Goal: Task Accomplishment & Management: Use online tool/utility

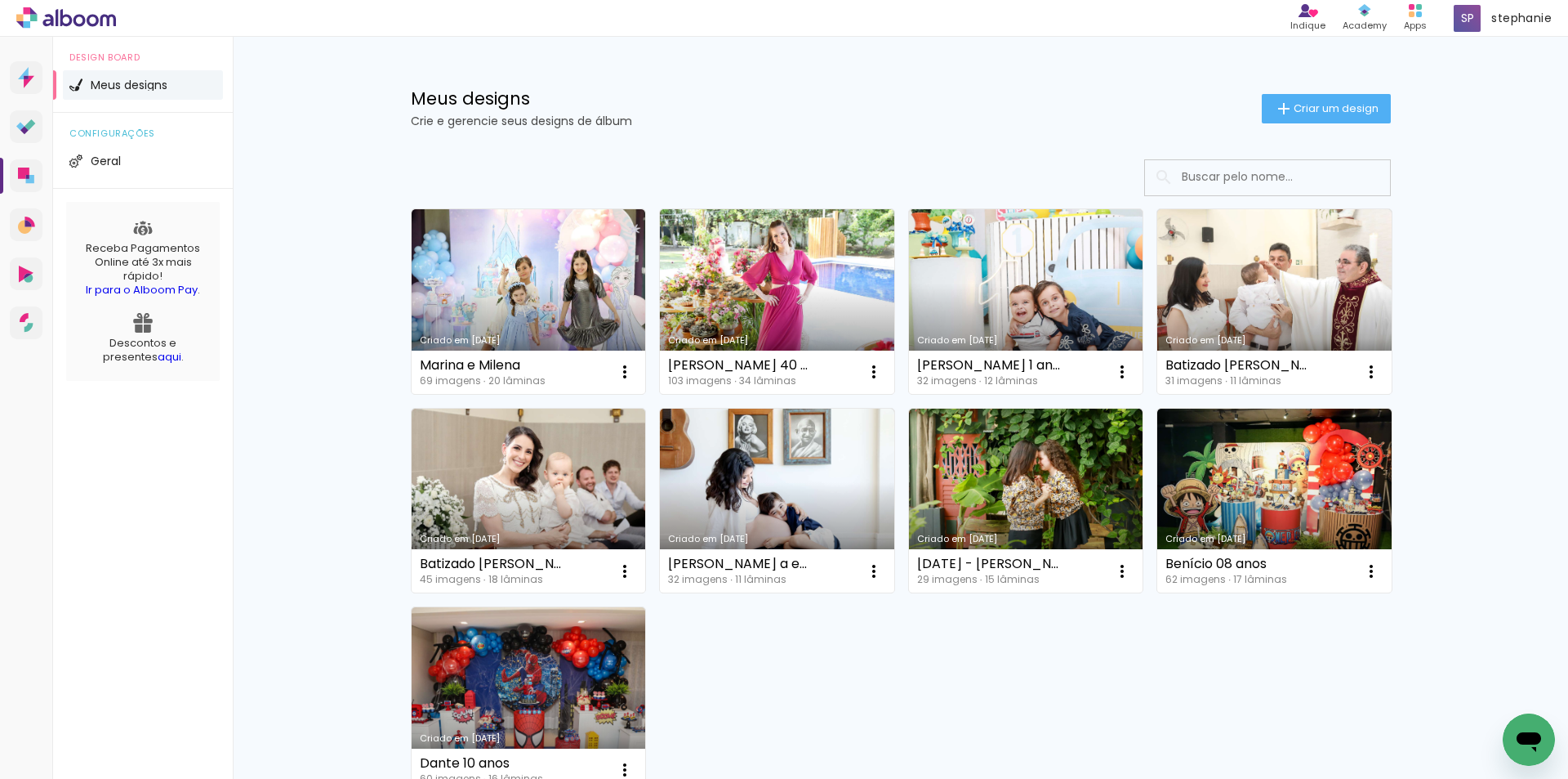
scroll to position [166, 0]
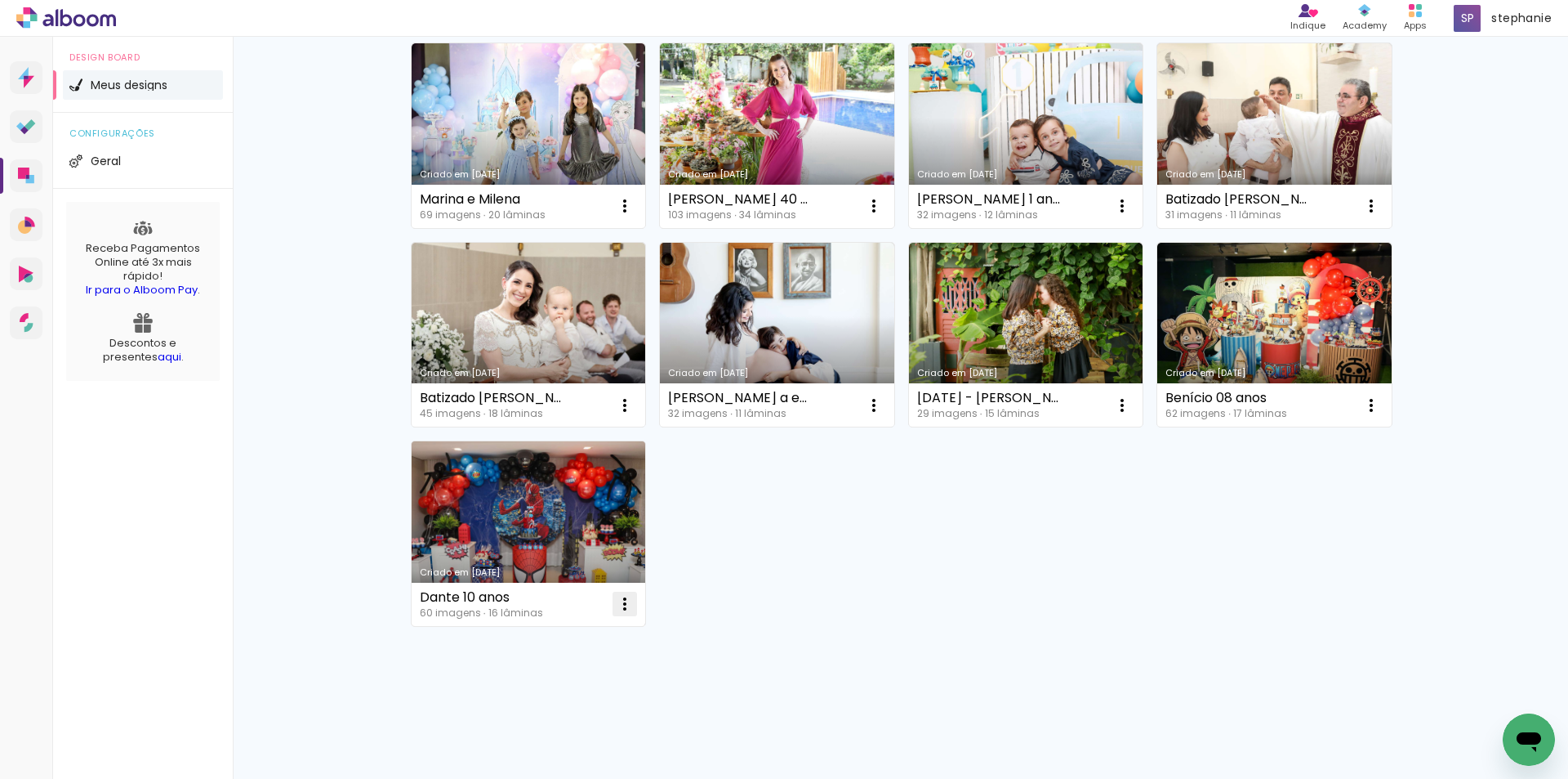
click at [621, 611] on iron-icon at bounding box center [625, 604] width 20 height 20
click at [541, 711] on span "Excluir" at bounding box center [526, 711] width 35 height 11
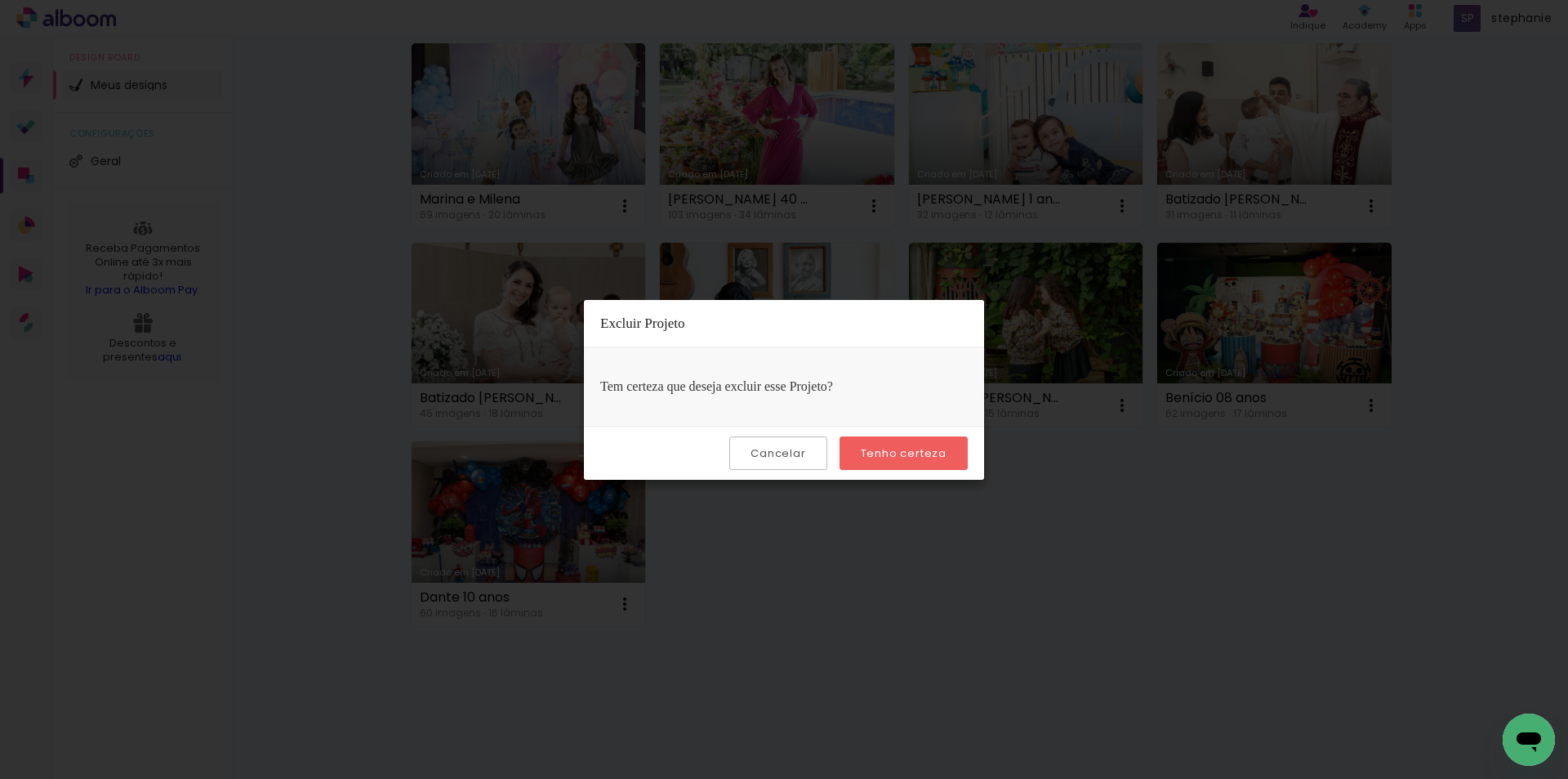
click at [0, 0] on slot "Tenho certeza" at bounding box center [0, 0] width 0 height 0
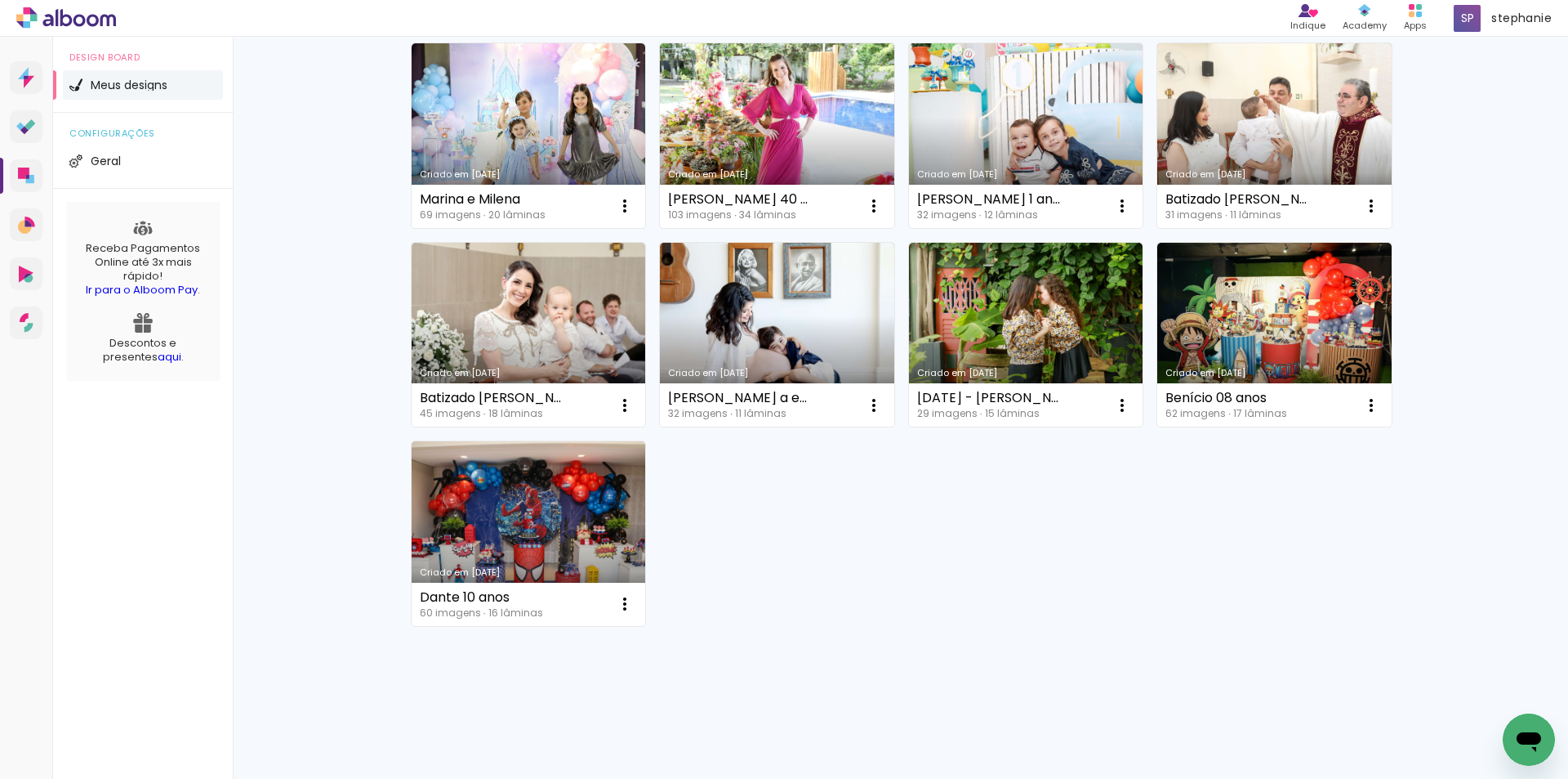
scroll to position [0, 0]
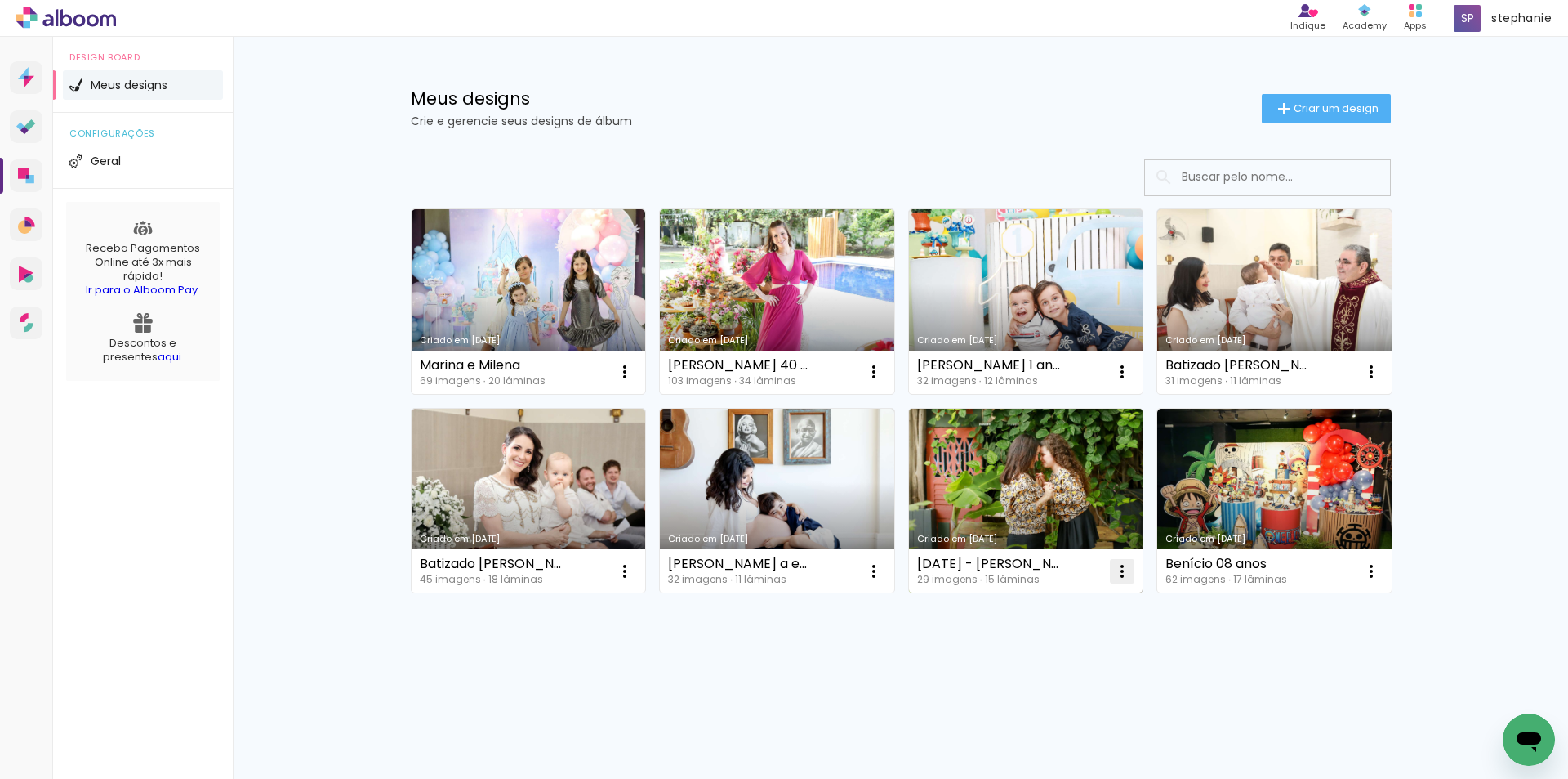
click at [1117, 575] on iron-icon at bounding box center [1122, 571] width 20 height 20
click at [1054, 679] on paper-item "Excluir" at bounding box center [1056, 678] width 161 height 33
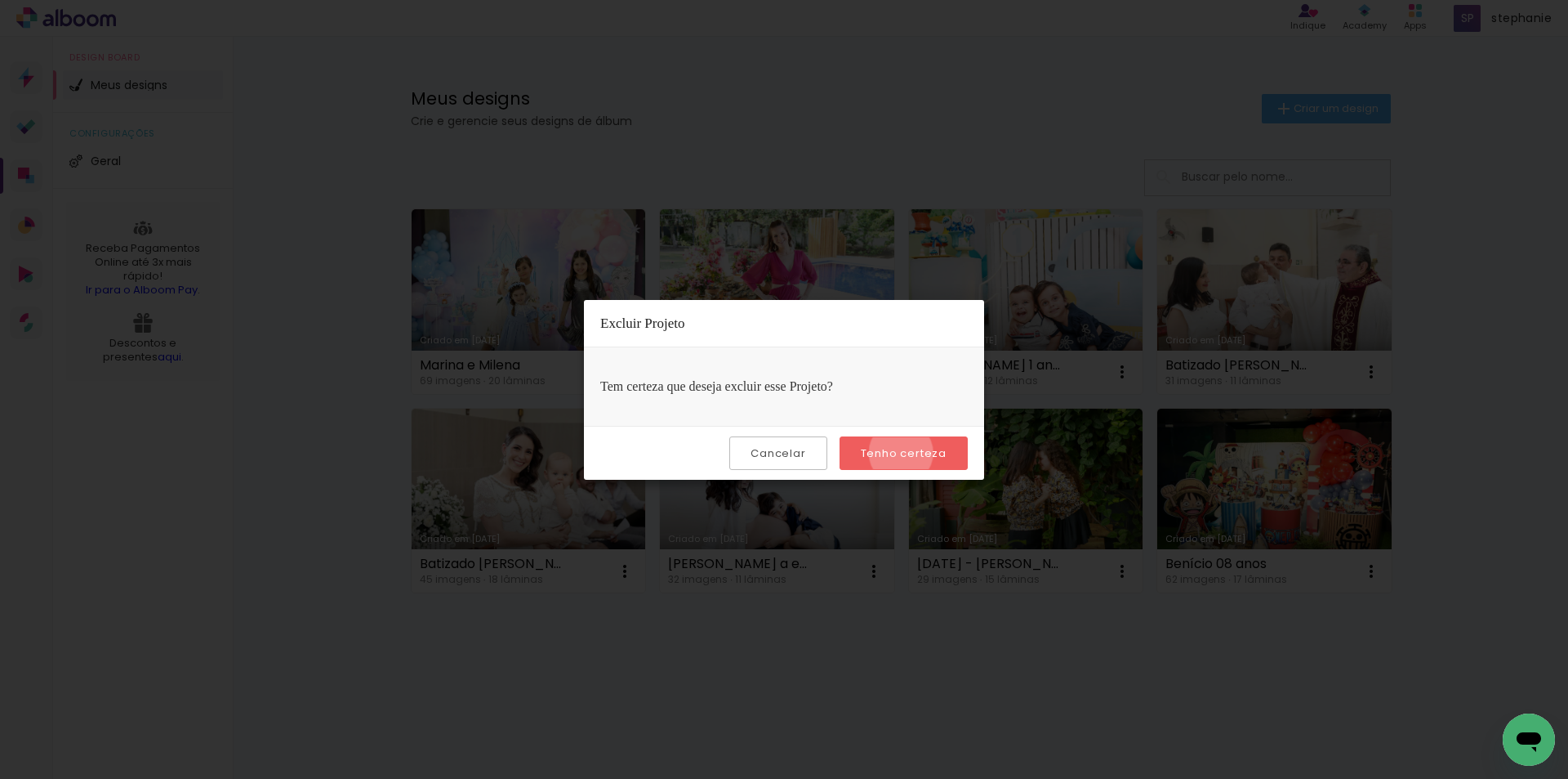
click at [0, 0] on slot "Tenho certeza" at bounding box center [0, 0] width 0 height 0
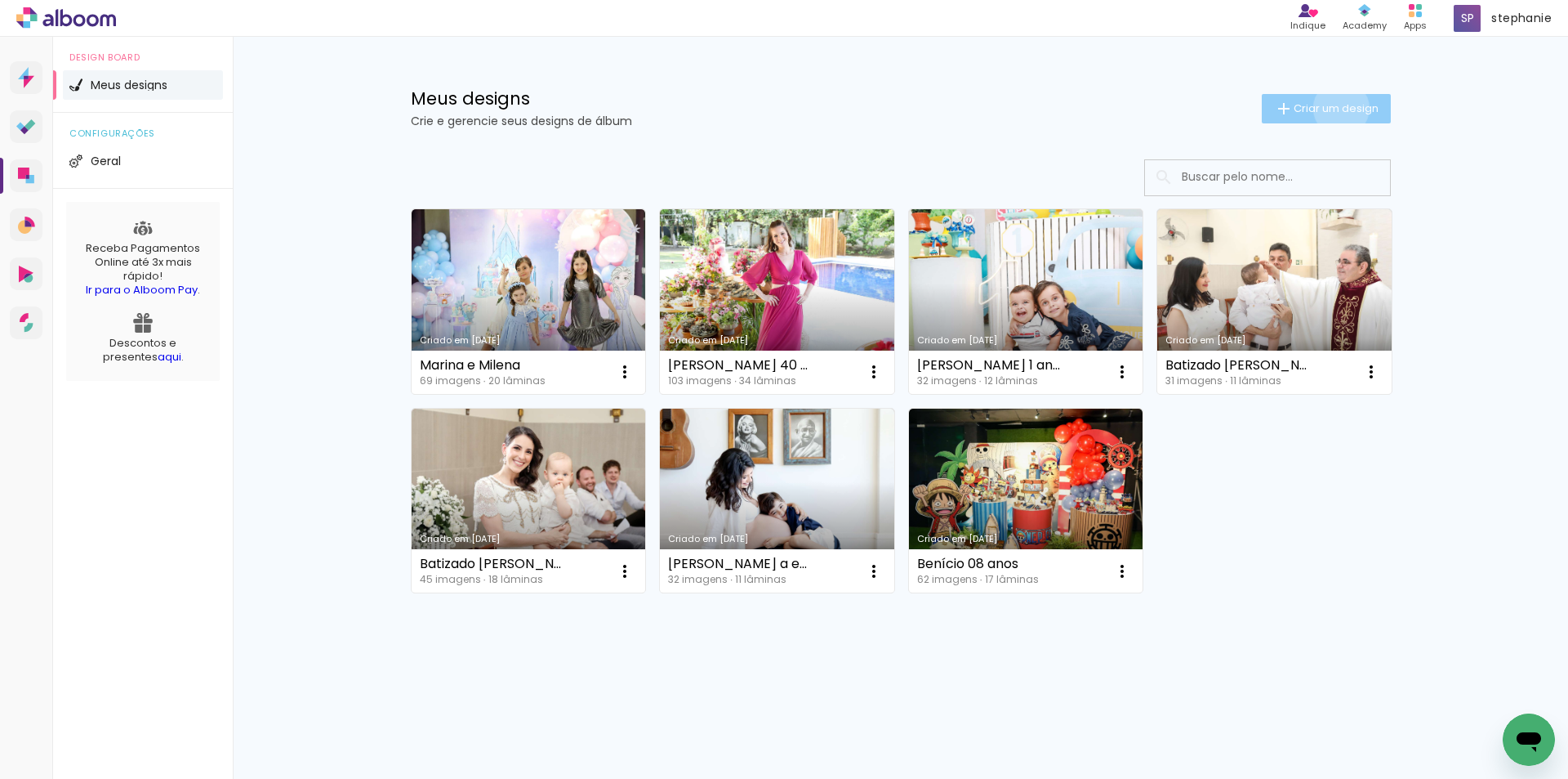
click at [1337, 108] on span "Criar um design" at bounding box center [1335, 108] width 85 height 11
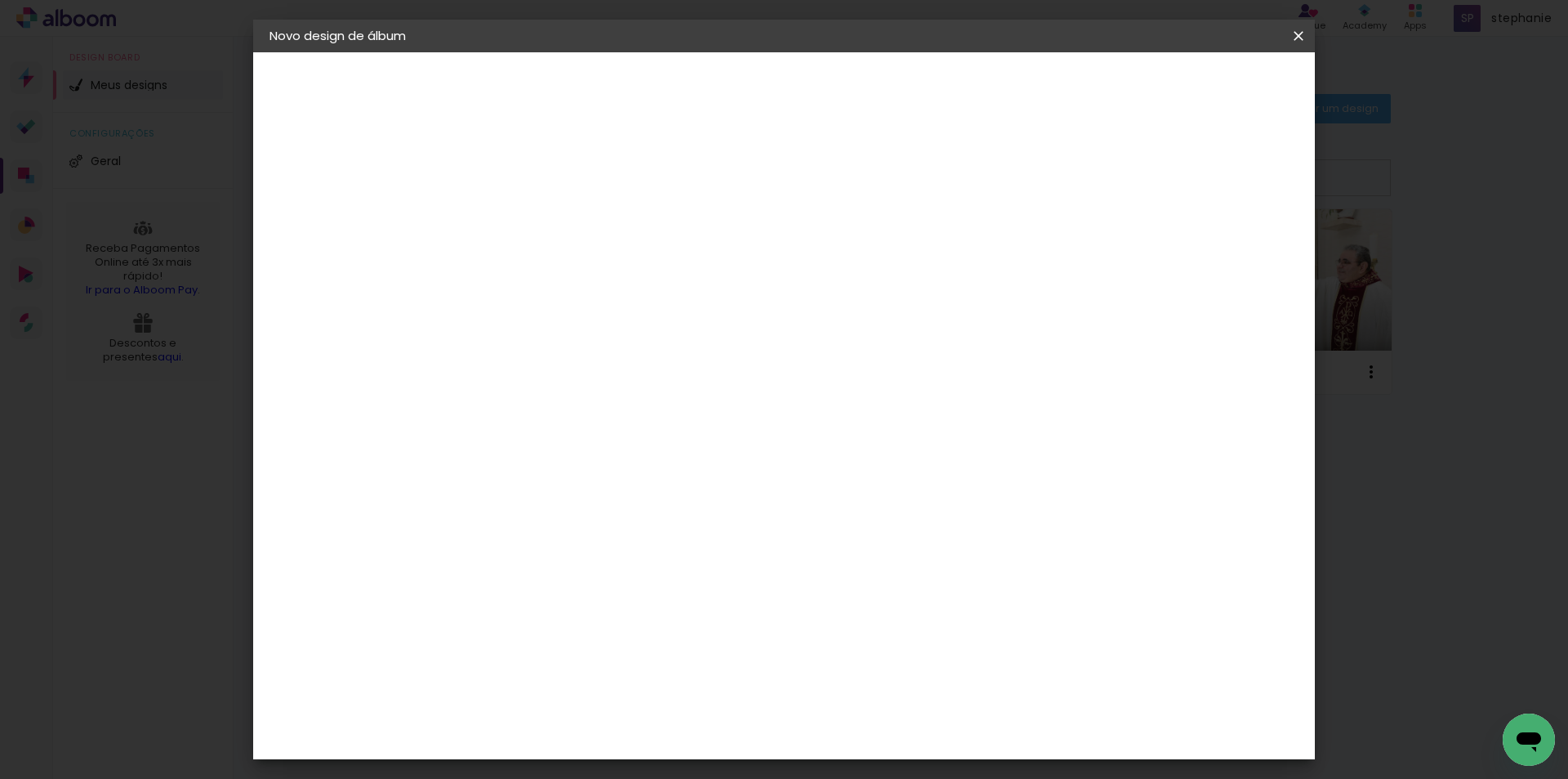
click at [536, 224] on input at bounding box center [536, 219] width 0 height 25
type input "Chá Revelação Valdalúcia"
type paper-input "Chá Revelação Valdalúcia"
click at [0, 0] on slot "Avançar" at bounding box center [0, 0] width 0 height 0
click at [0, 0] on slot "Tamanho Livre" at bounding box center [0, 0] width 0 height 0
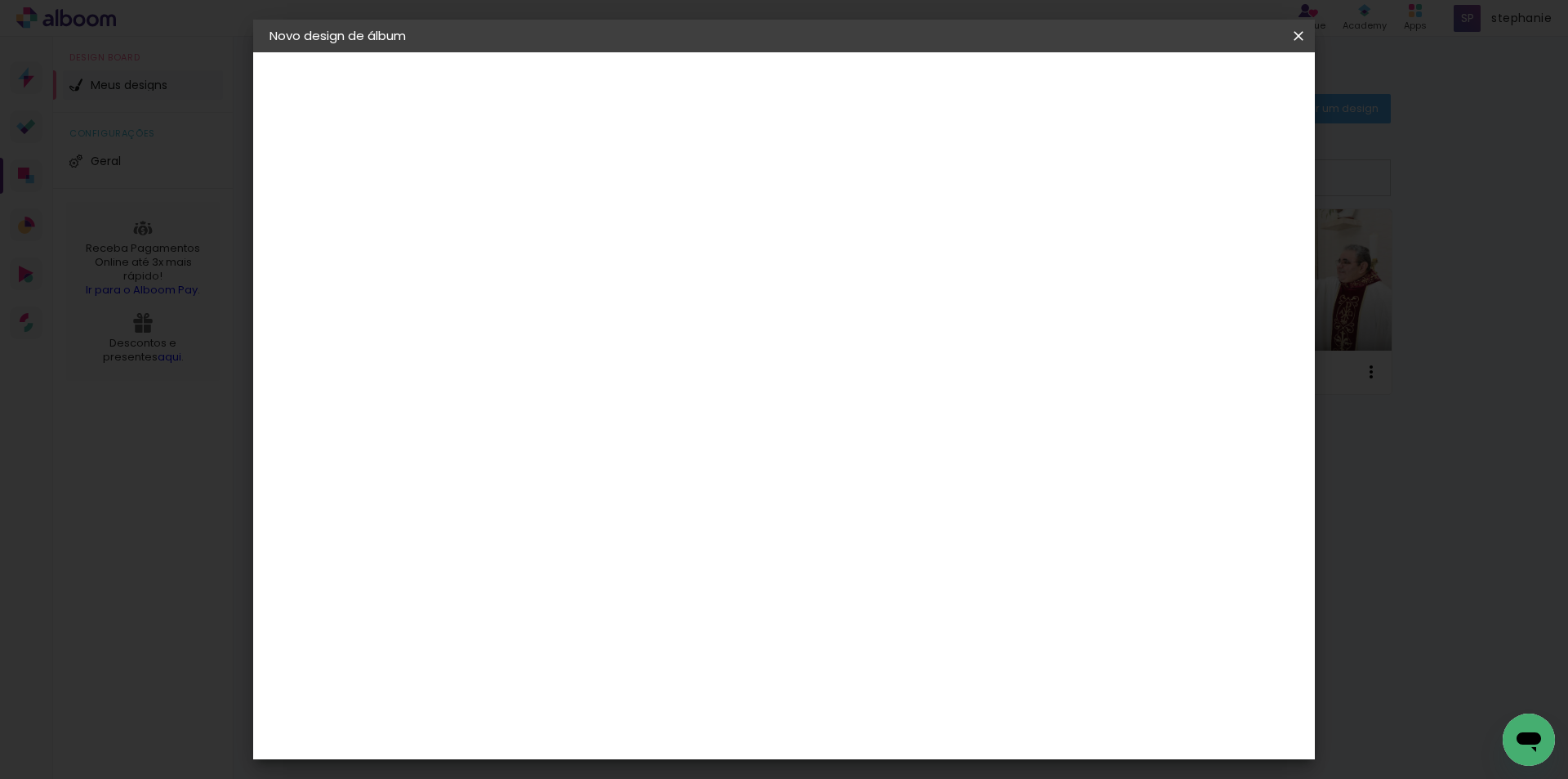
click at [0, 0] on slot "Avançar" at bounding box center [0, 0] width 0 height 0
drag, startPoint x: 882, startPoint y: 677, endPoint x: 865, endPoint y: 680, distance: 17.3
click at [865, 680] on input "60" at bounding box center [874, 681] width 43 height 25
type input "40"
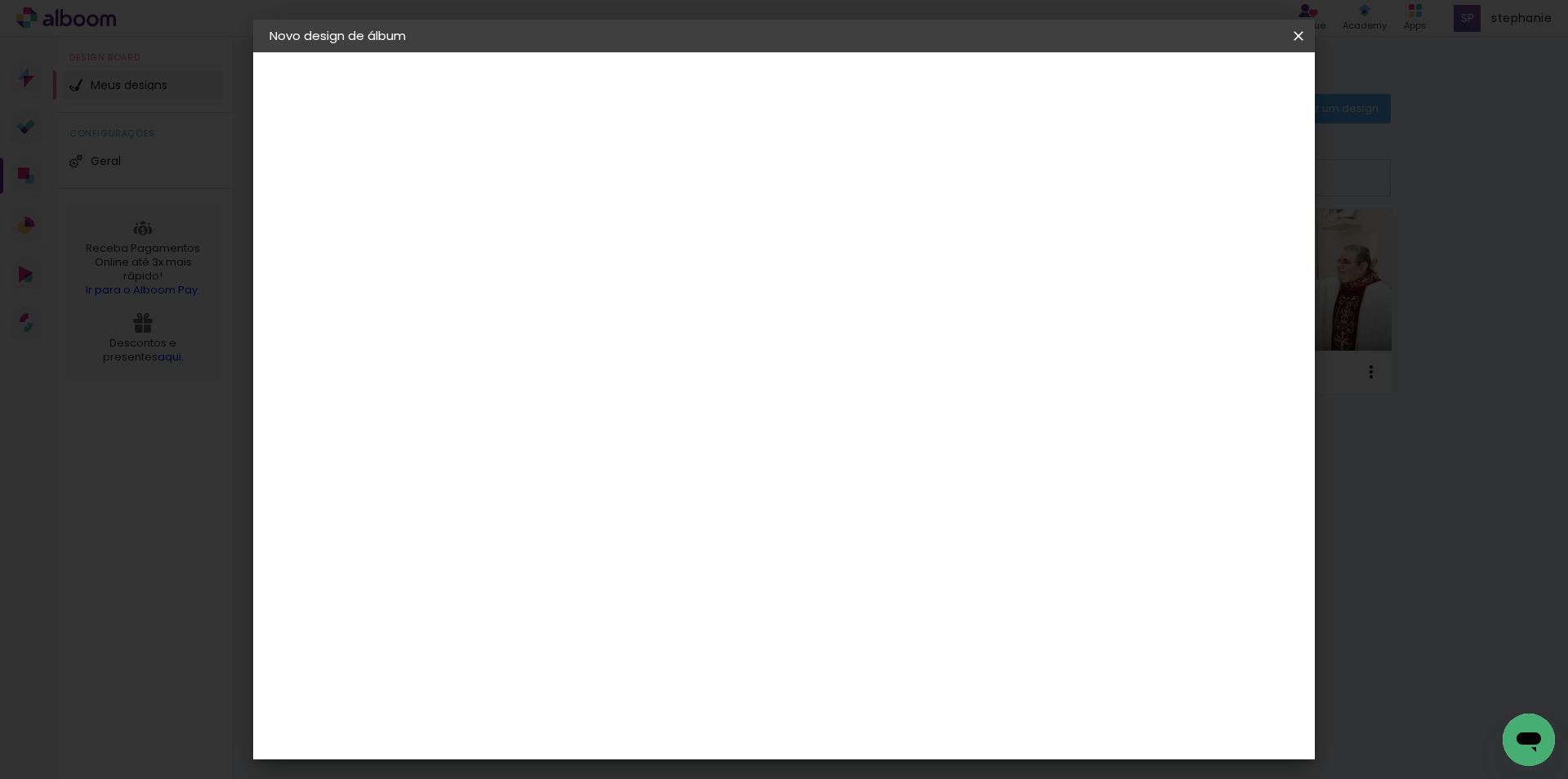
type paper-input "40"
drag, startPoint x: 494, startPoint y: 461, endPoint x: 483, endPoint y: 463, distance: 11.2
click at [483, 463] on input "30" at bounding box center [485, 462] width 43 height 25
drag, startPoint x: 502, startPoint y: 462, endPoint x: 492, endPoint y: 464, distance: 10.2
click at [492, 464] on input "20" at bounding box center [485, 463] width 43 height 25
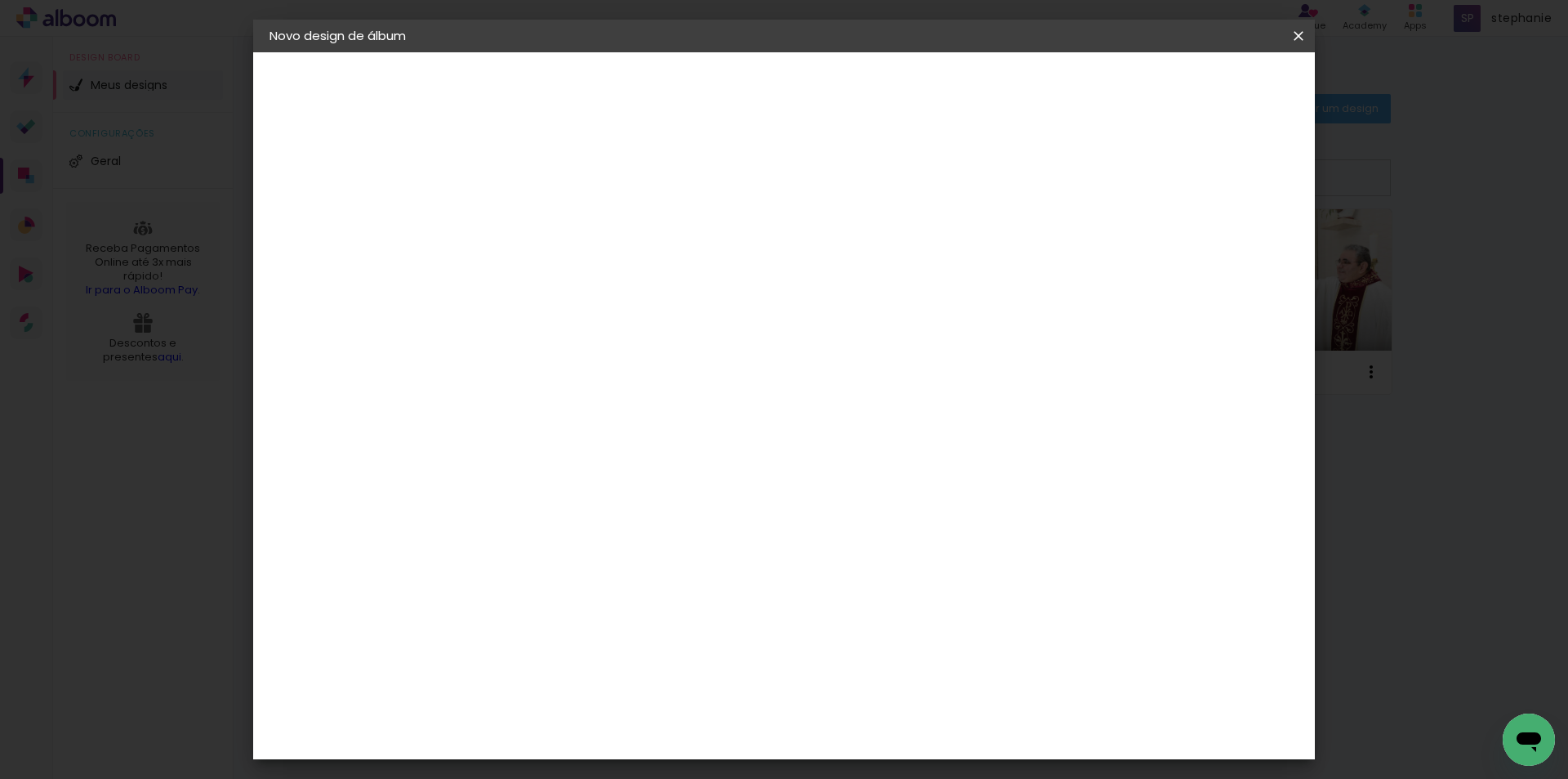
type input "21"
type paper-input "21"
click at [1196, 88] on span "Iniciar design" at bounding box center [1159, 86] width 74 height 11
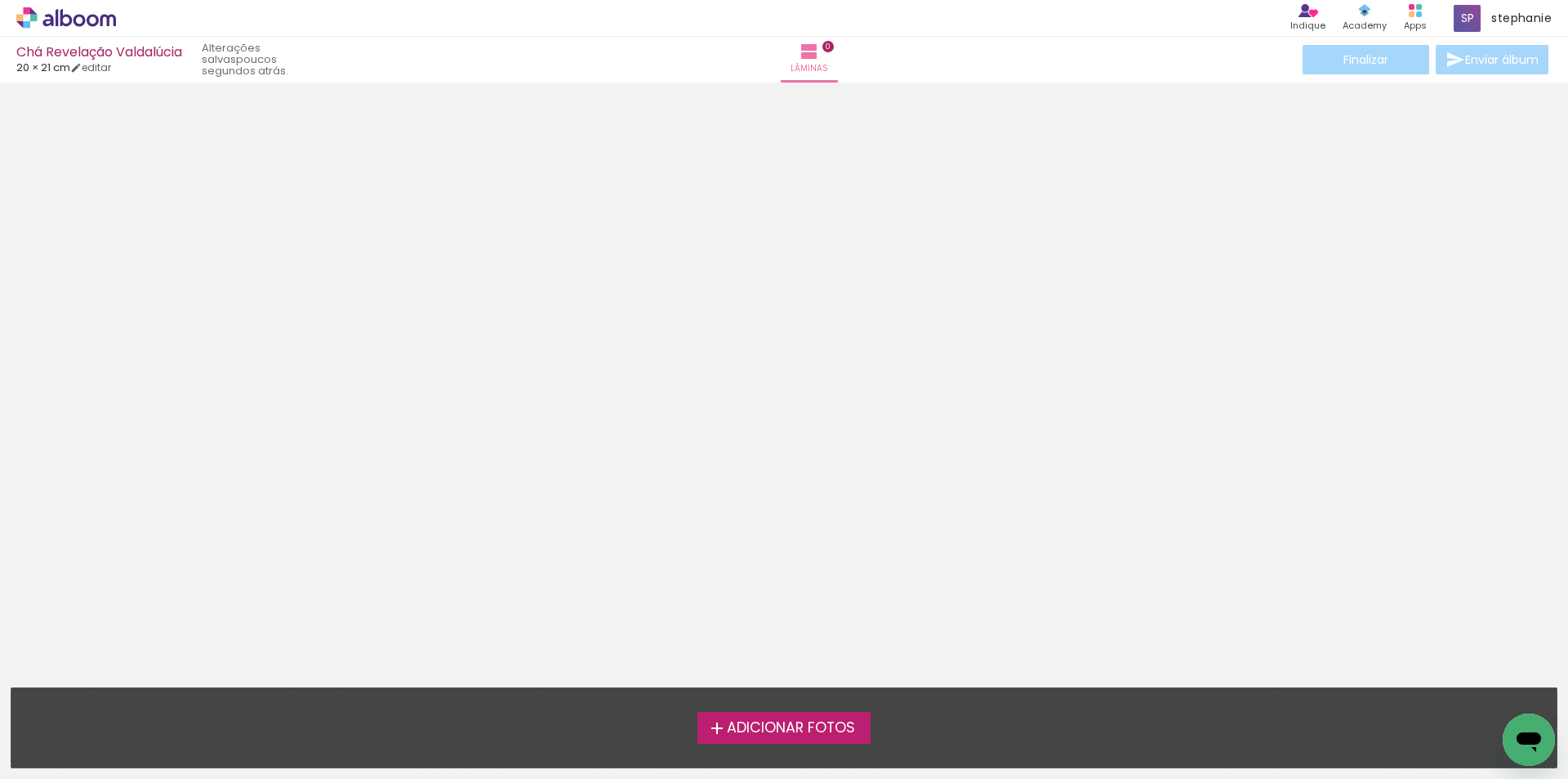
click at [832, 716] on label "Adicionar Fotos" at bounding box center [784, 727] width 174 height 31
click at [0, 0] on input "file" at bounding box center [0, 0] width 0 height 0
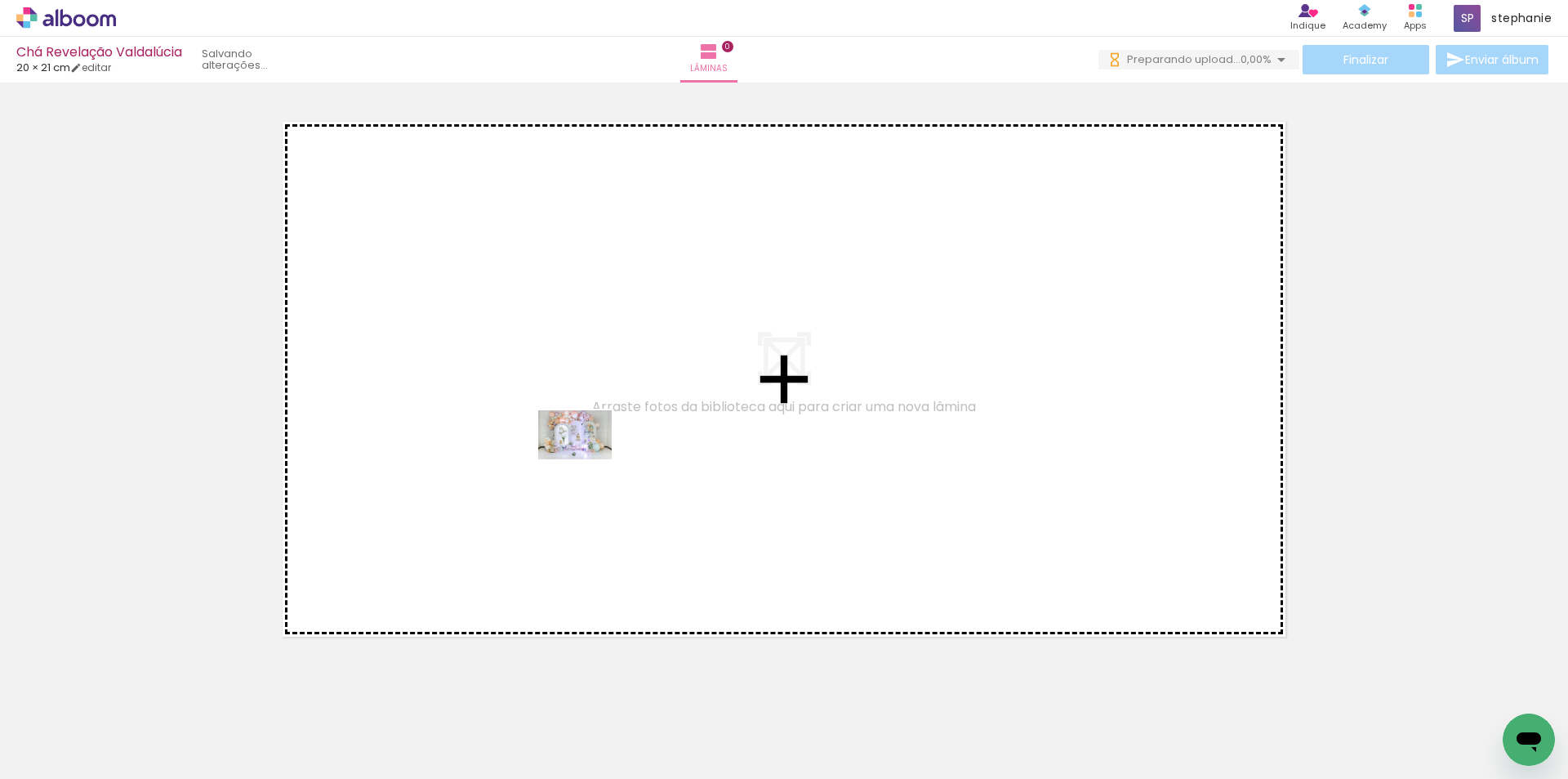
drag, startPoint x: 172, startPoint y: 725, endPoint x: 587, endPoint y: 459, distance: 492.9
click at [587, 459] on quentale-workspace at bounding box center [784, 390] width 1568 height 779
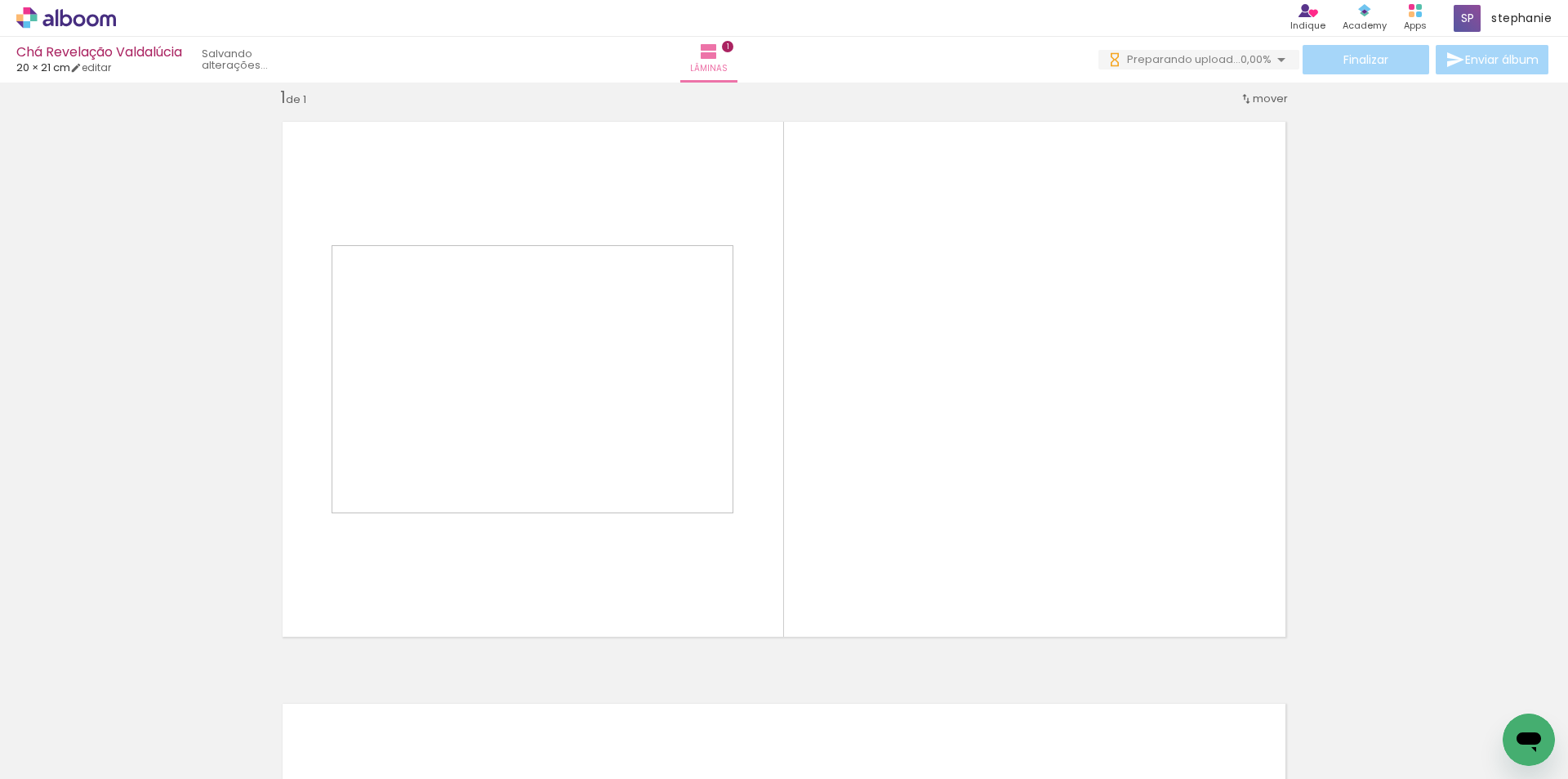
scroll to position [21, 0]
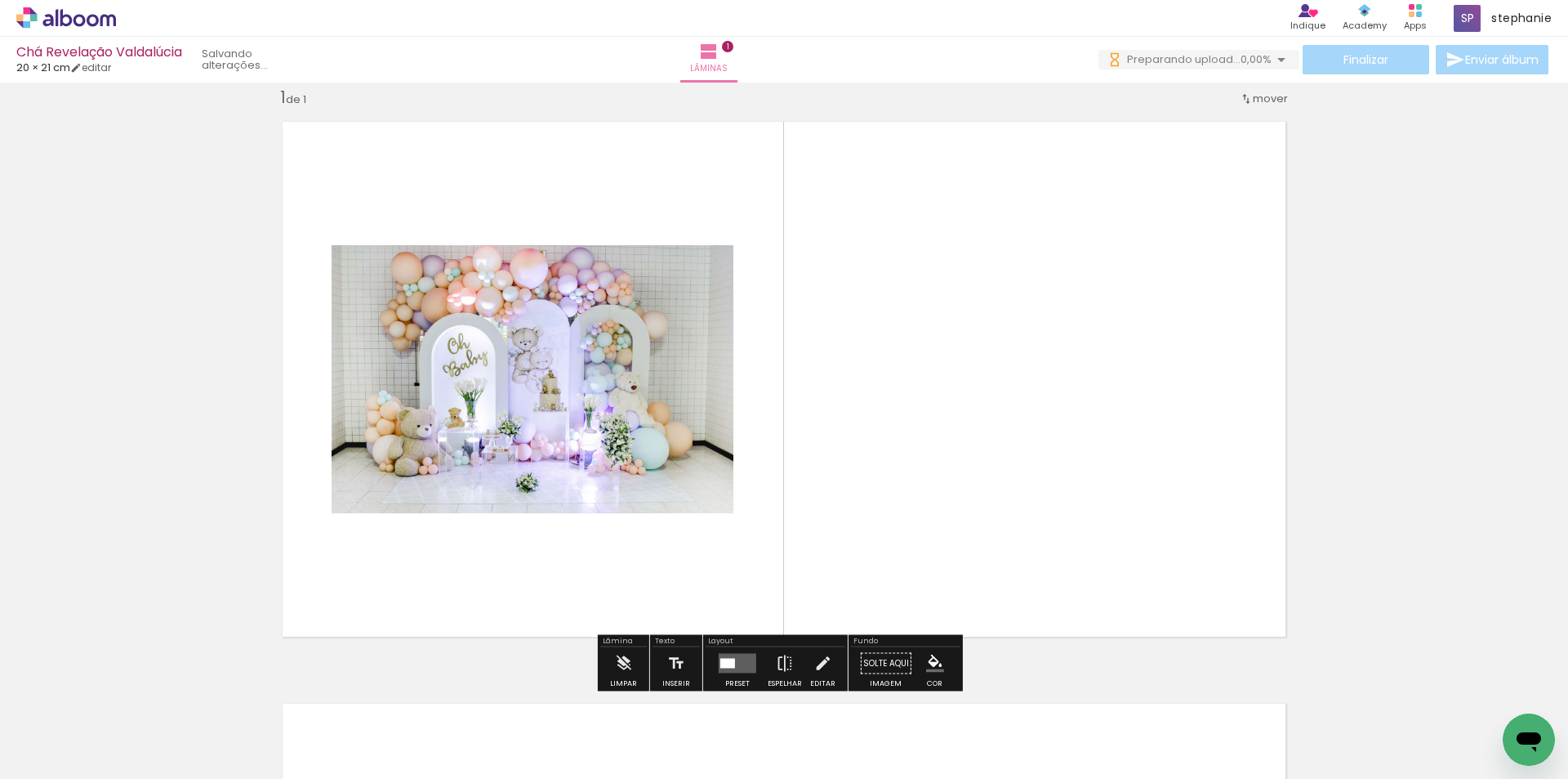
click at [728, 658] on div at bounding box center [728, 663] width 15 height 10
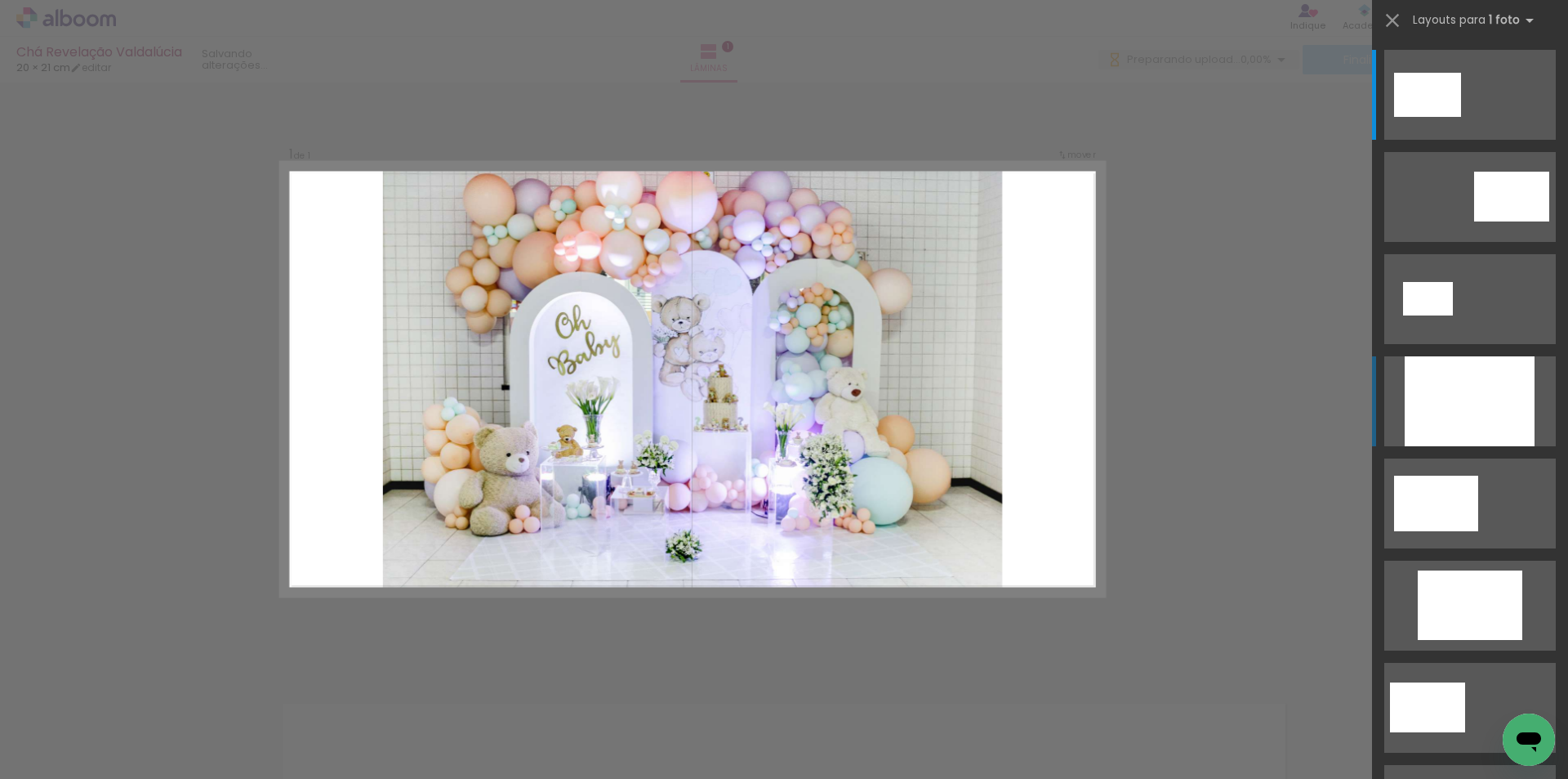
click at [1505, 411] on div at bounding box center [1469, 401] width 130 height 90
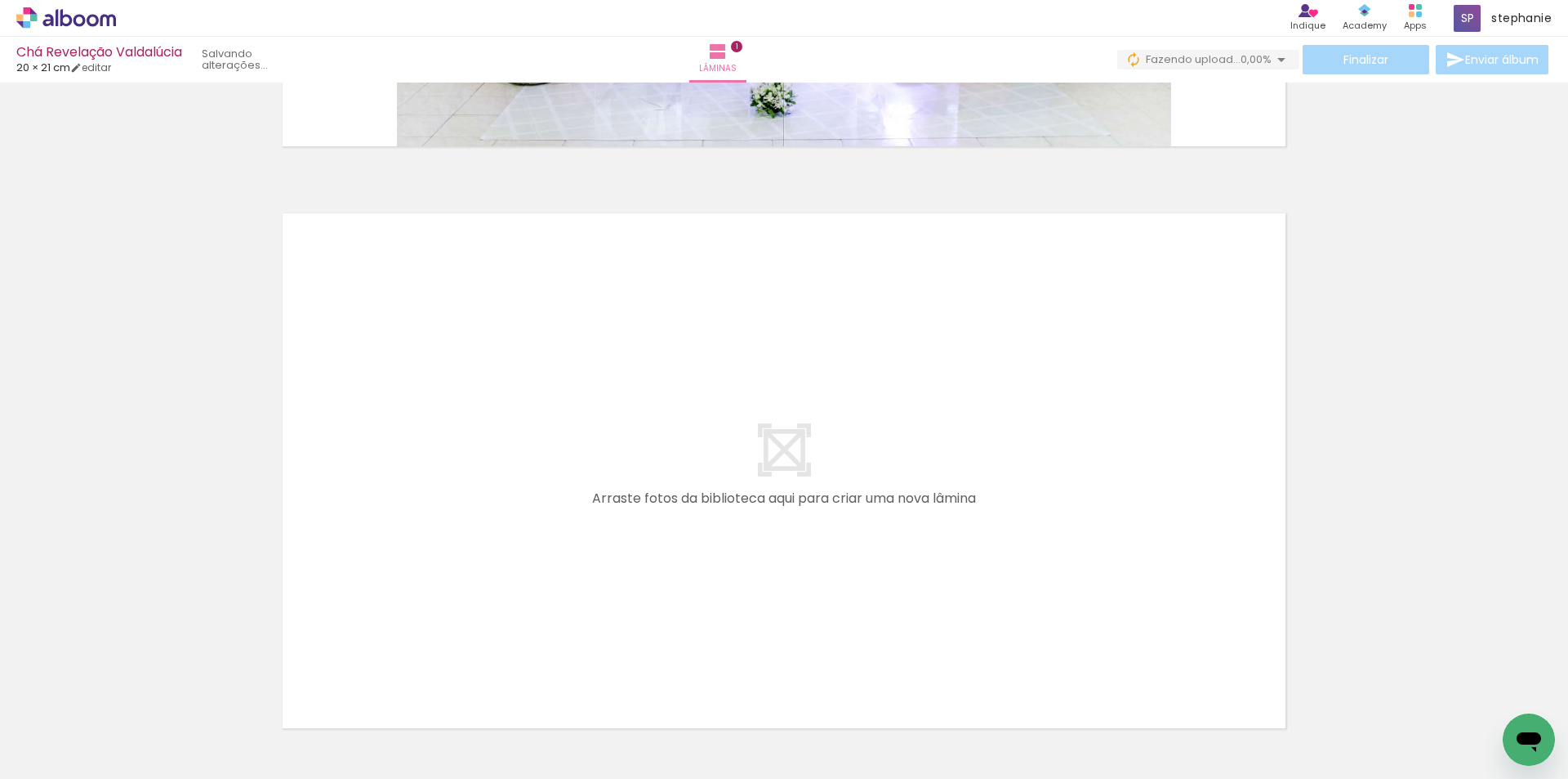
scroll to position [593, 0]
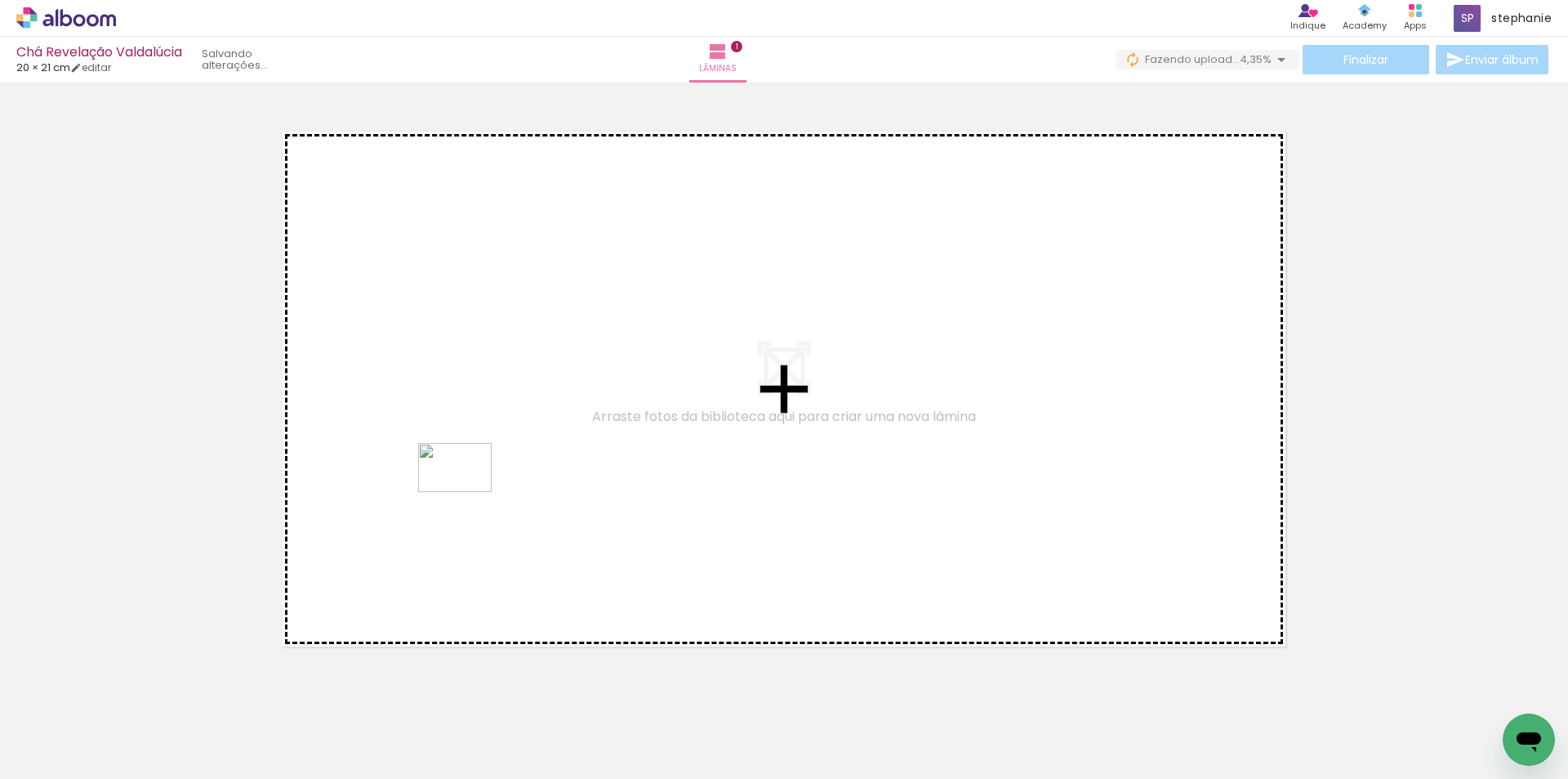
drag, startPoint x: 254, startPoint y: 736, endPoint x: 467, endPoint y: 491, distance: 324.6
click at [467, 491] on quentale-workspace at bounding box center [784, 390] width 1568 height 779
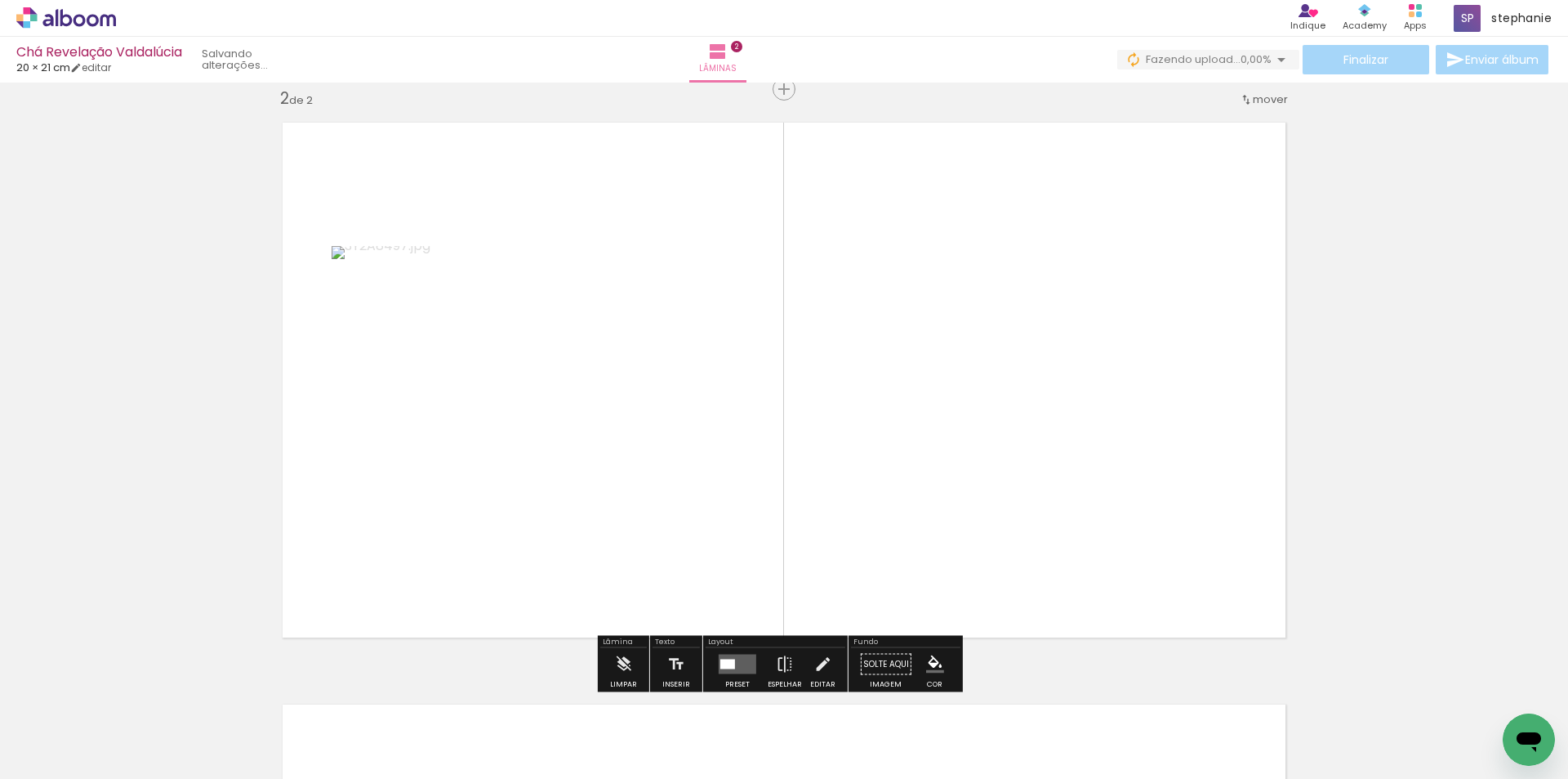
scroll to position [603, 0]
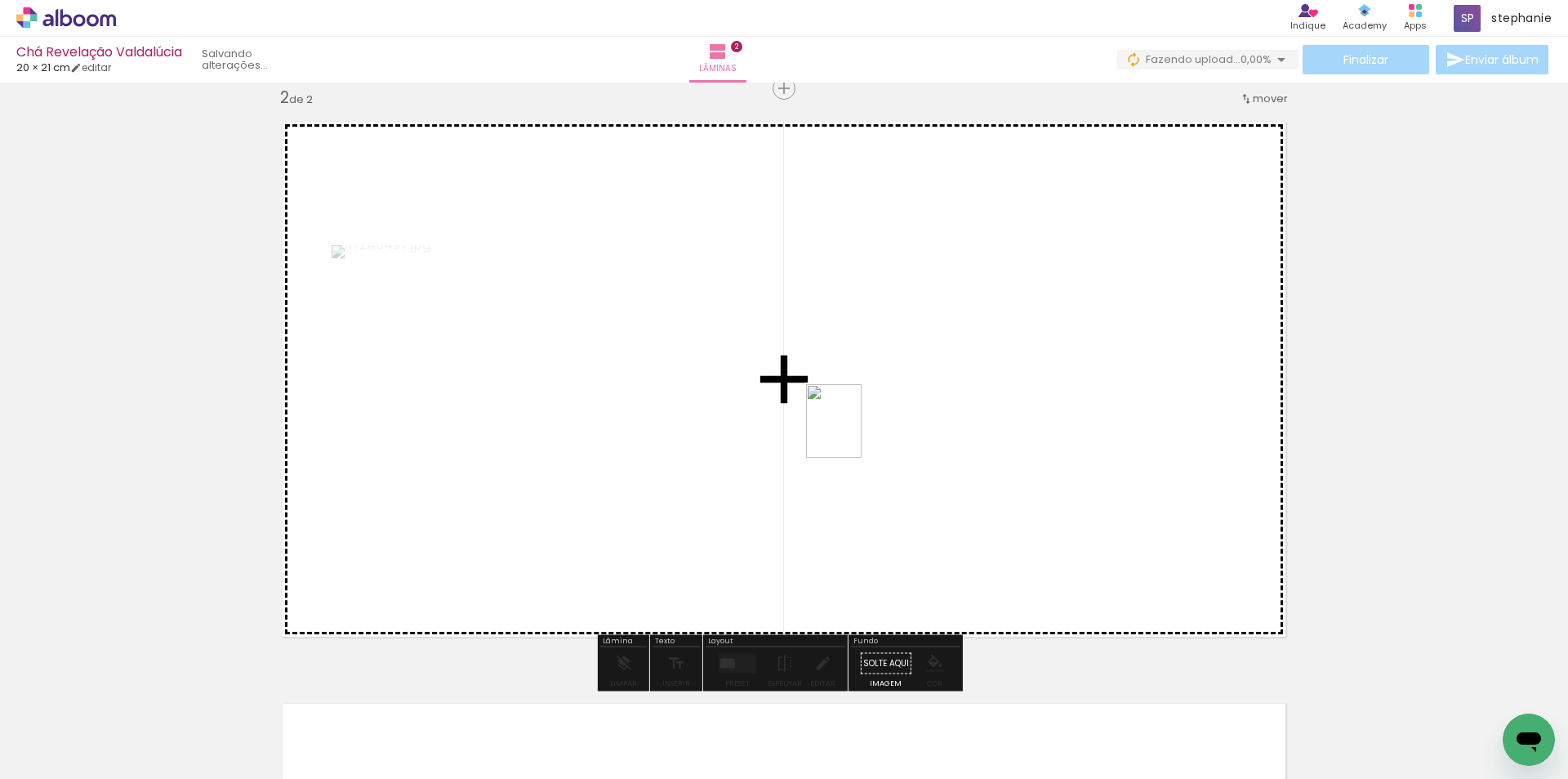
drag, startPoint x: 355, startPoint y: 733, endPoint x: 855, endPoint y: 433, distance: 583.1
click at [855, 433] on quentale-workspace at bounding box center [784, 390] width 1568 height 779
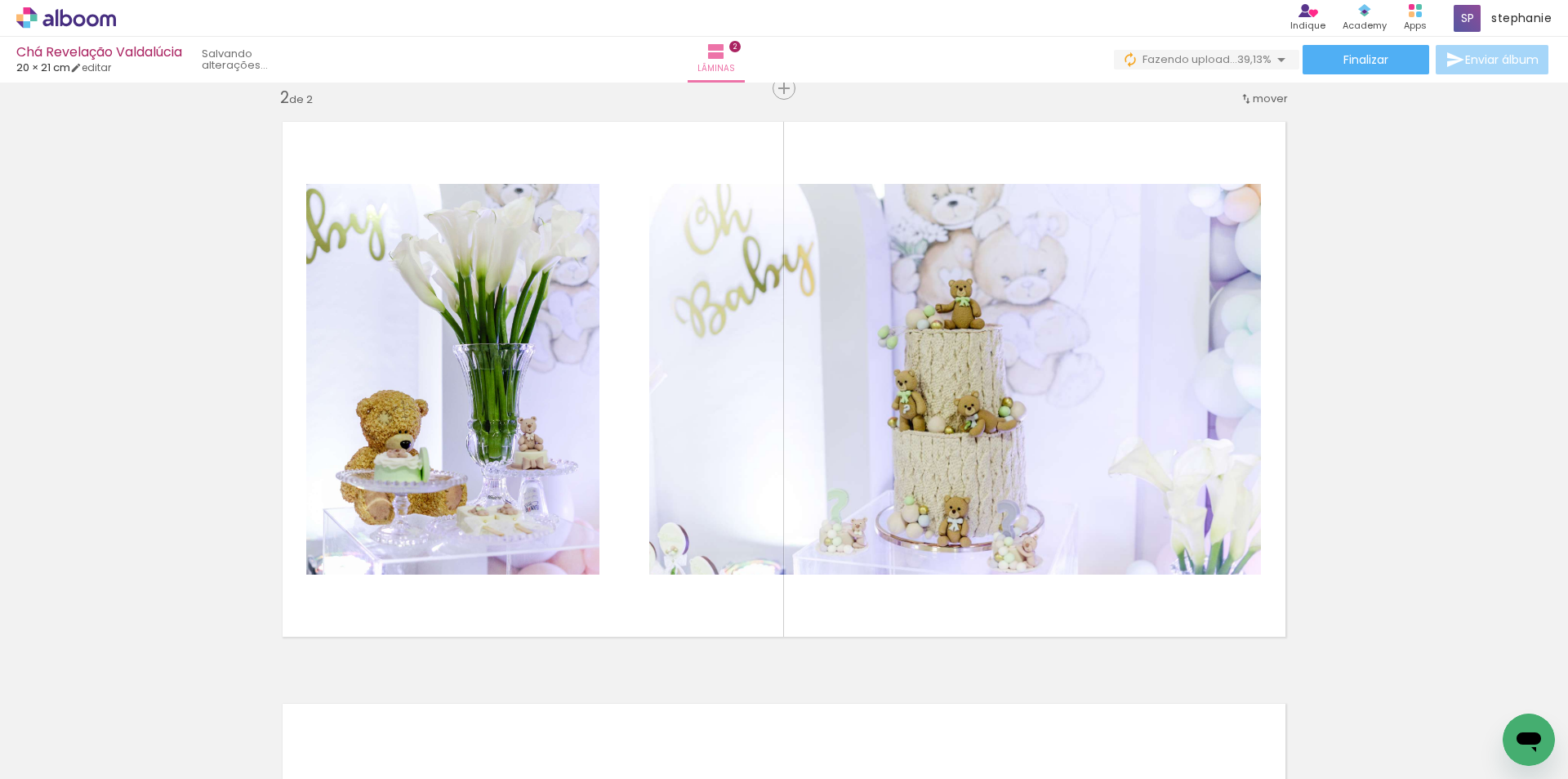
scroll to position [0, 0]
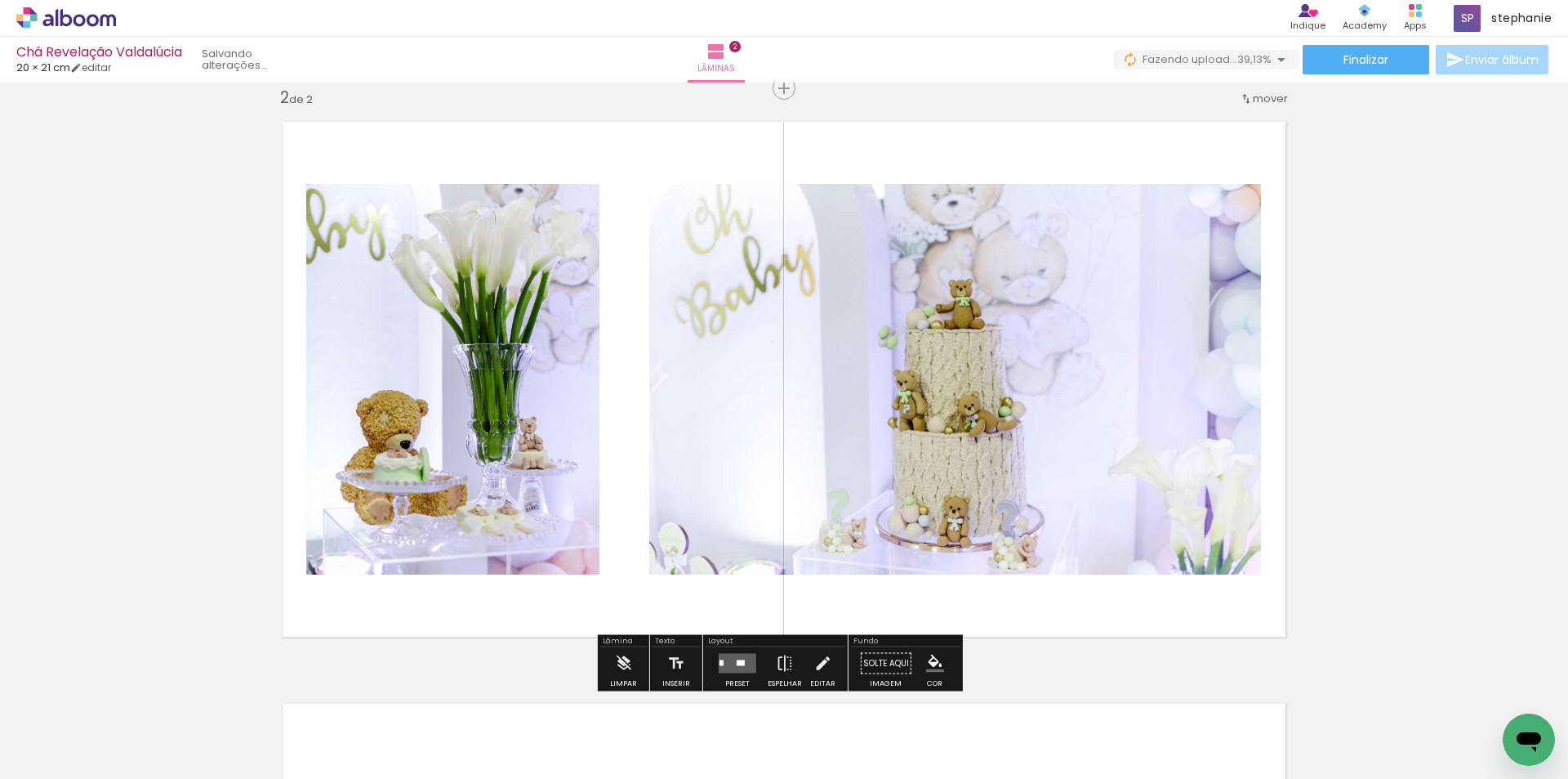
click at [725, 663] on quentale-layouter at bounding box center [738, 663] width 38 height 20
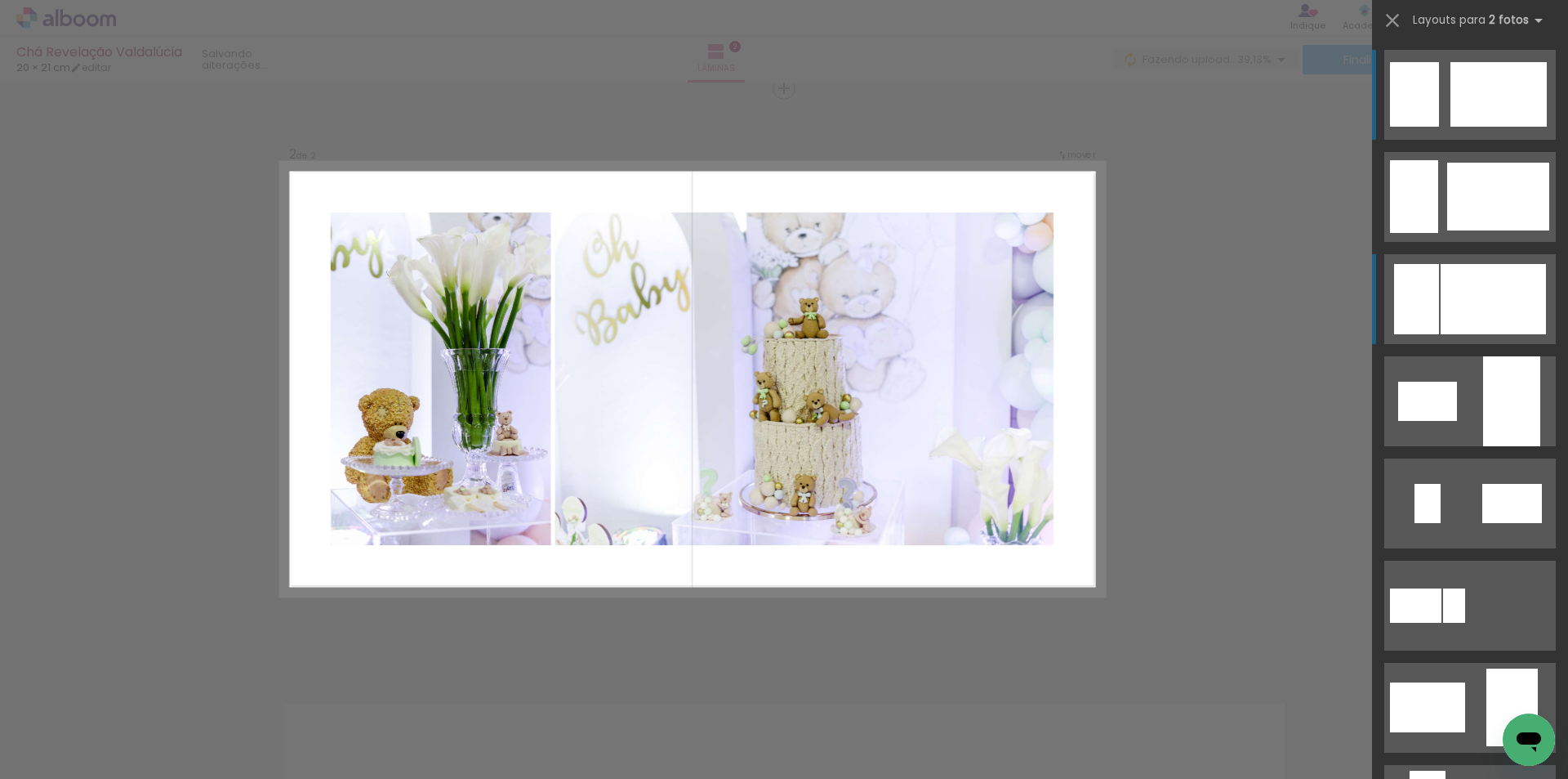
click at [1512, 288] on div at bounding box center [1493, 299] width 106 height 70
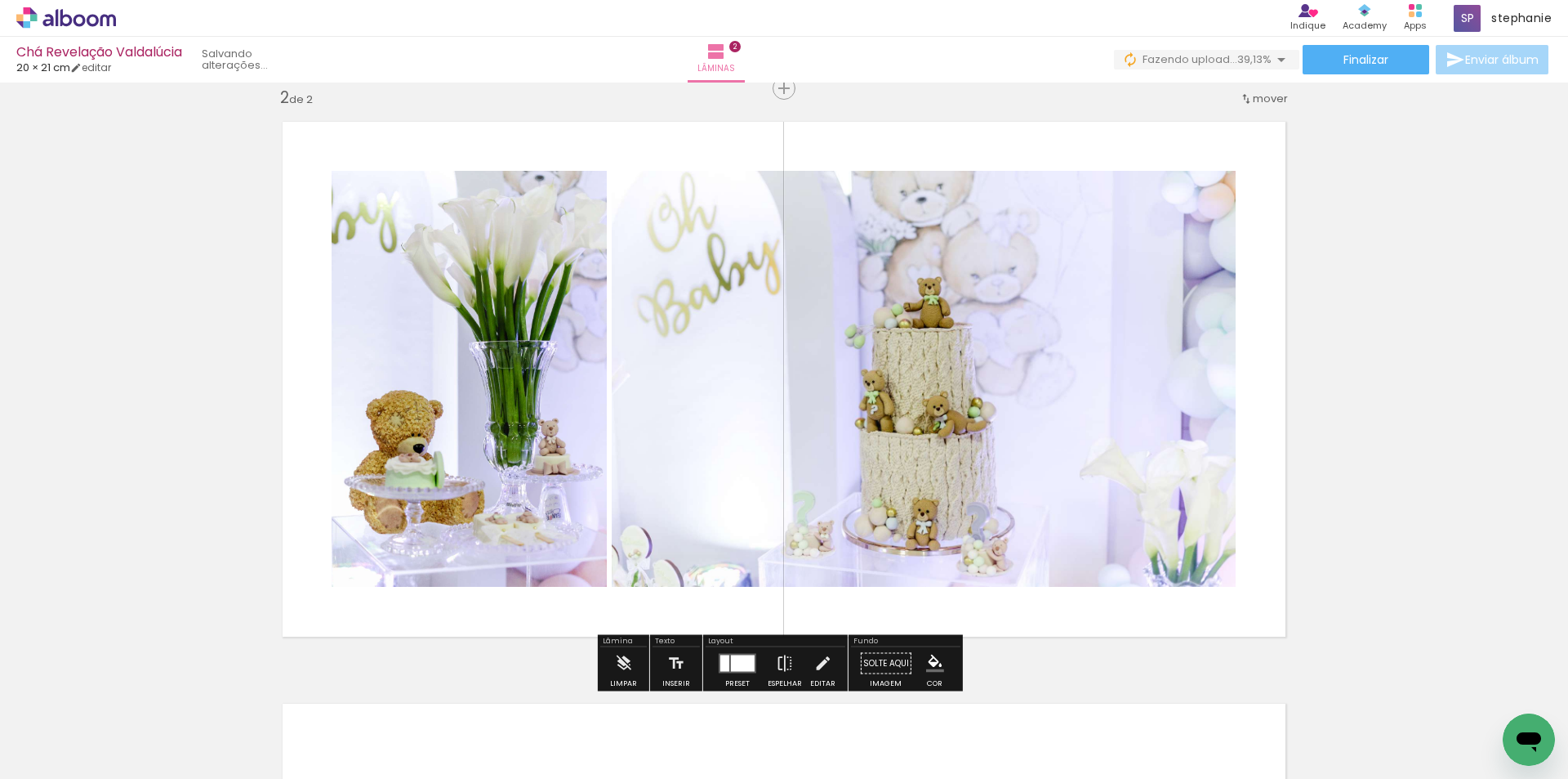
scroll to position [1214, 0]
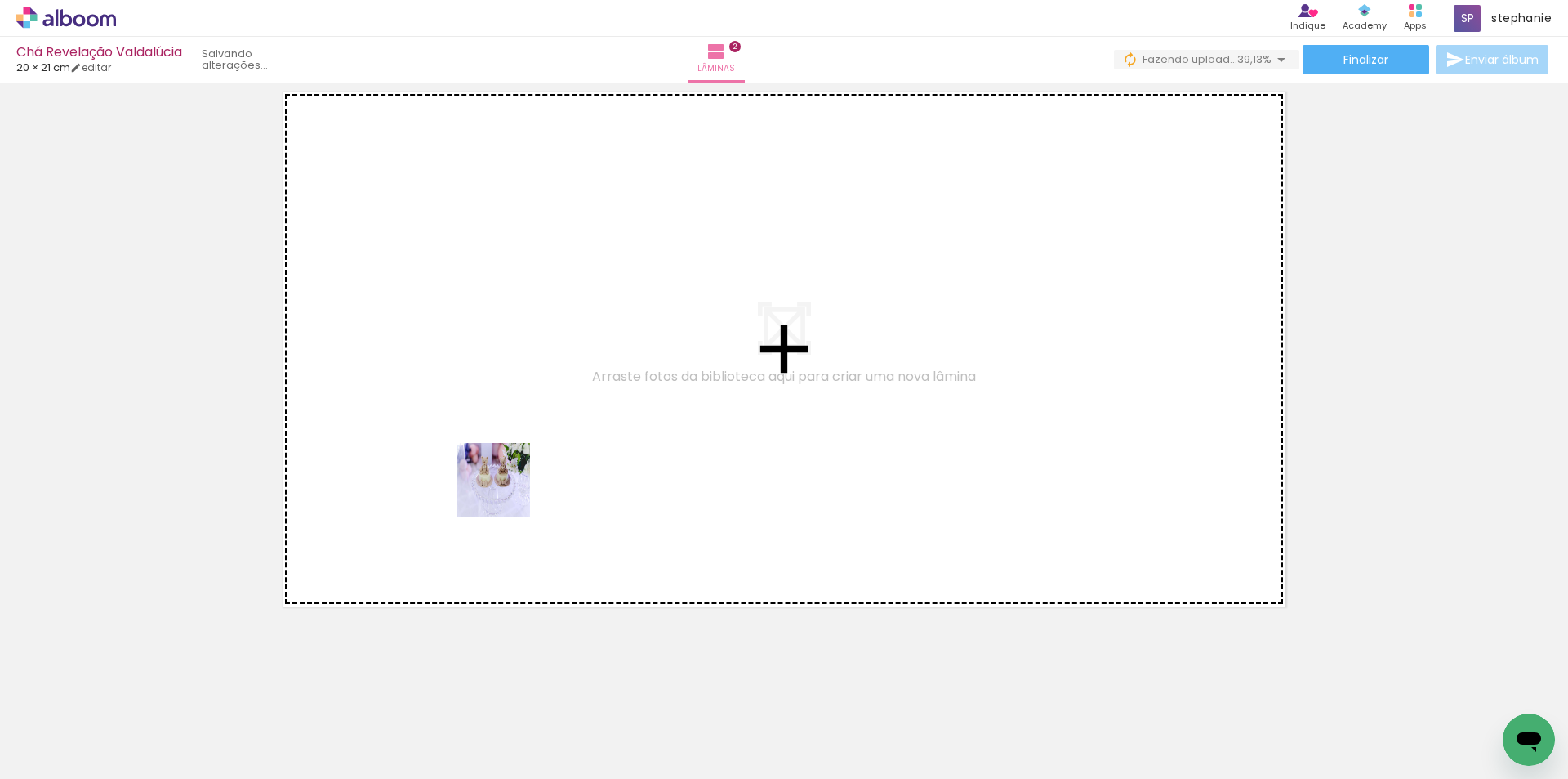
drag, startPoint x: 460, startPoint y: 728, endPoint x: 523, endPoint y: 437, distance: 297.7
click at [523, 437] on quentale-workspace at bounding box center [784, 390] width 1568 height 779
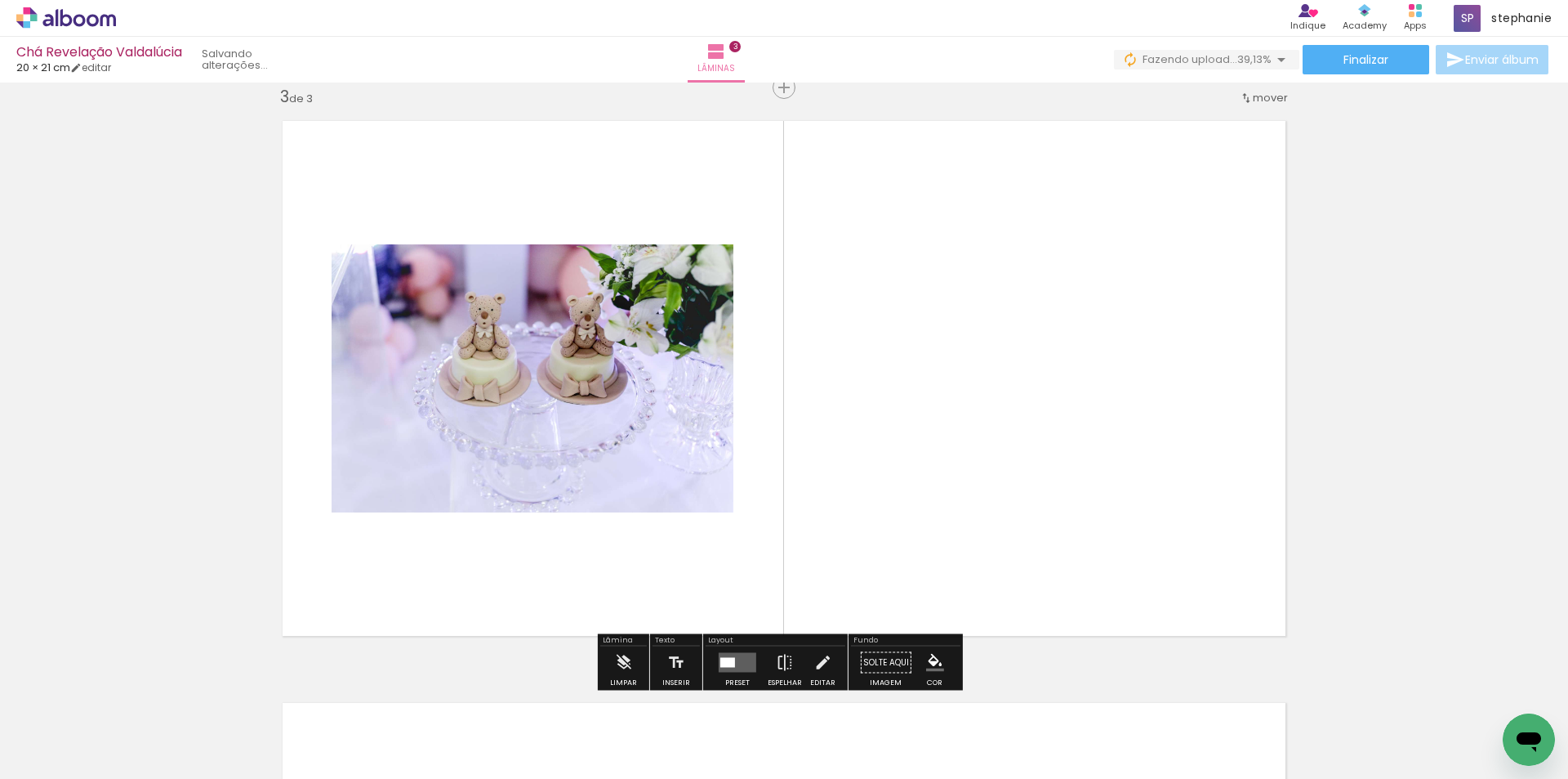
scroll to position [1184, 0]
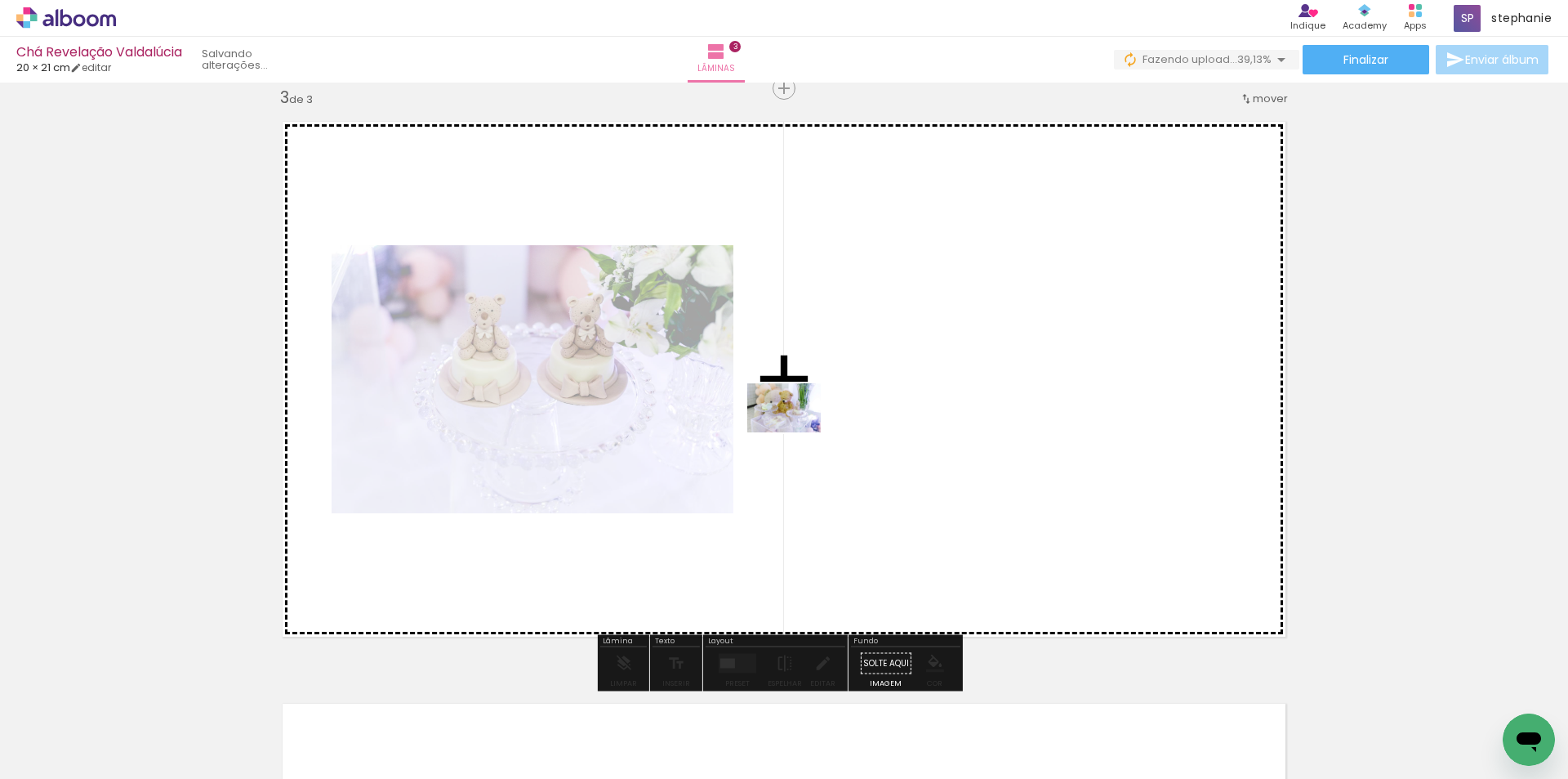
drag, startPoint x: 679, startPoint y: 564, endPoint x: 796, endPoint y: 432, distance: 176.4
click at [796, 432] on quentale-workspace at bounding box center [784, 390] width 1568 height 779
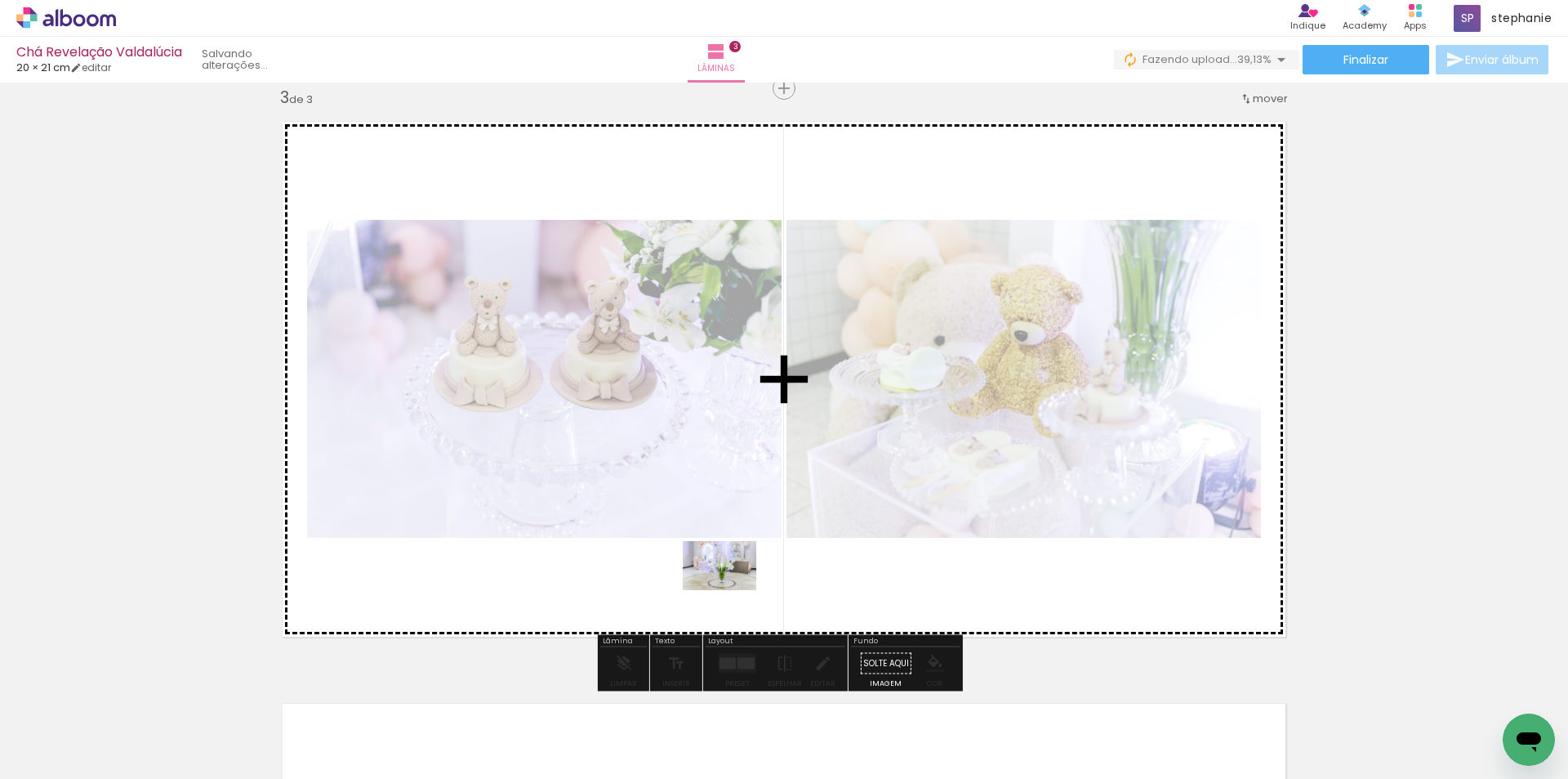
drag, startPoint x: 644, startPoint y: 715, endPoint x: 732, endPoint y: 590, distance: 152.9
click at [732, 590] on quentale-workspace at bounding box center [784, 390] width 1568 height 779
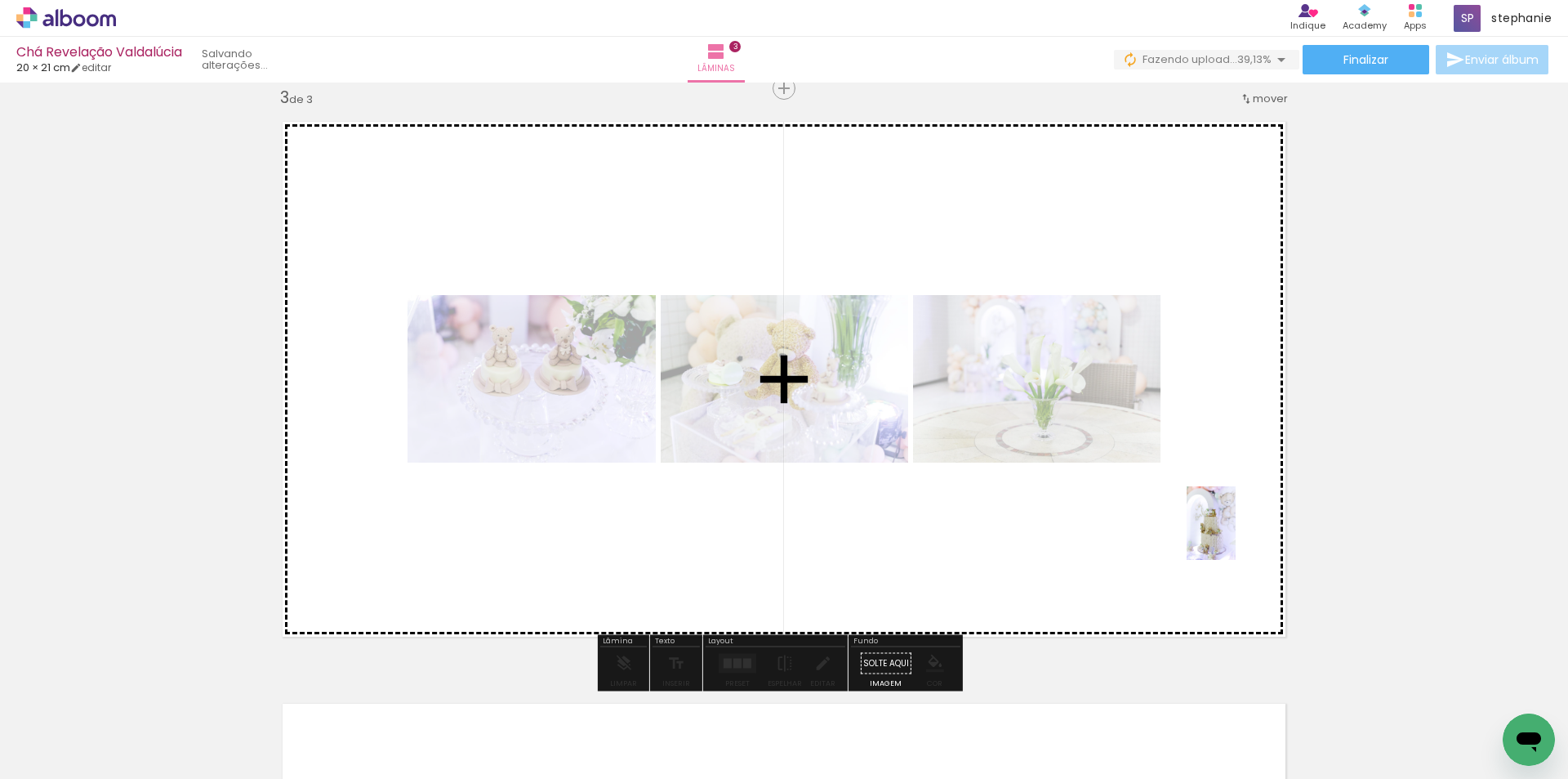
drag, startPoint x: 814, startPoint y: 747, endPoint x: 1241, endPoint y: 491, distance: 497.9
click at [1241, 491] on quentale-workspace at bounding box center [784, 390] width 1568 height 779
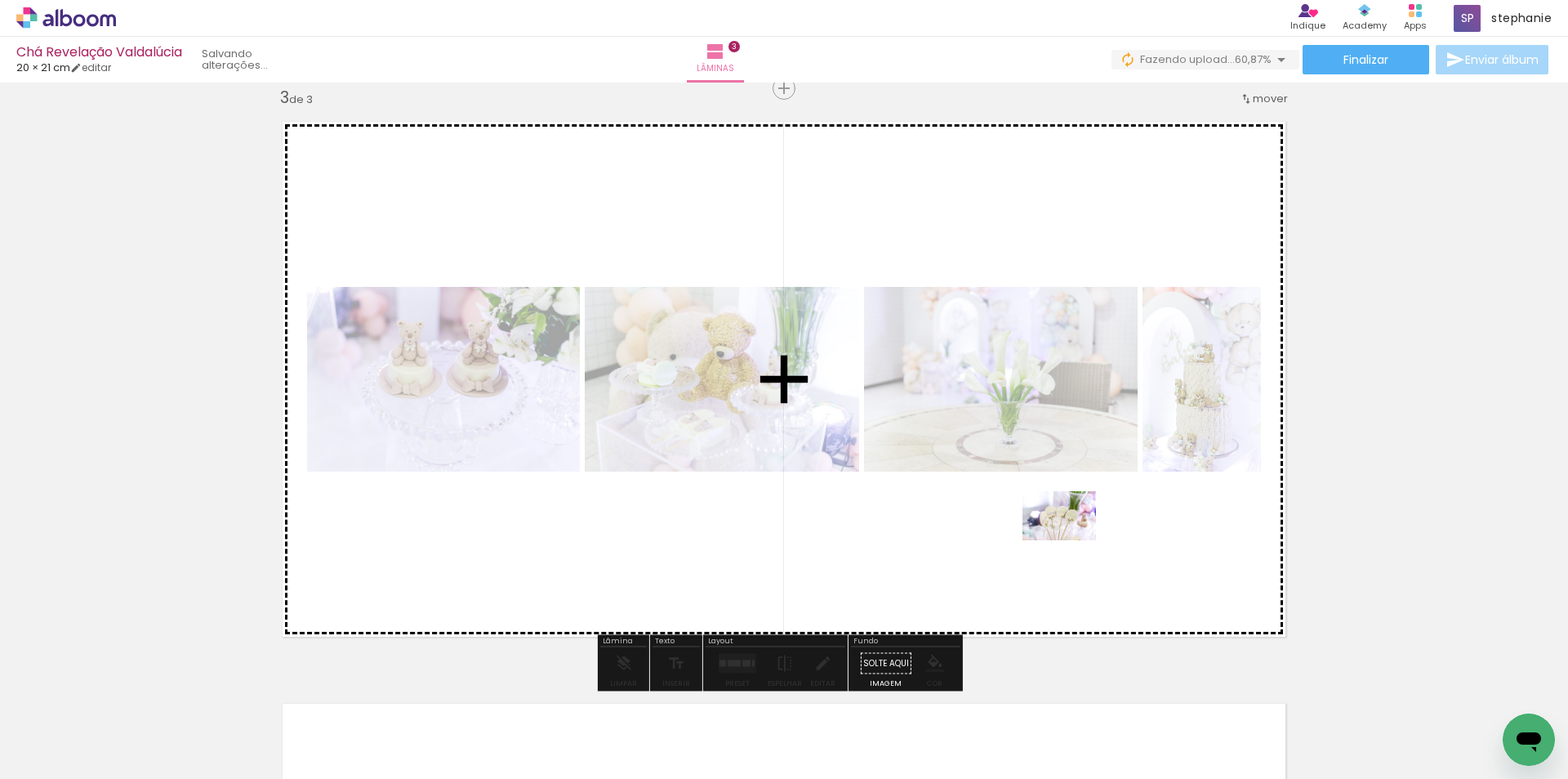
drag, startPoint x: 1088, startPoint y: 731, endPoint x: 1071, endPoint y: 540, distance: 191.8
click at [1071, 540] on quentale-workspace at bounding box center [784, 390] width 1568 height 779
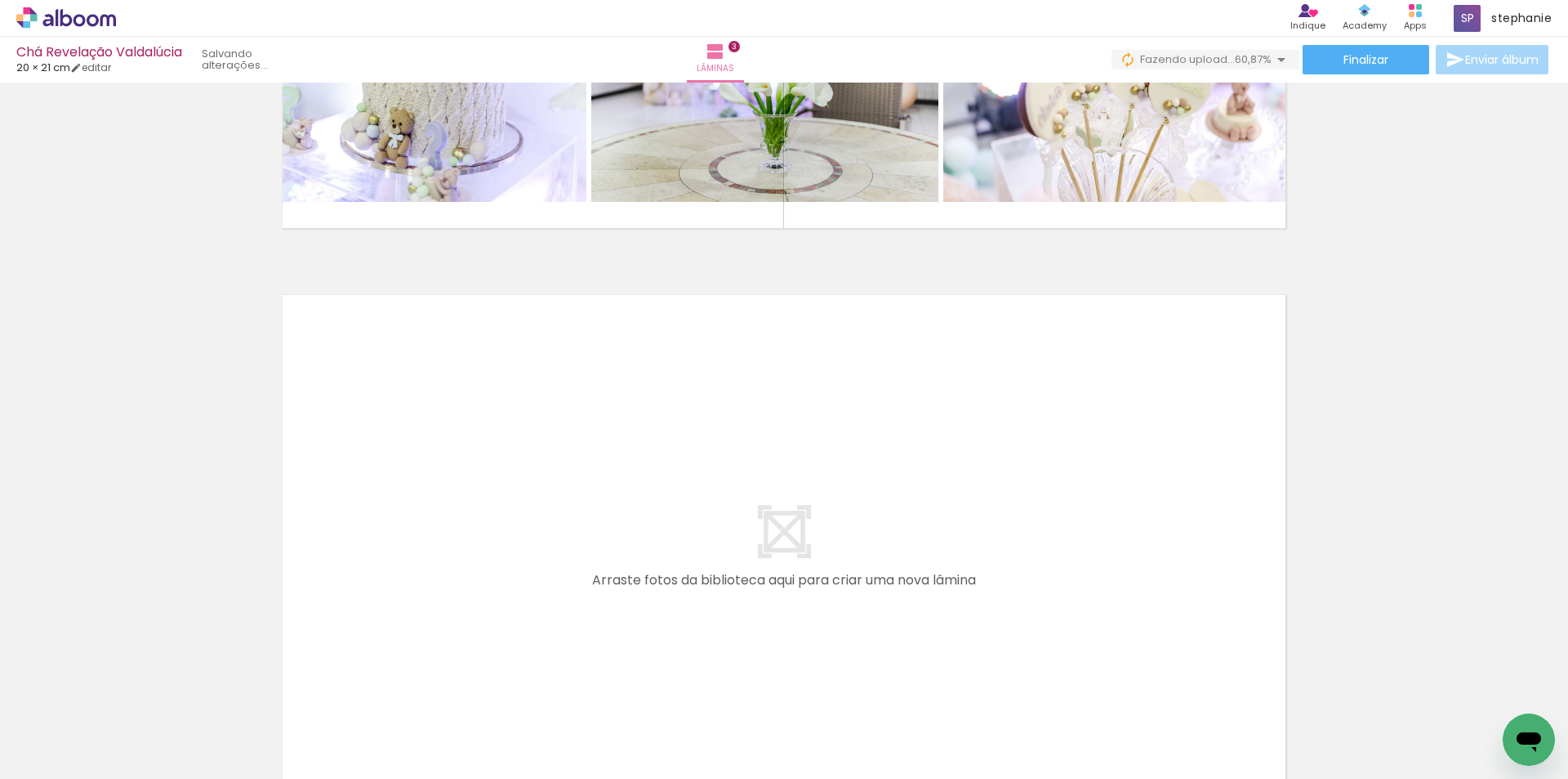
scroll to position [1757, 0]
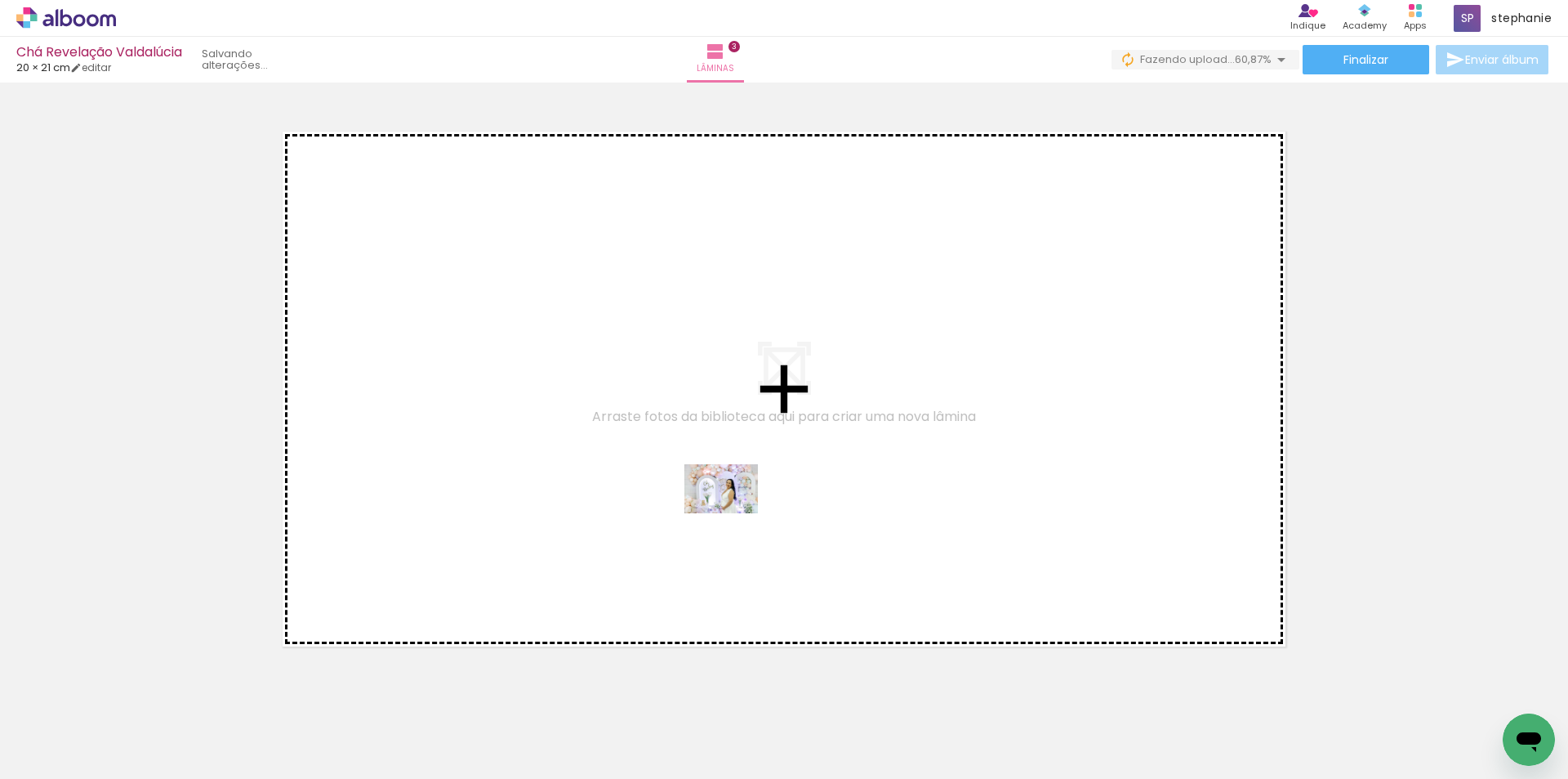
drag, startPoint x: 721, startPoint y: 741, endPoint x: 733, endPoint y: 508, distance: 233.3
click at [733, 508] on quentale-workspace at bounding box center [784, 390] width 1568 height 779
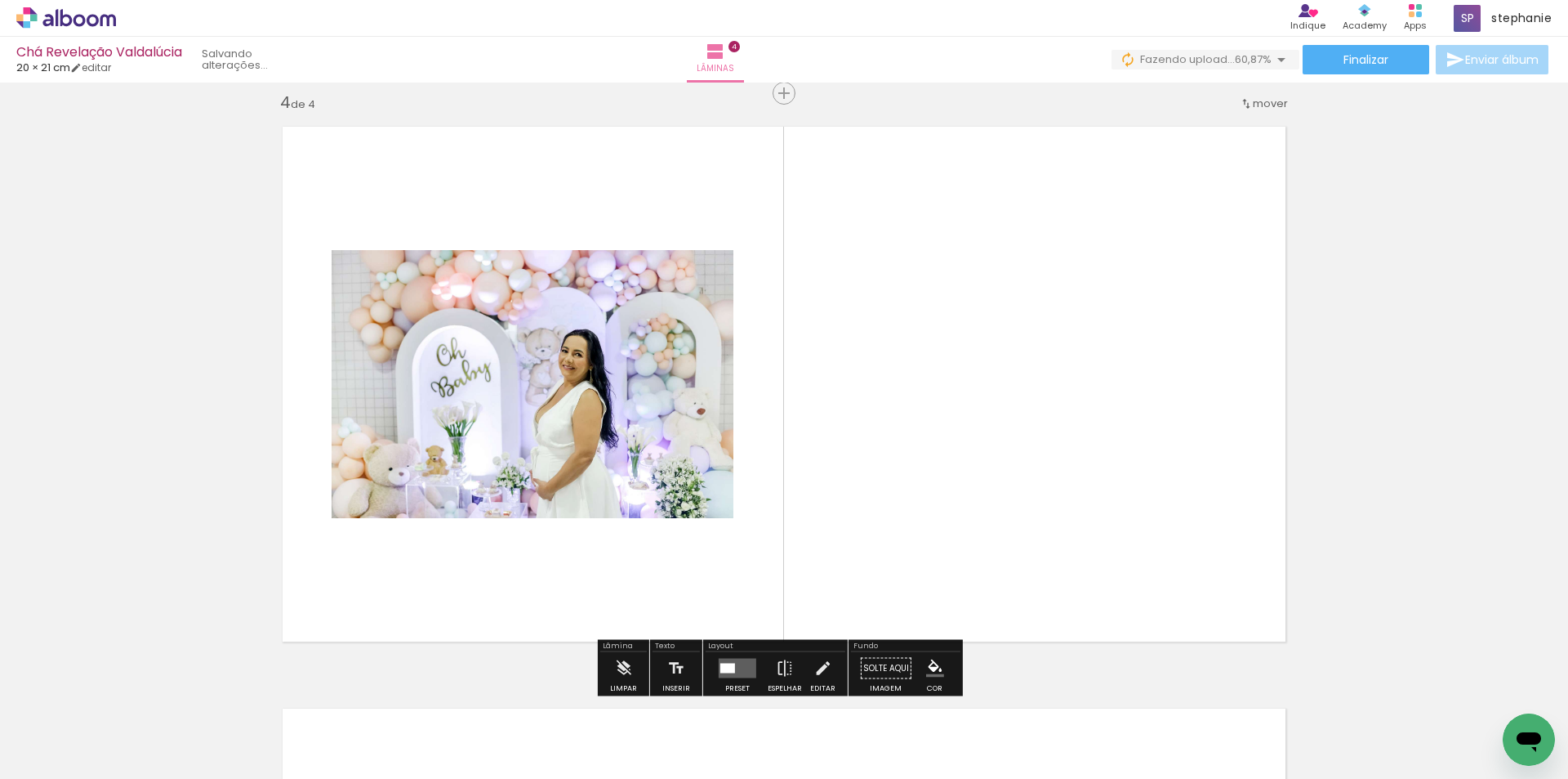
scroll to position [1767, 0]
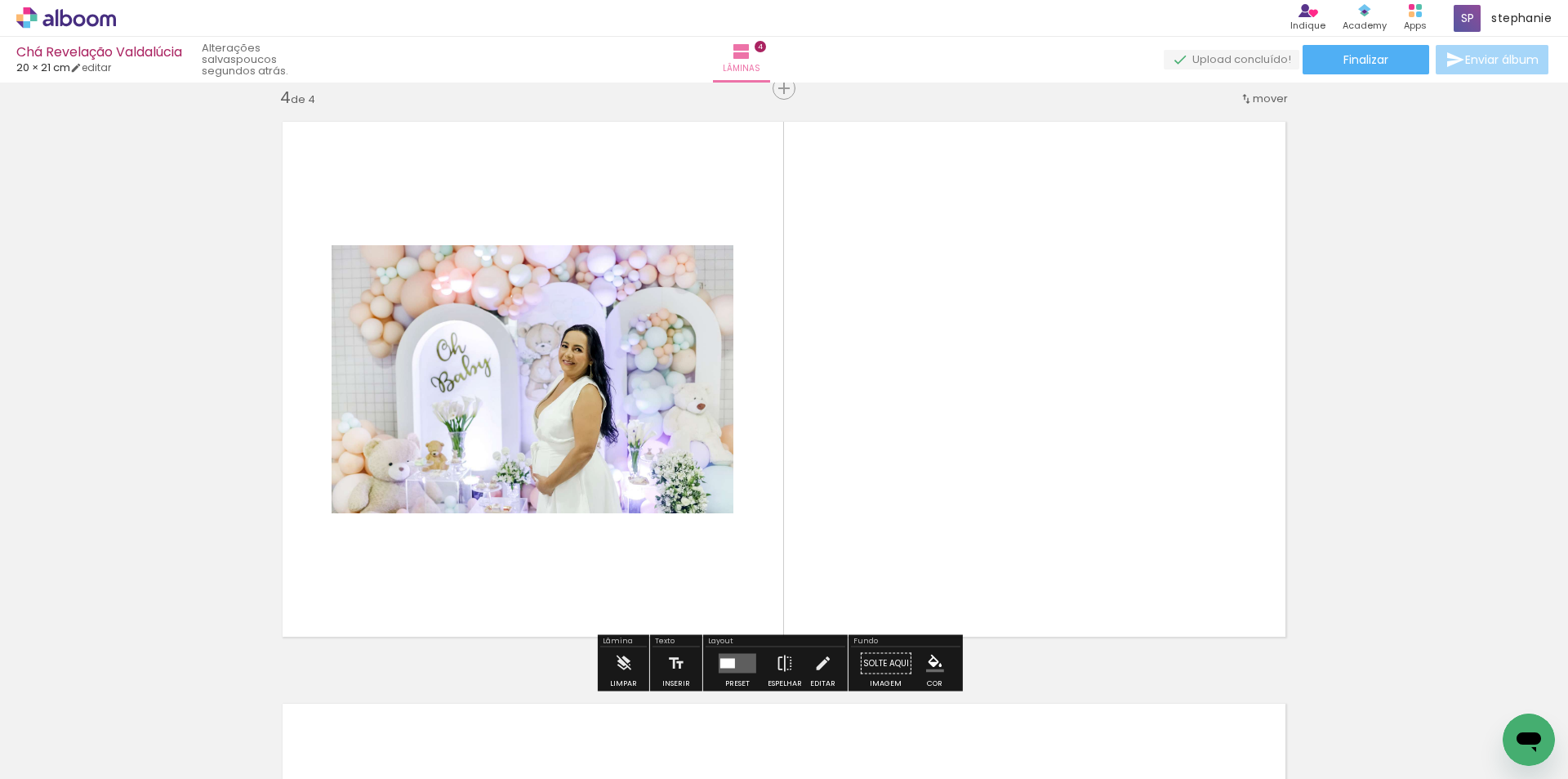
click at [725, 658] on div at bounding box center [728, 663] width 15 height 10
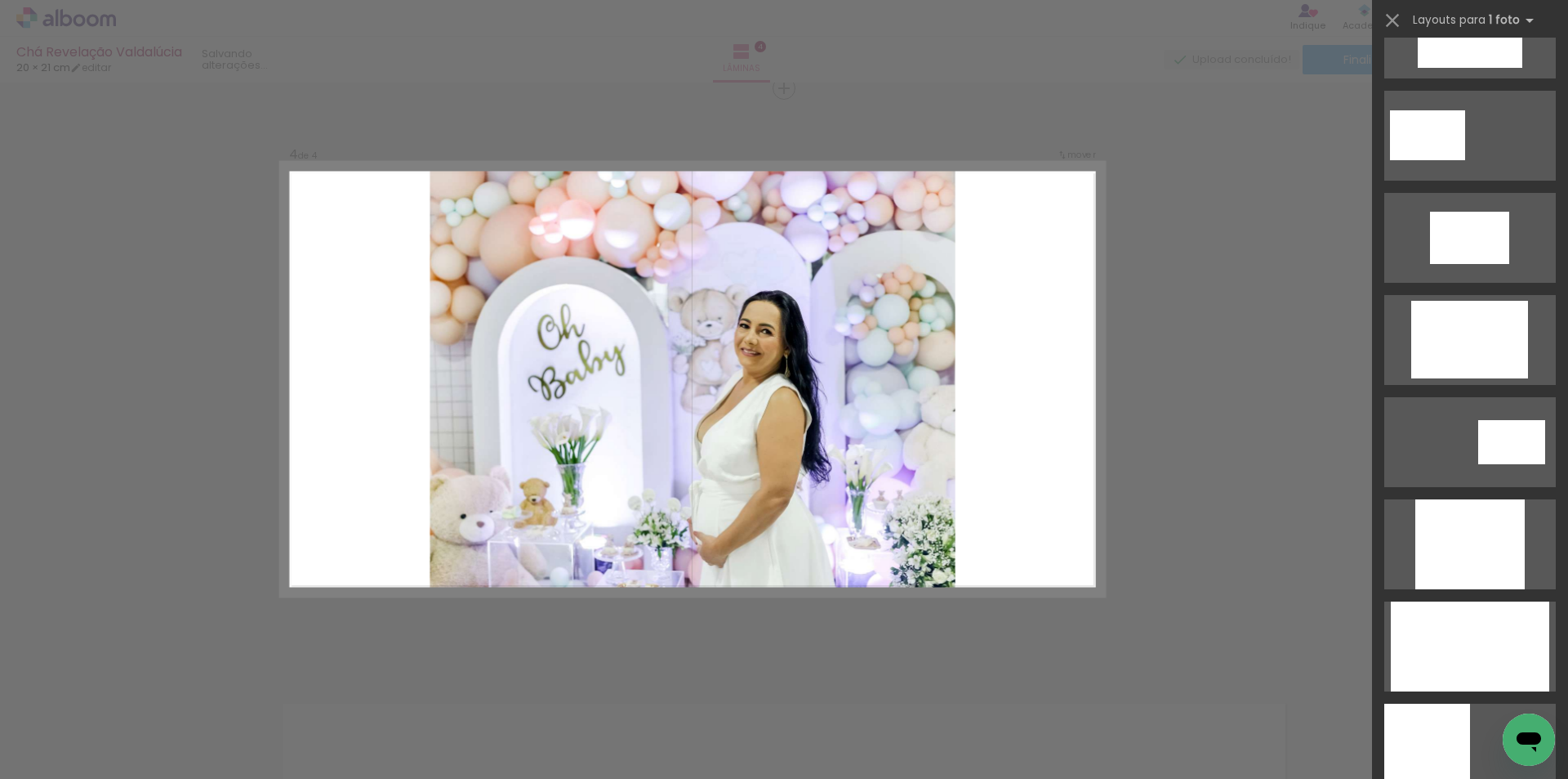
scroll to position [817, 0]
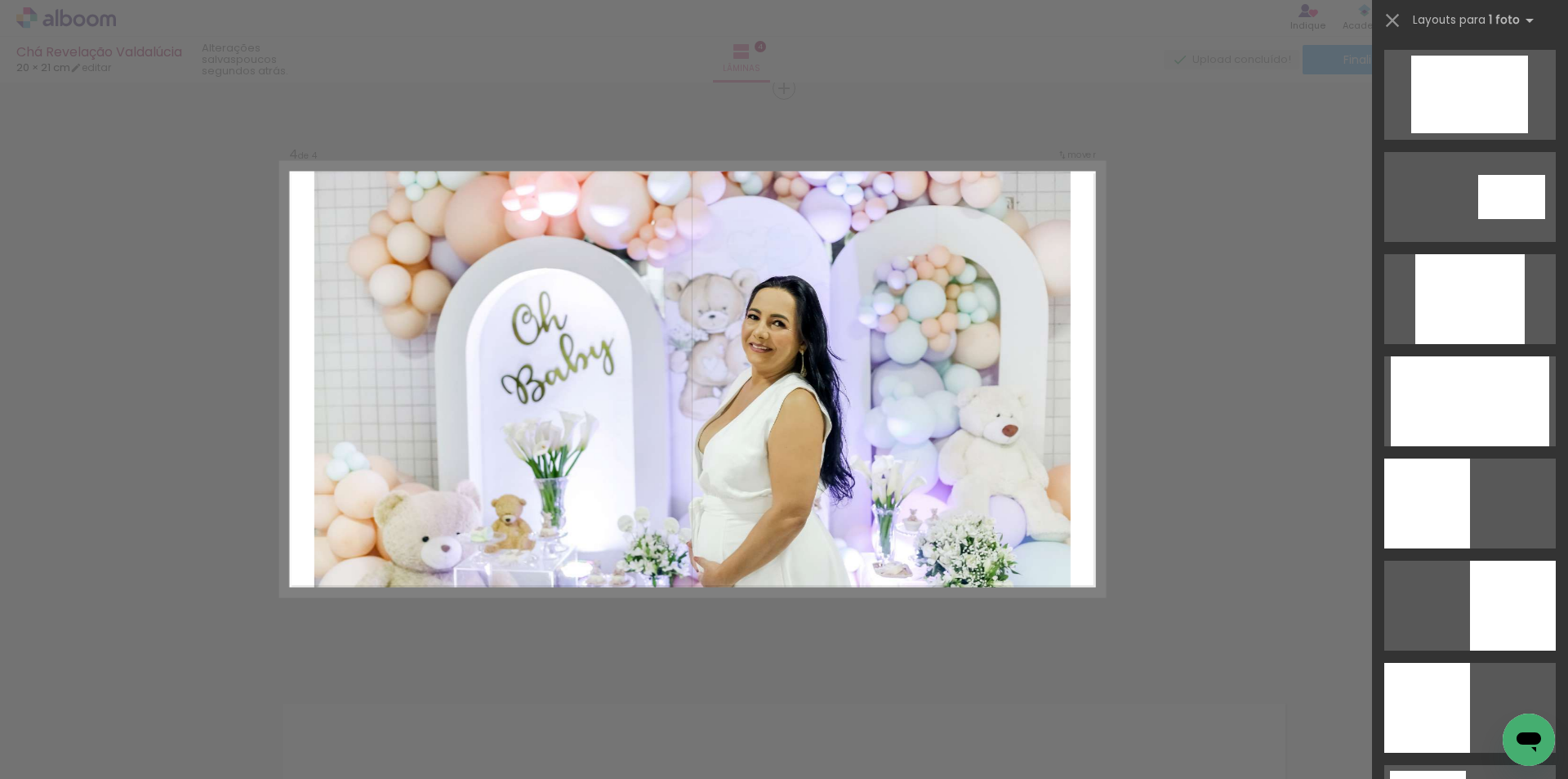
click at [1460, 403] on div at bounding box center [1469, 401] width 159 height 90
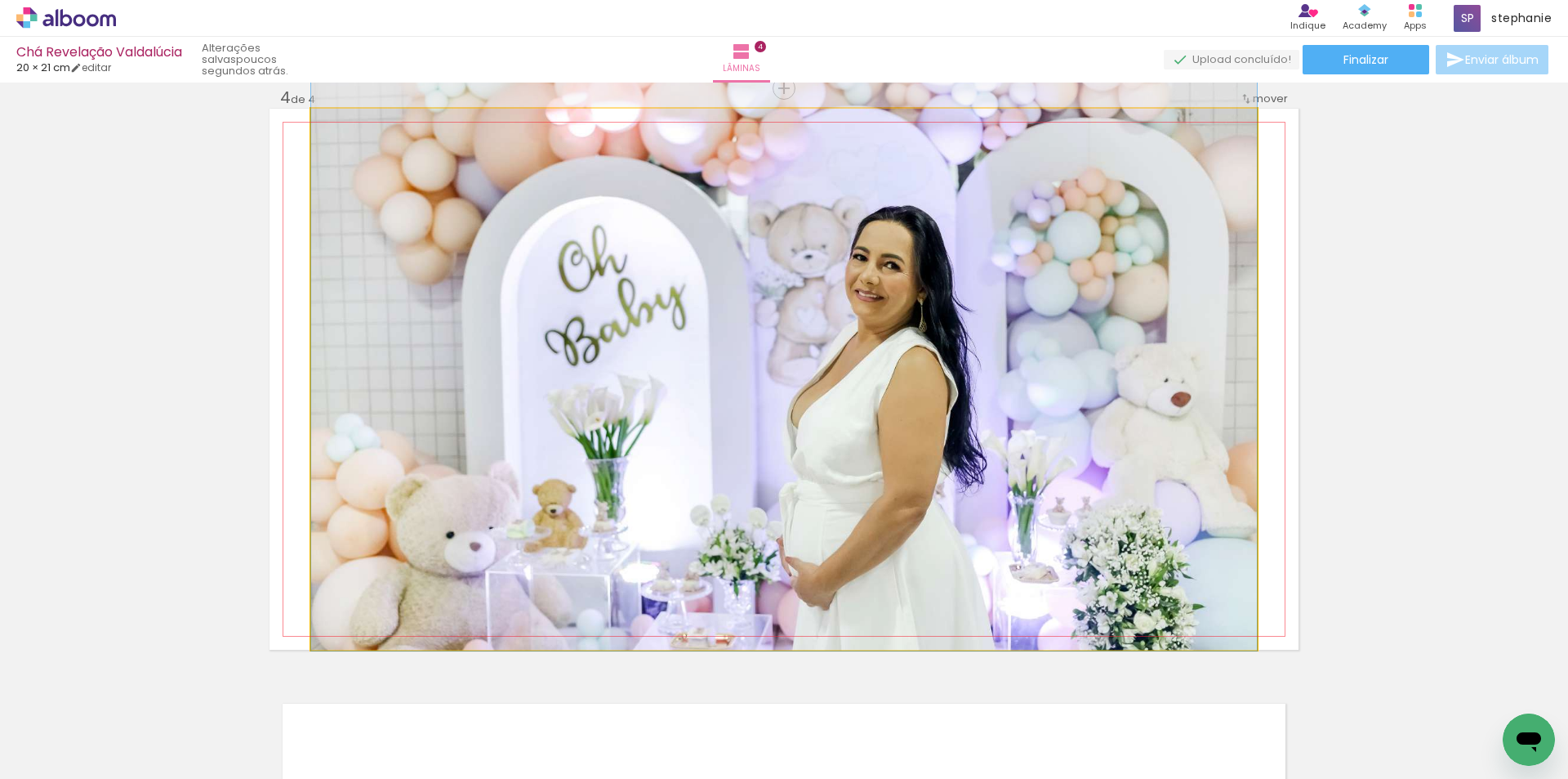
drag, startPoint x: 859, startPoint y: 469, endPoint x: 863, endPoint y: 425, distance: 44.2
drag, startPoint x: 863, startPoint y: 425, endPoint x: 864, endPoint y: 407, distance: 18.0
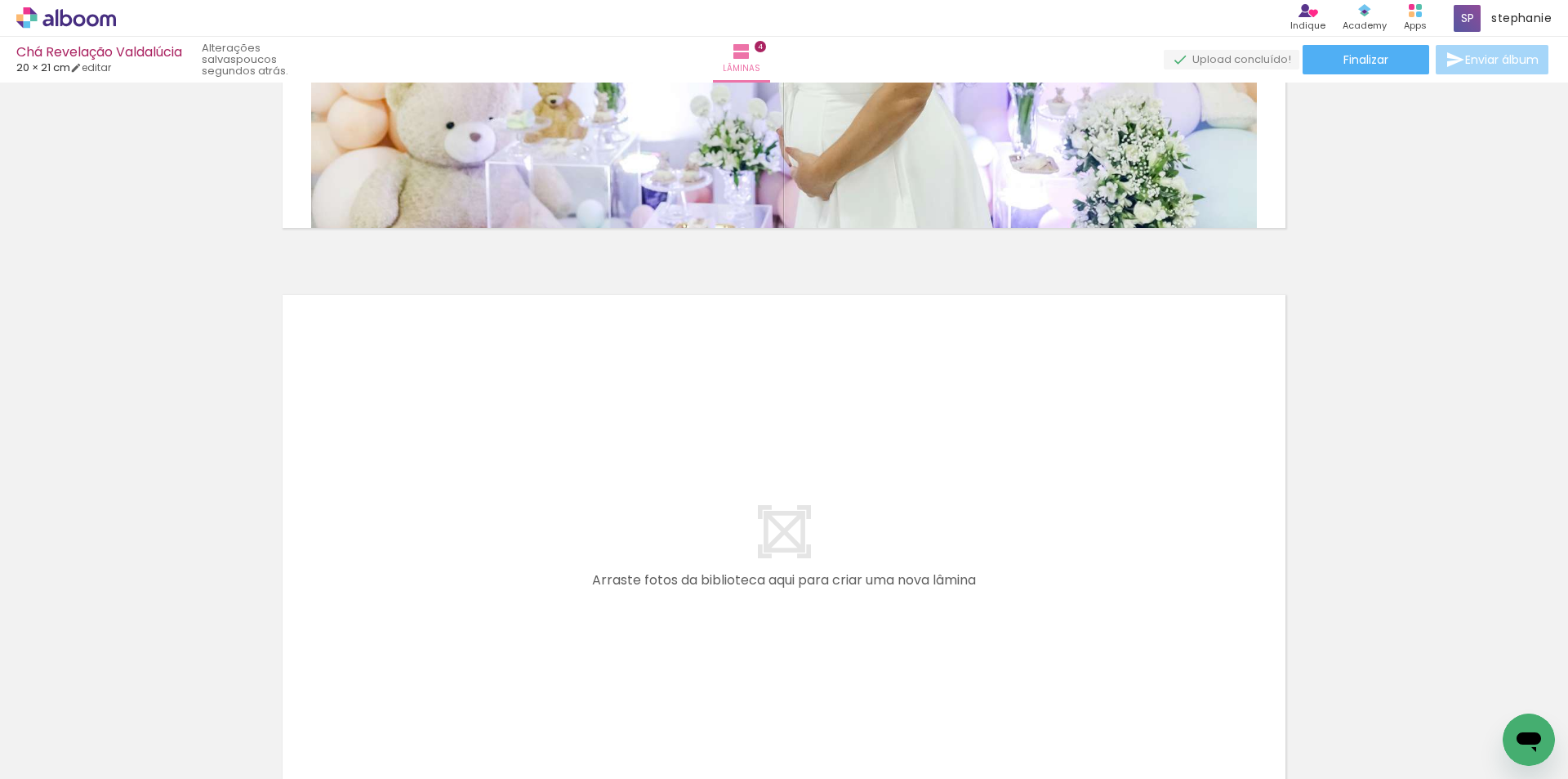
scroll to position [2256, 0]
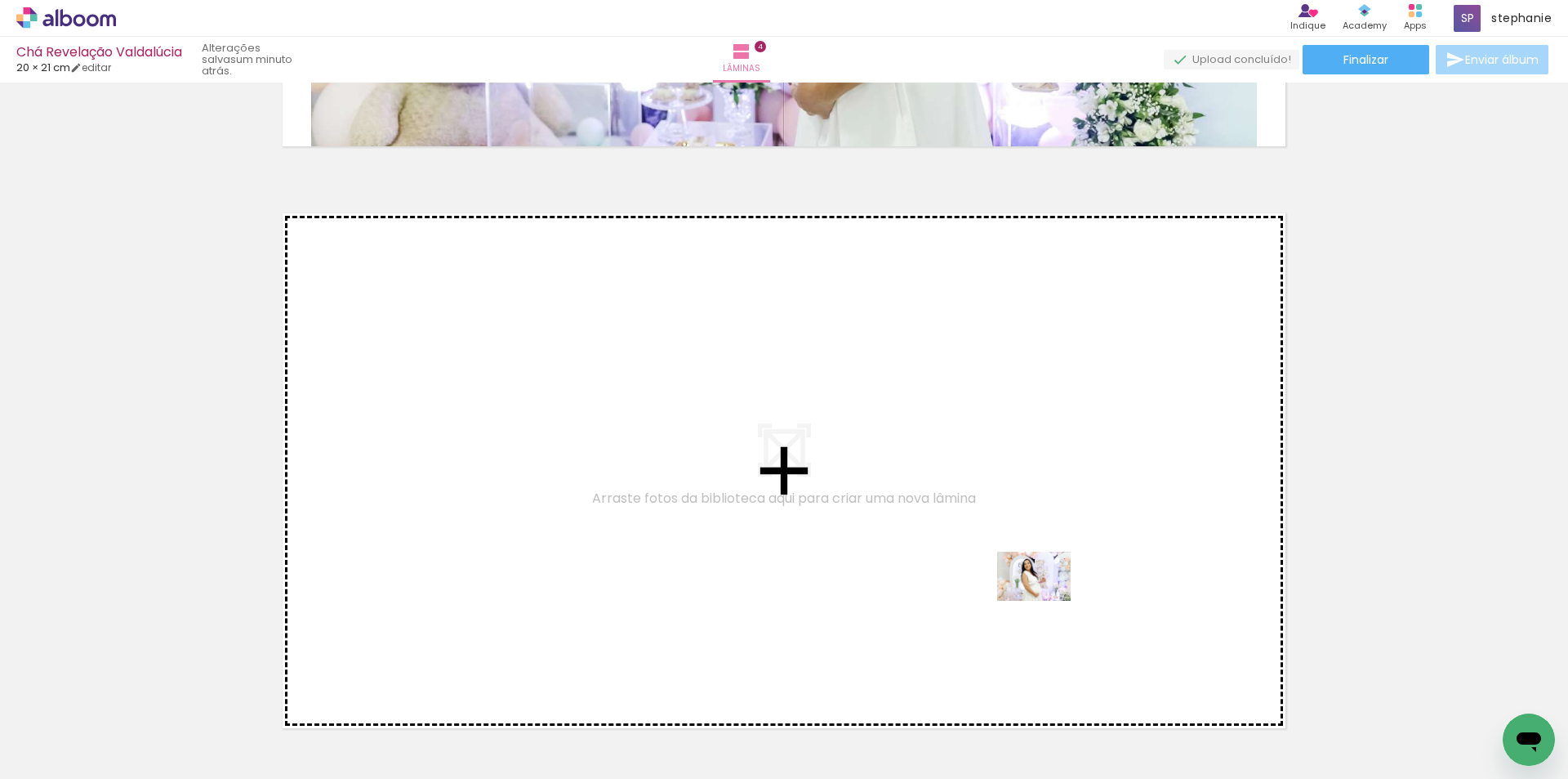
drag, startPoint x: 1170, startPoint y: 730, endPoint x: 1044, endPoint y: 599, distance: 181.8
click at [1044, 599] on quentale-workspace at bounding box center [784, 390] width 1568 height 779
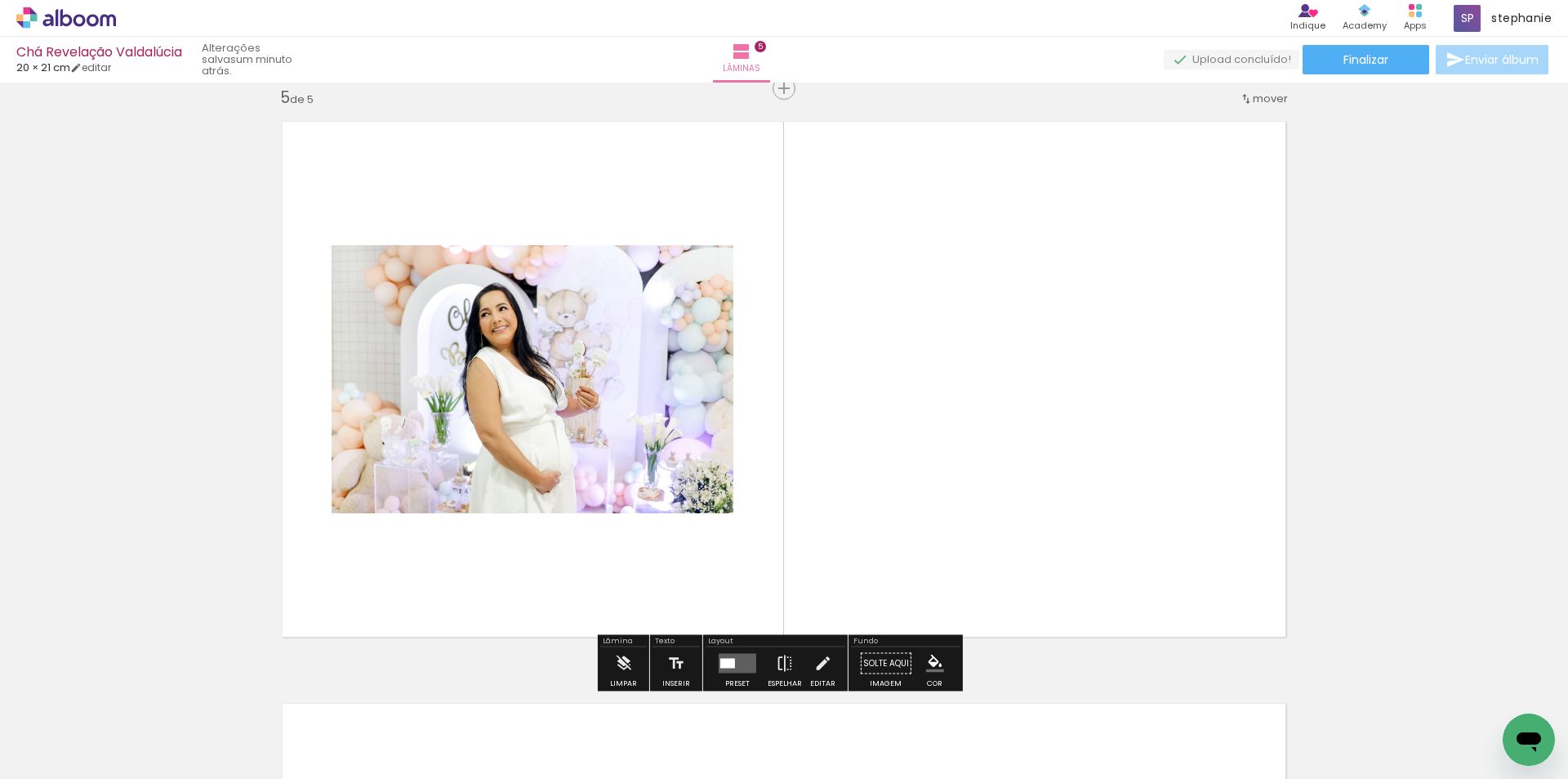
scroll to position [2348, 0]
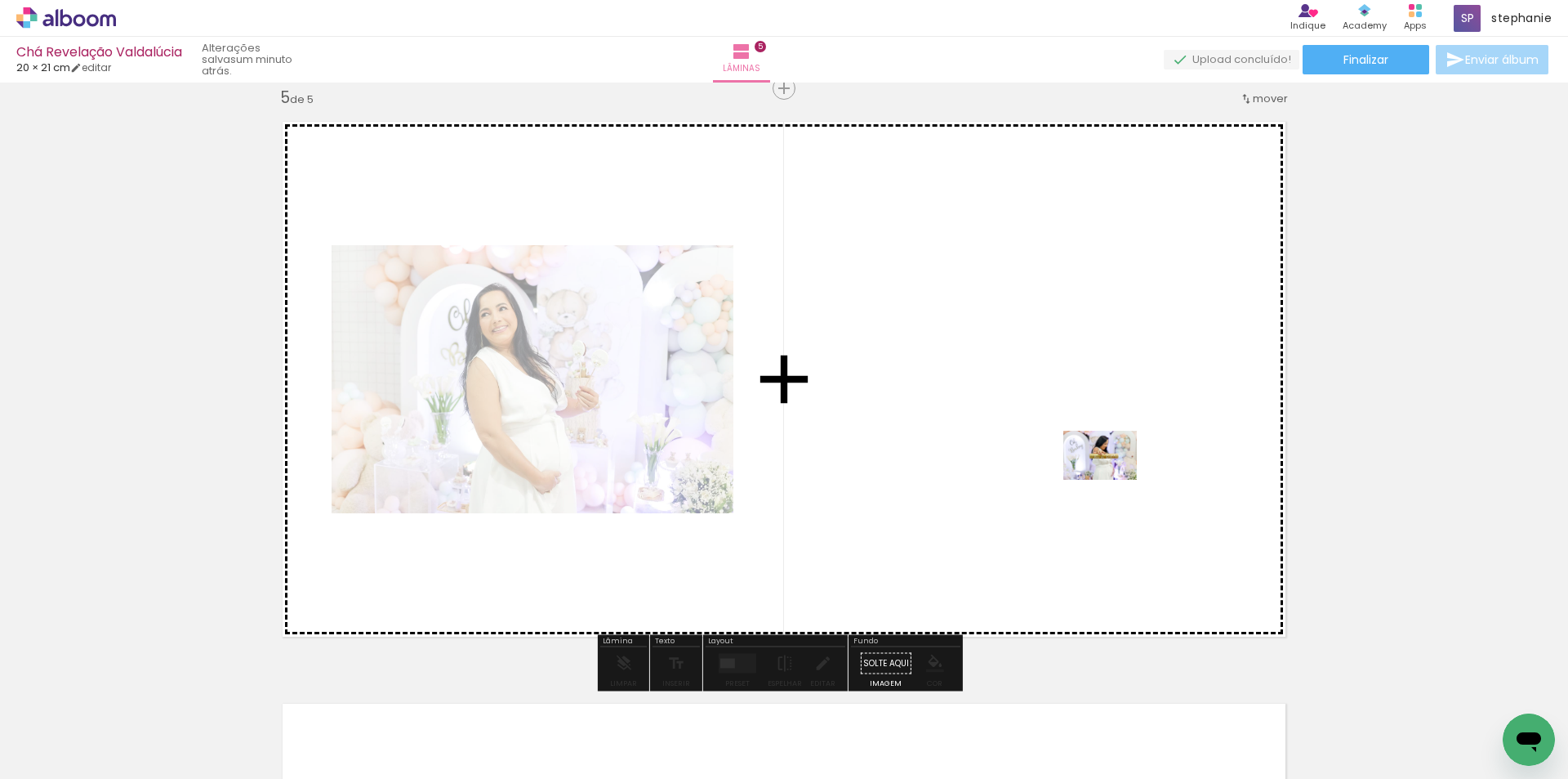
drag, startPoint x: 1288, startPoint y: 632, endPoint x: 1112, endPoint y: 479, distance: 233.2
click at [1112, 479] on quentale-workspace at bounding box center [784, 390] width 1568 height 779
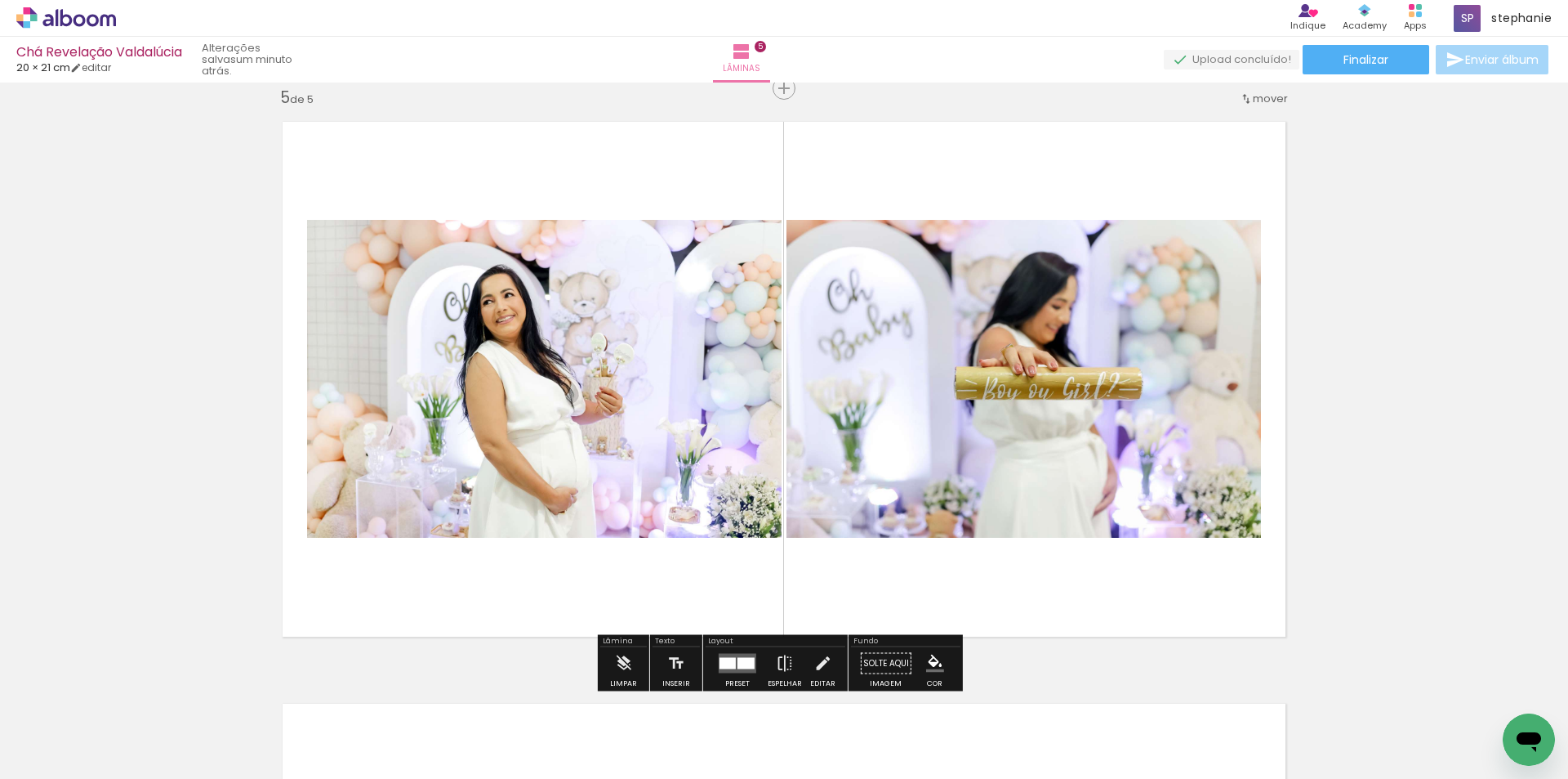
scroll to position [0, 182]
click at [722, 662] on div at bounding box center [728, 663] width 16 height 11
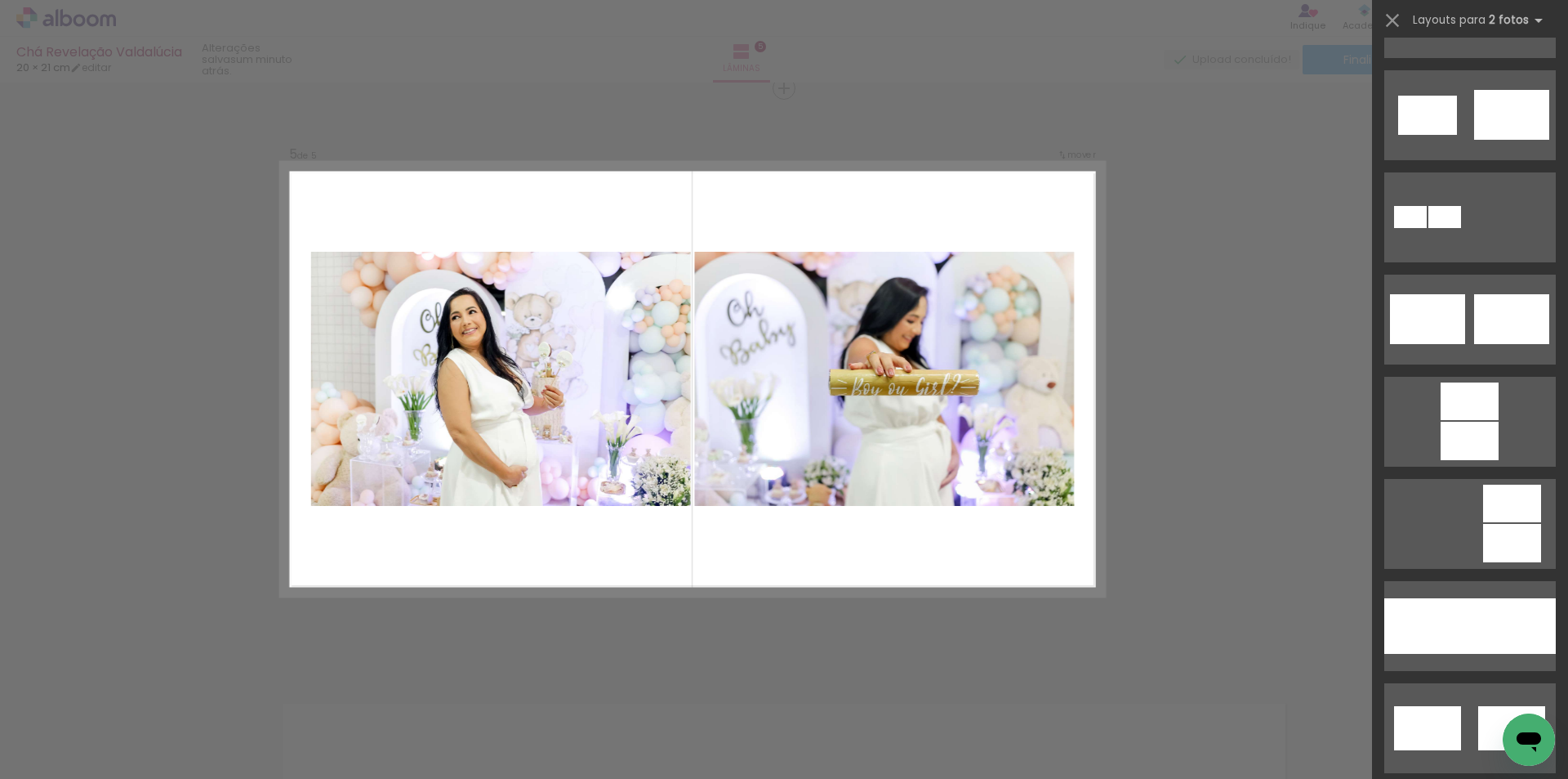
scroll to position [735, 0]
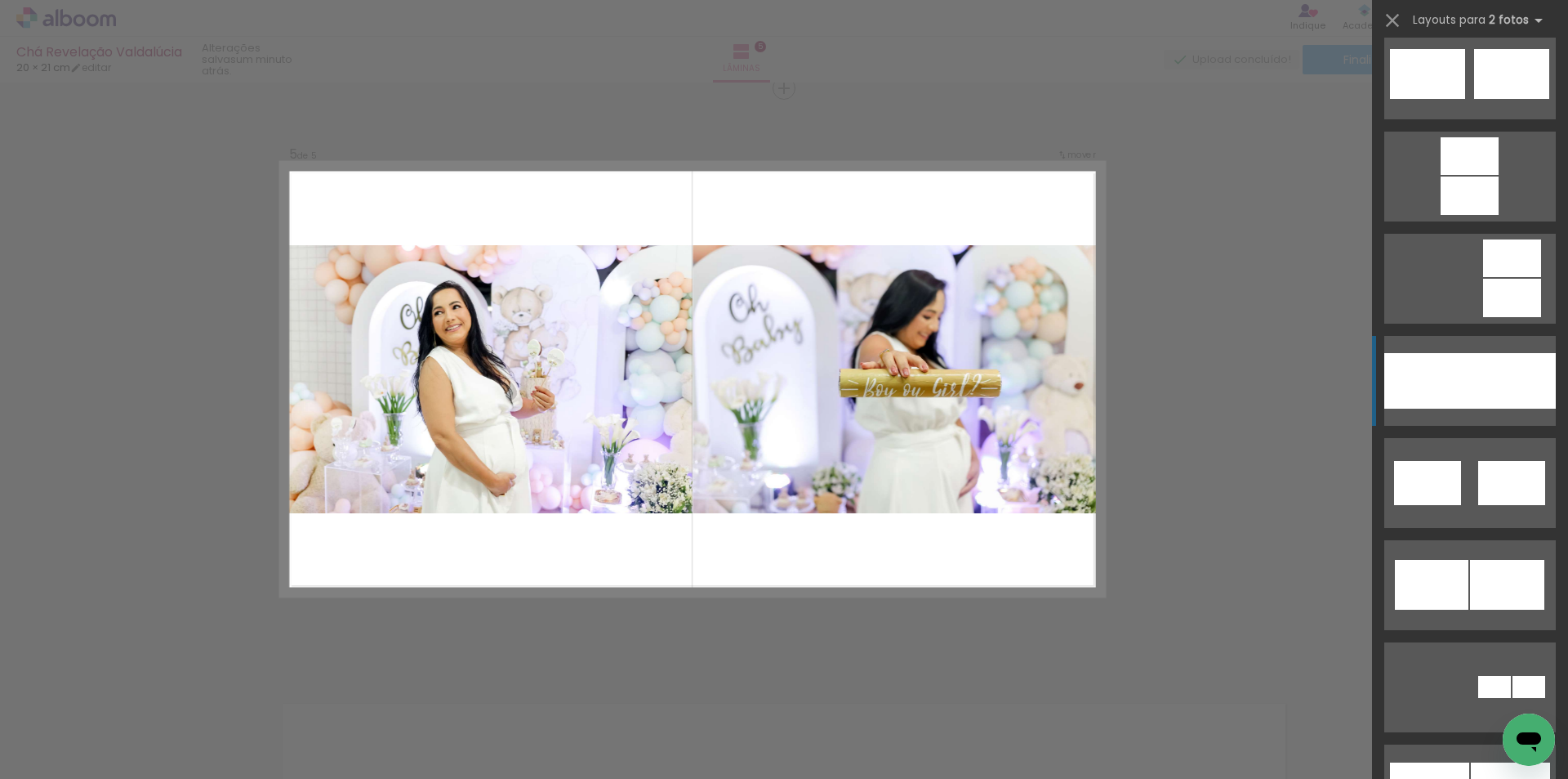
click at [1479, 377] on div at bounding box center [1513, 381] width 86 height 56
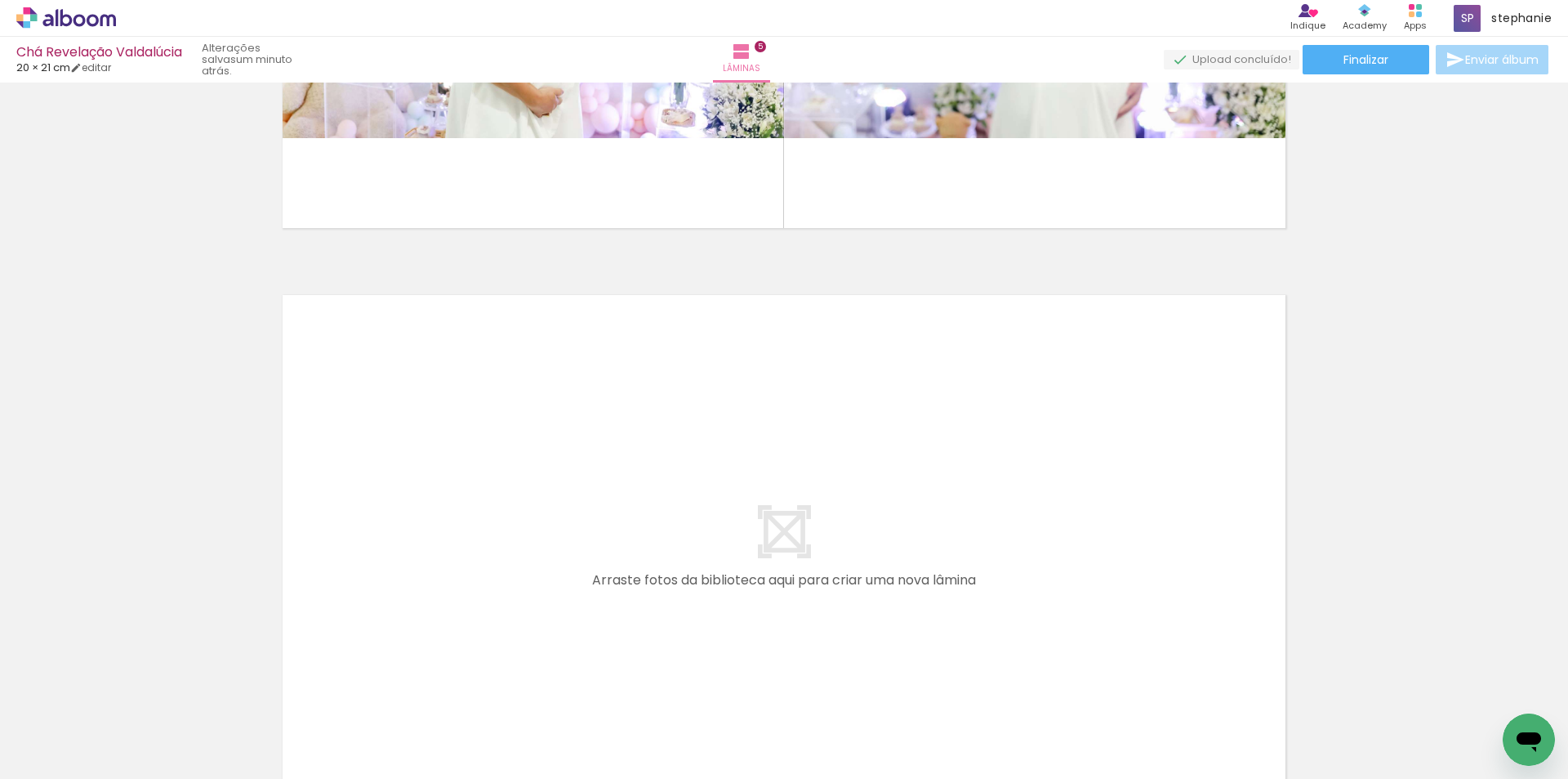
scroll to position [2960, 0]
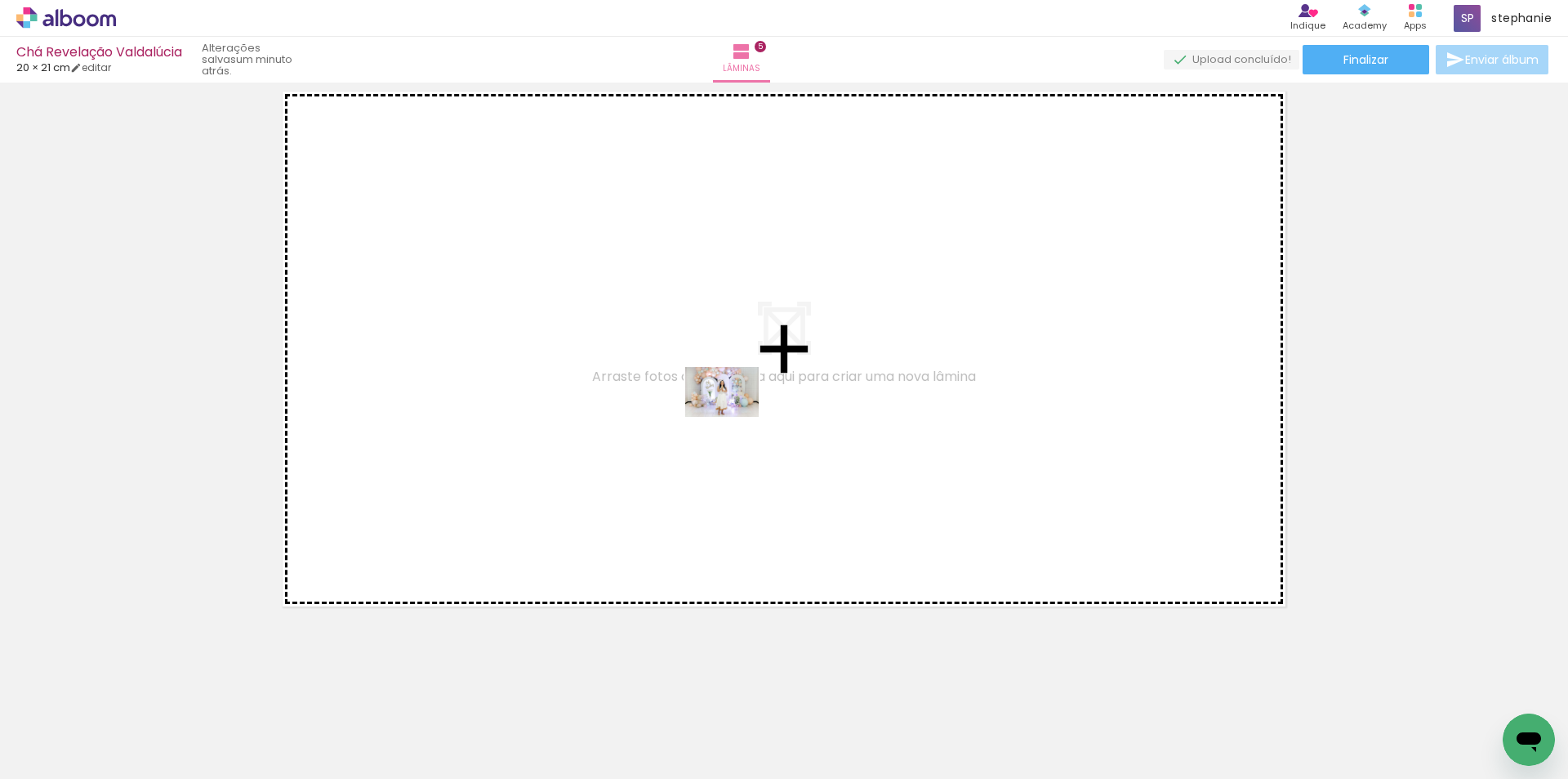
drag, startPoint x: 931, startPoint y: 730, endPoint x: 734, endPoint y: 415, distance: 371.5
click at [734, 415] on quentale-workspace at bounding box center [784, 390] width 1568 height 779
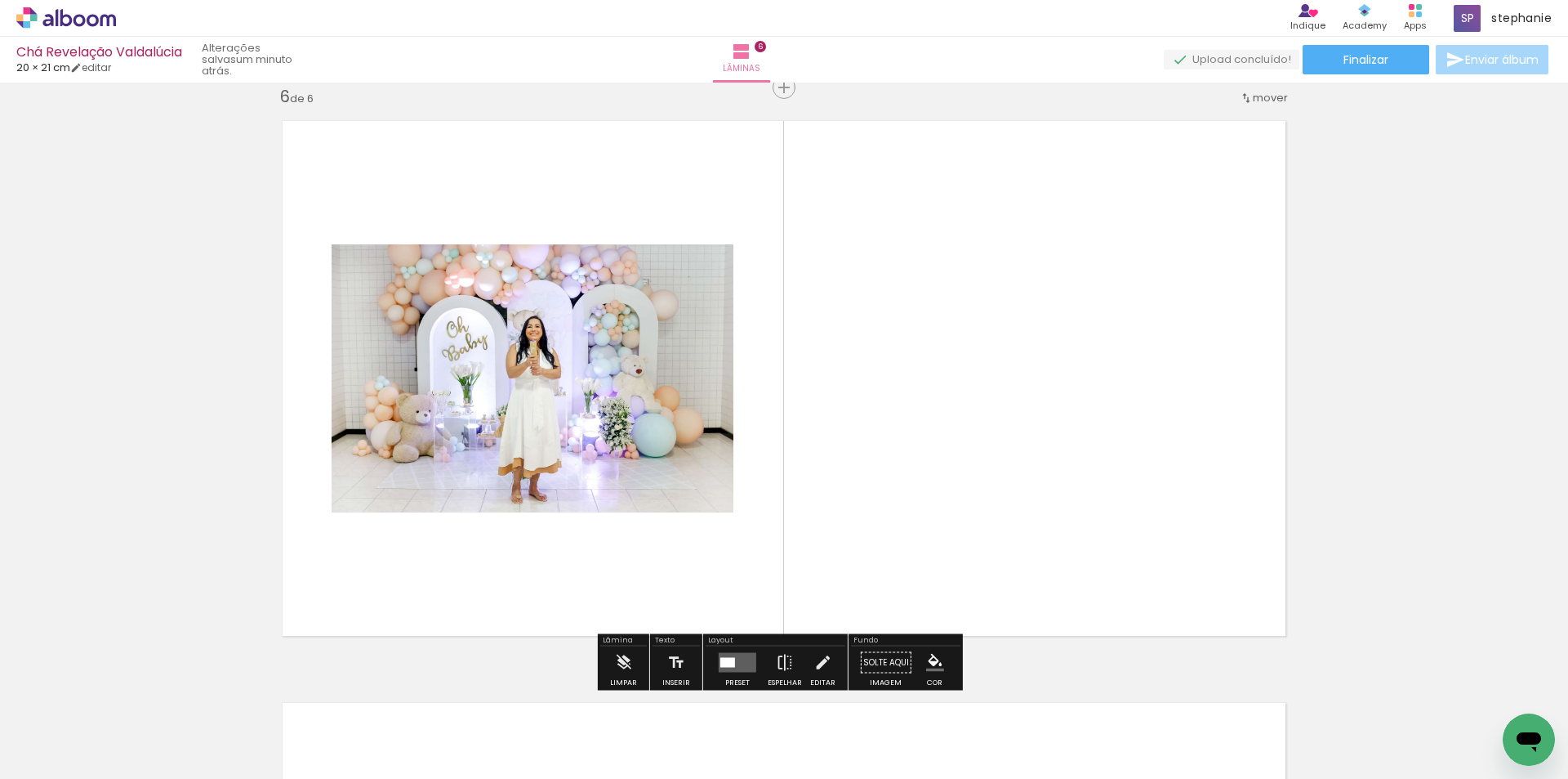
scroll to position [2930, 0]
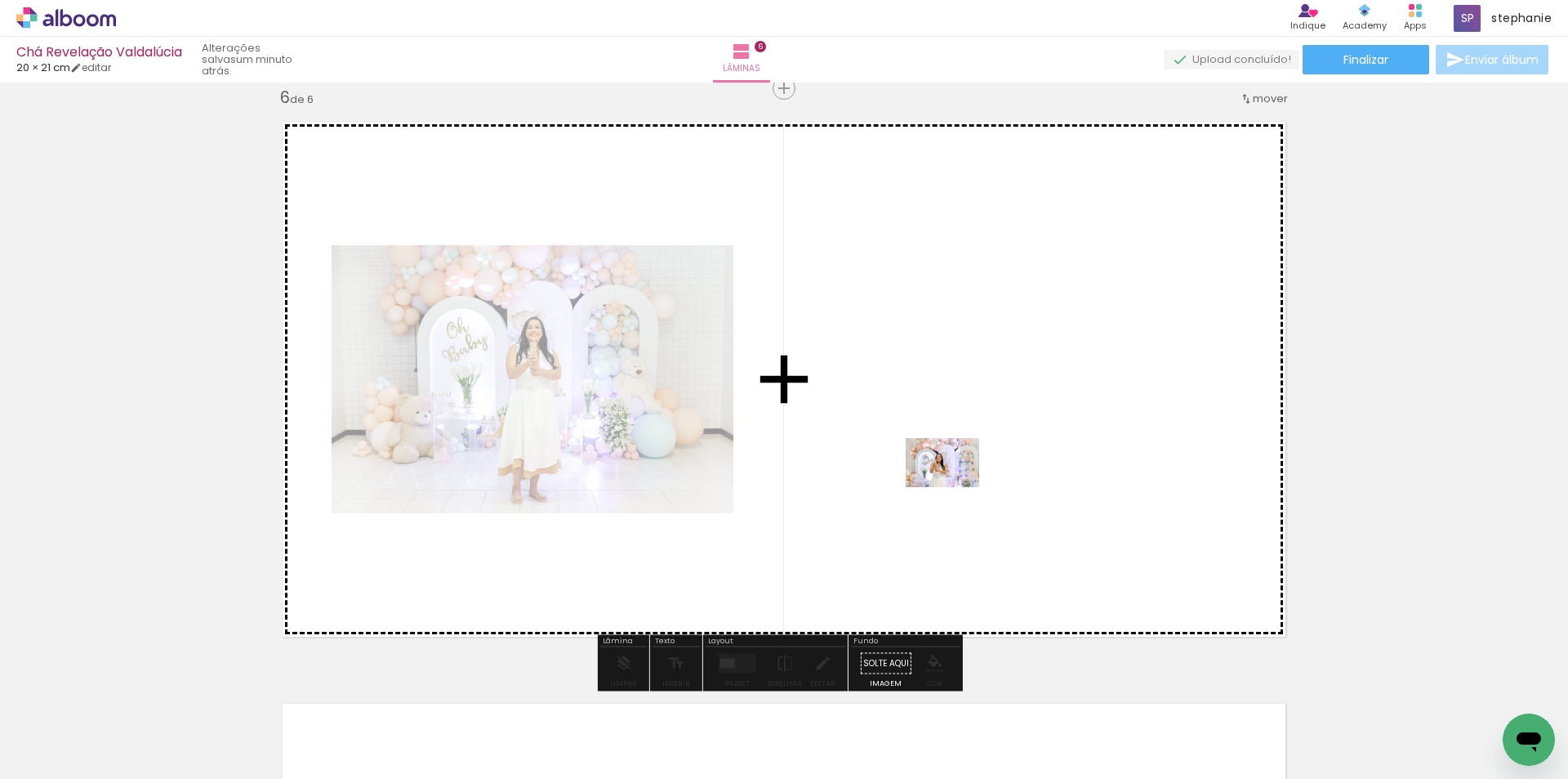
drag, startPoint x: 1023, startPoint y: 730, endPoint x: 954, endPoint y: 486, distance: 253.6
click at [954, 486] on quentale-workspace at bounding box center [784, 390] width 1568 height 779
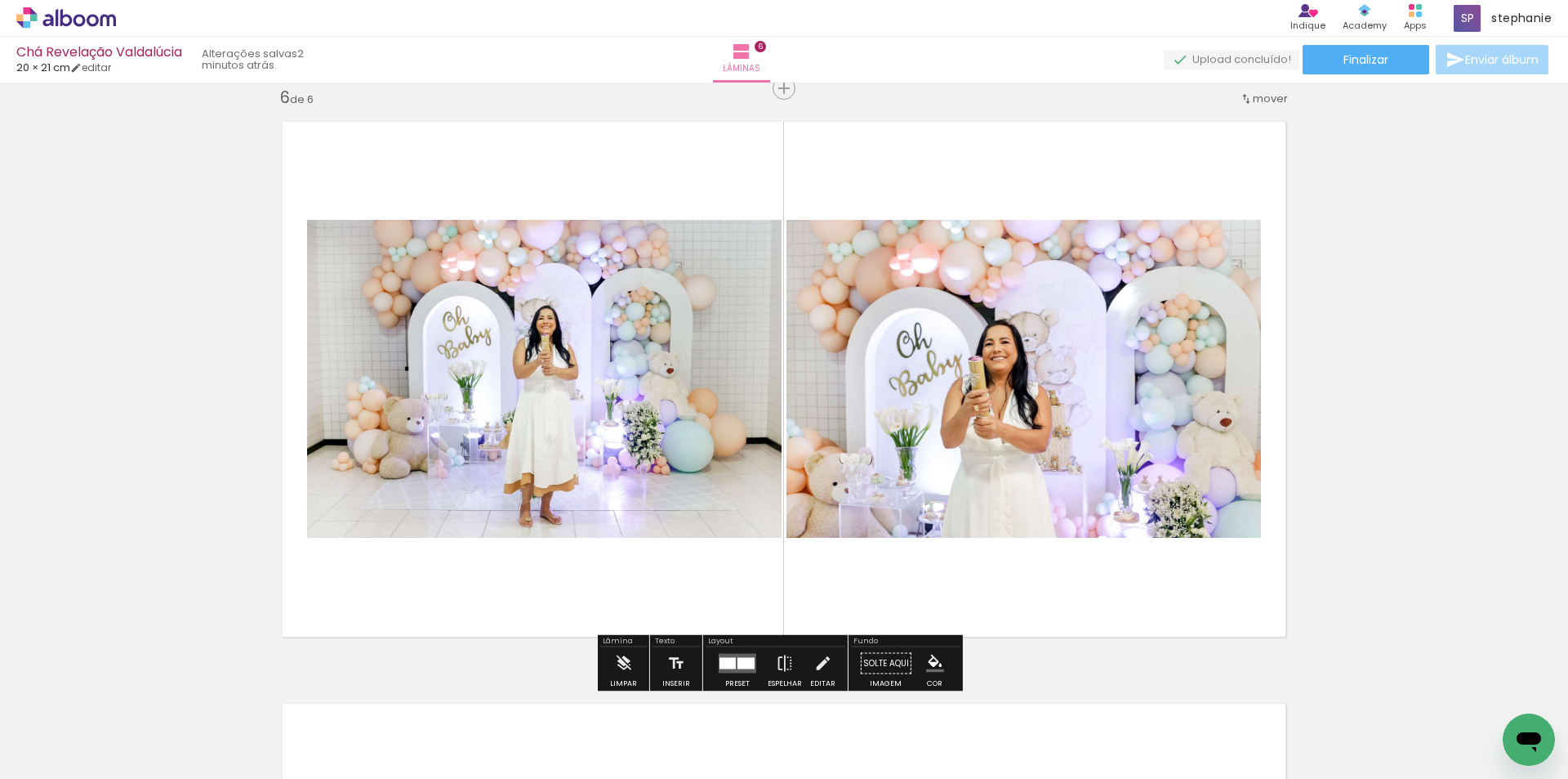
click at [742, 658] on div at bounding box center [746, 663] width 17 height 11
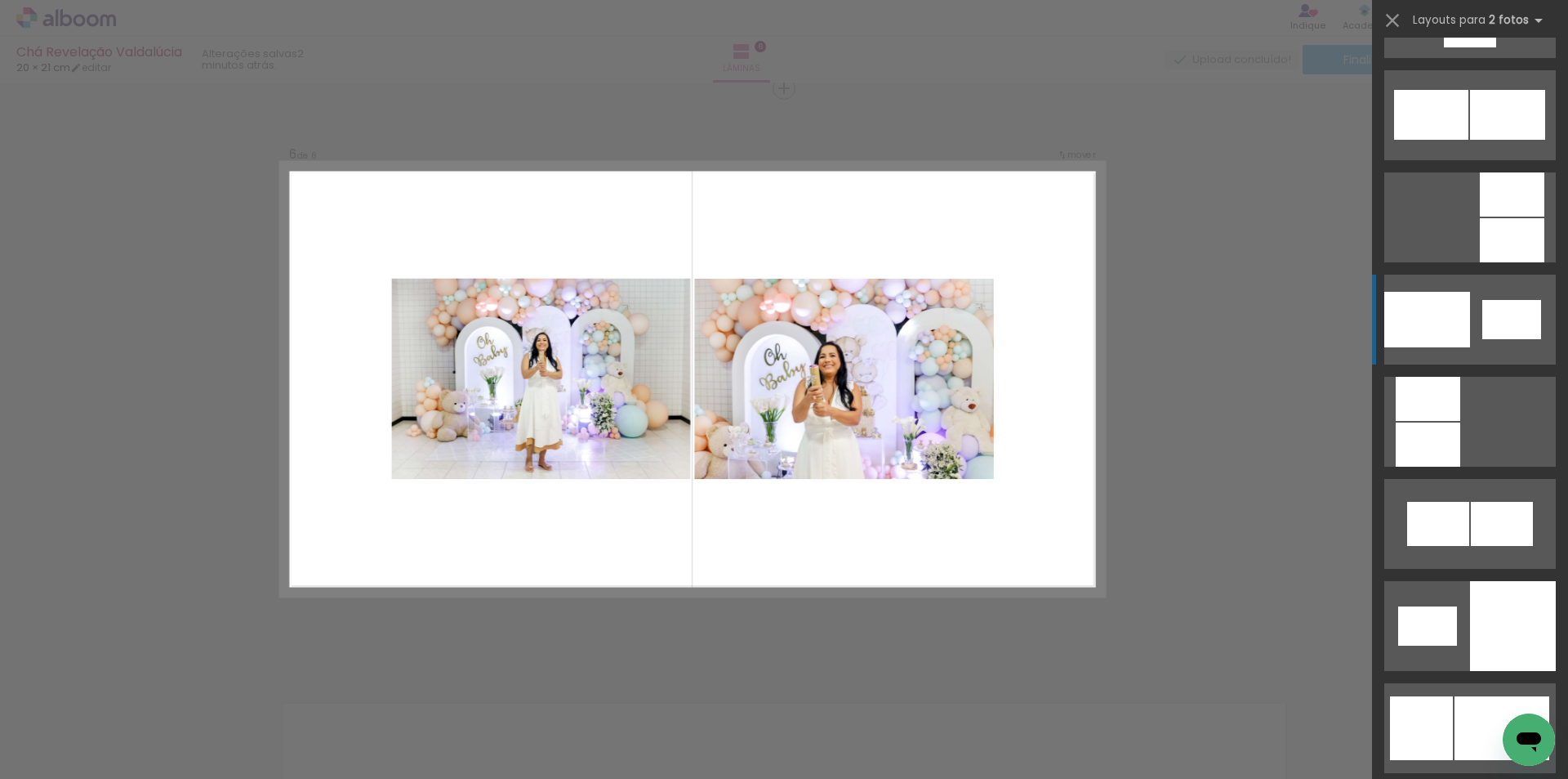
scroll to position [1880, 0]
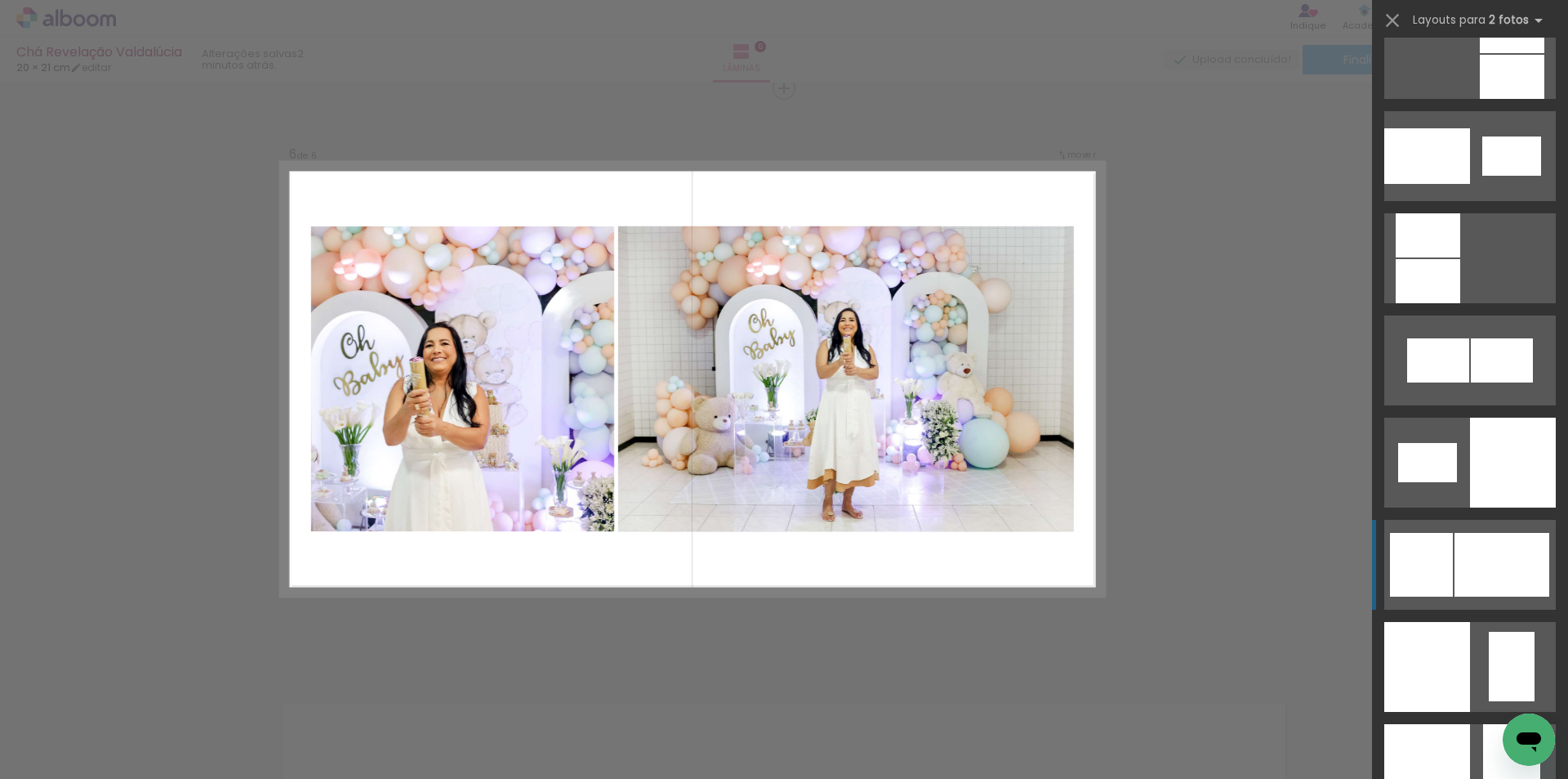
click at [1489, 576] on div at bounding box center [1501, 564] width 95 height 64
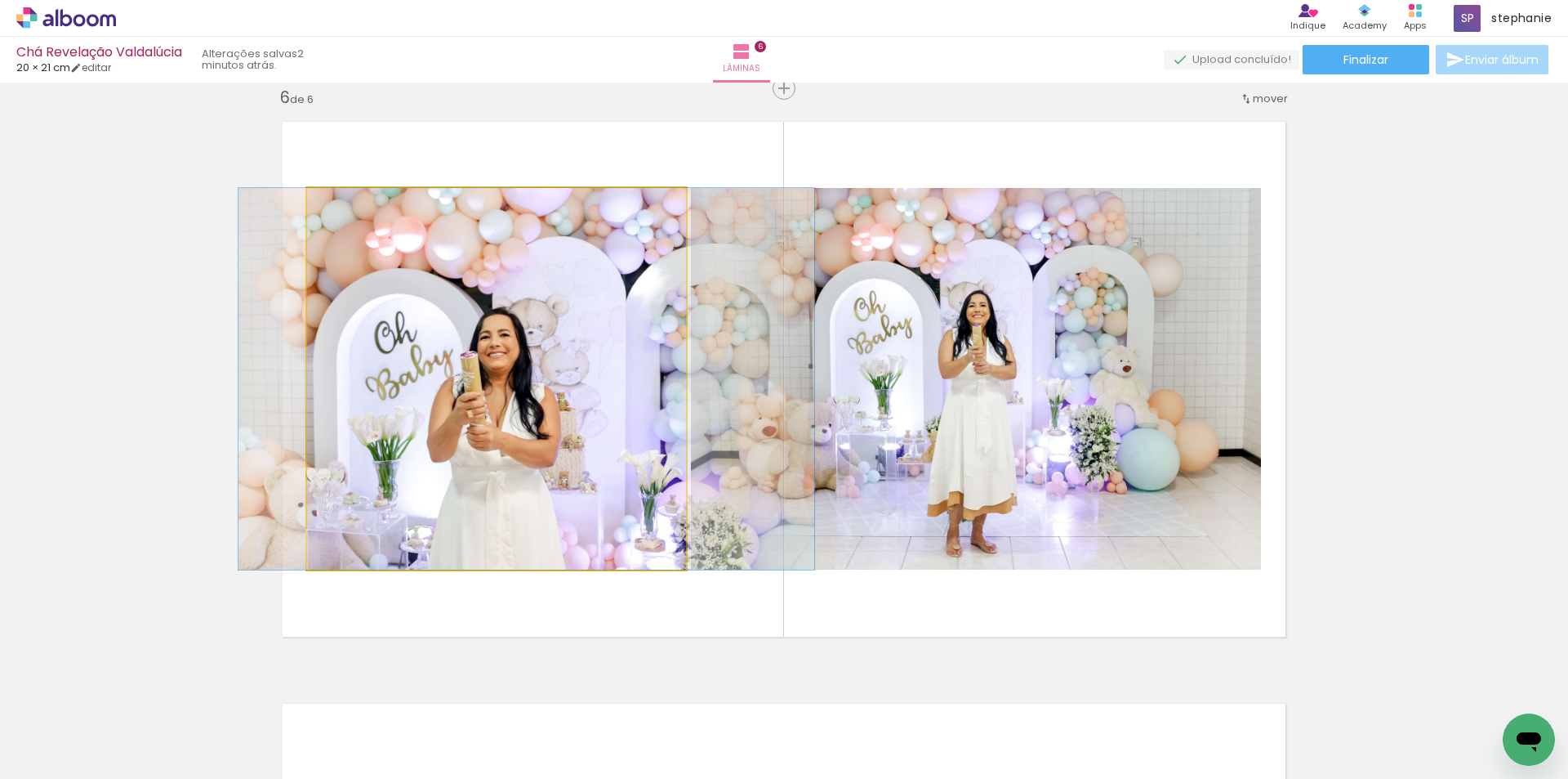
drag, startPoint x: 464, startPoint y: 388, endPoint x: 495, endPoint y: 378, distance: 32.6
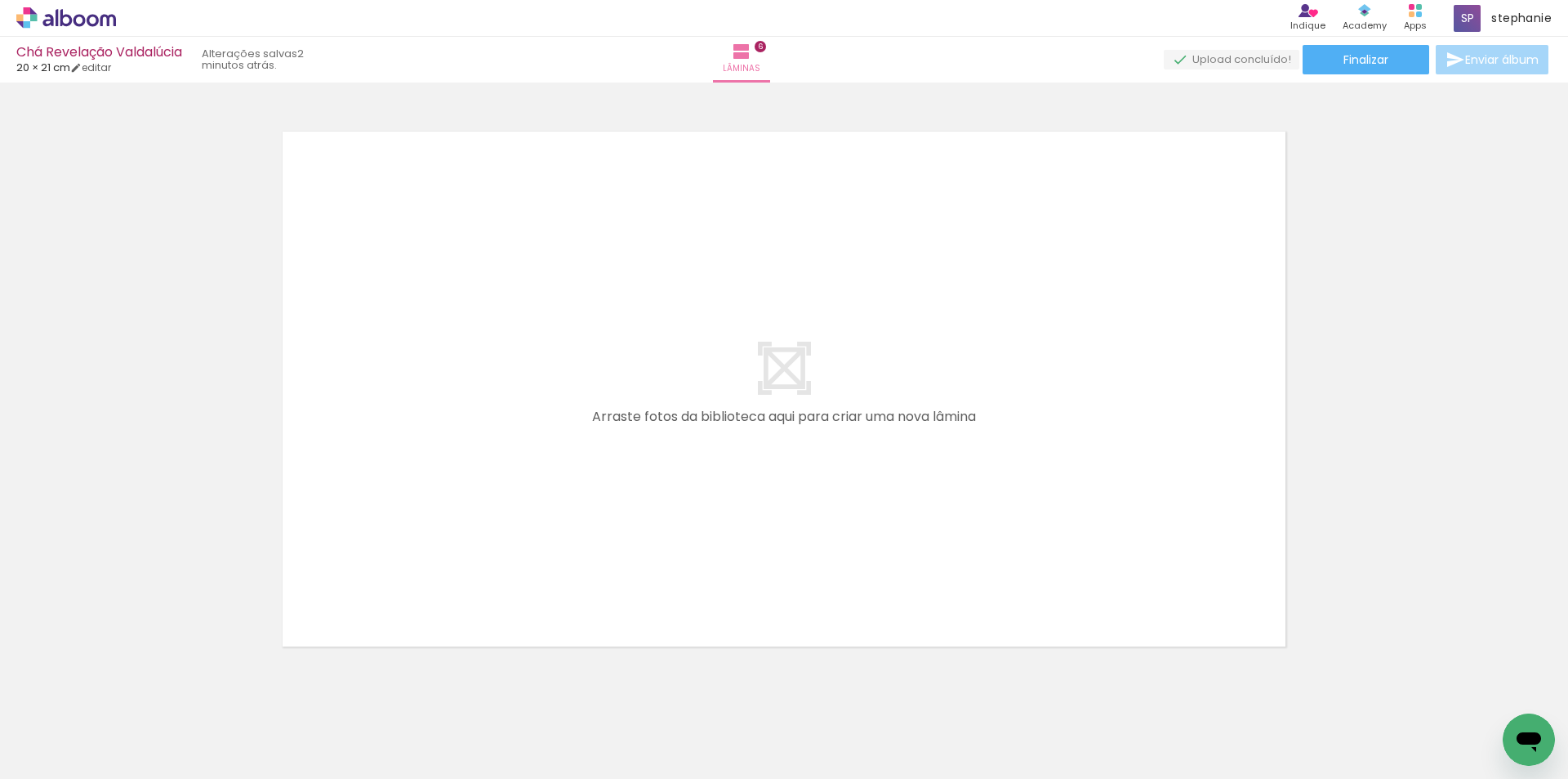
scroll to position [3541, 0]
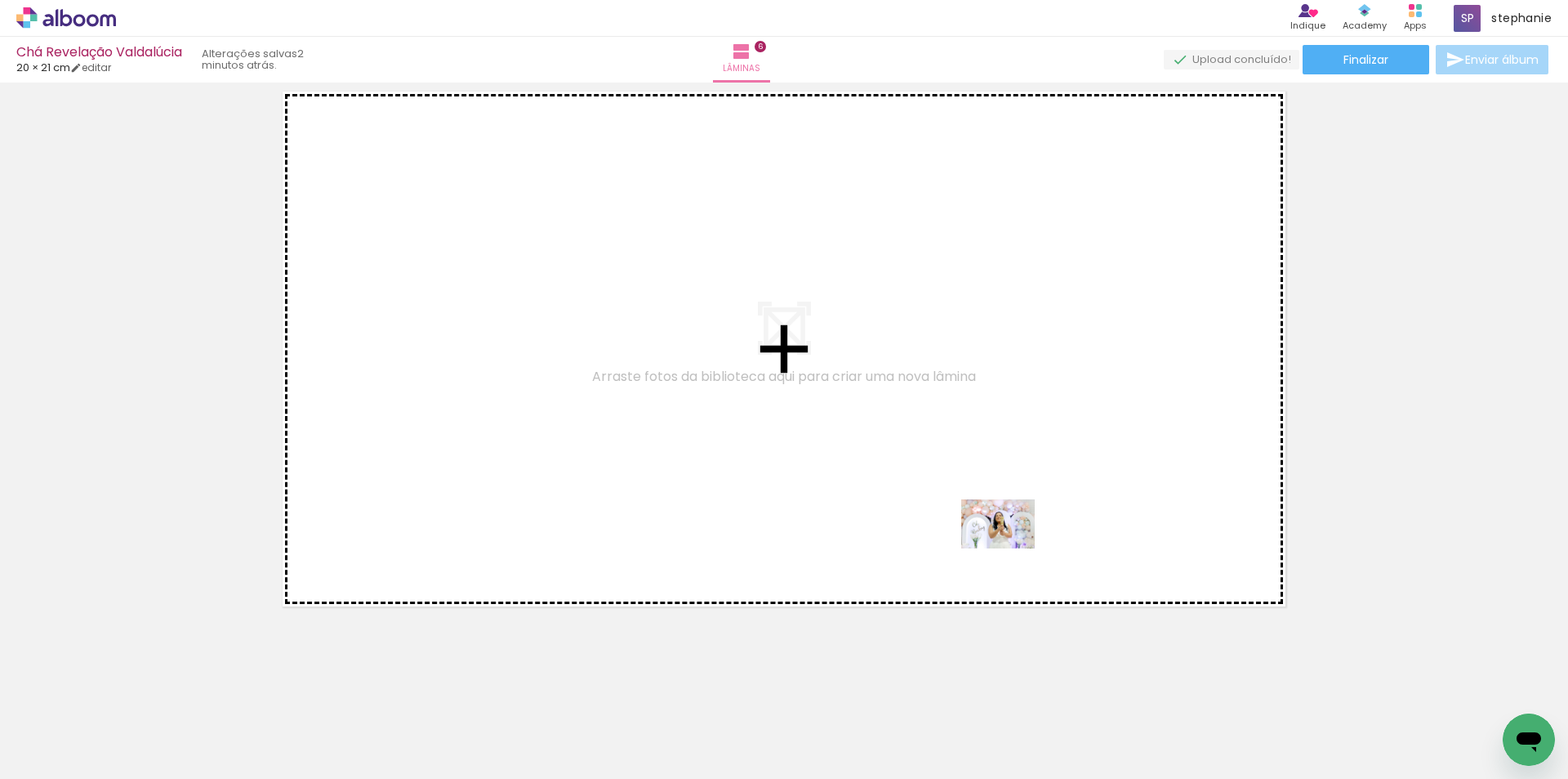
drag, startPoint x: 1088, startPoint y: 680, endPoint x: 1010, endPoint y: 548, distance: 153.3
click at [1010, 548] on quentale-workspace at bounding box center [784, 390] width 1568 height 779
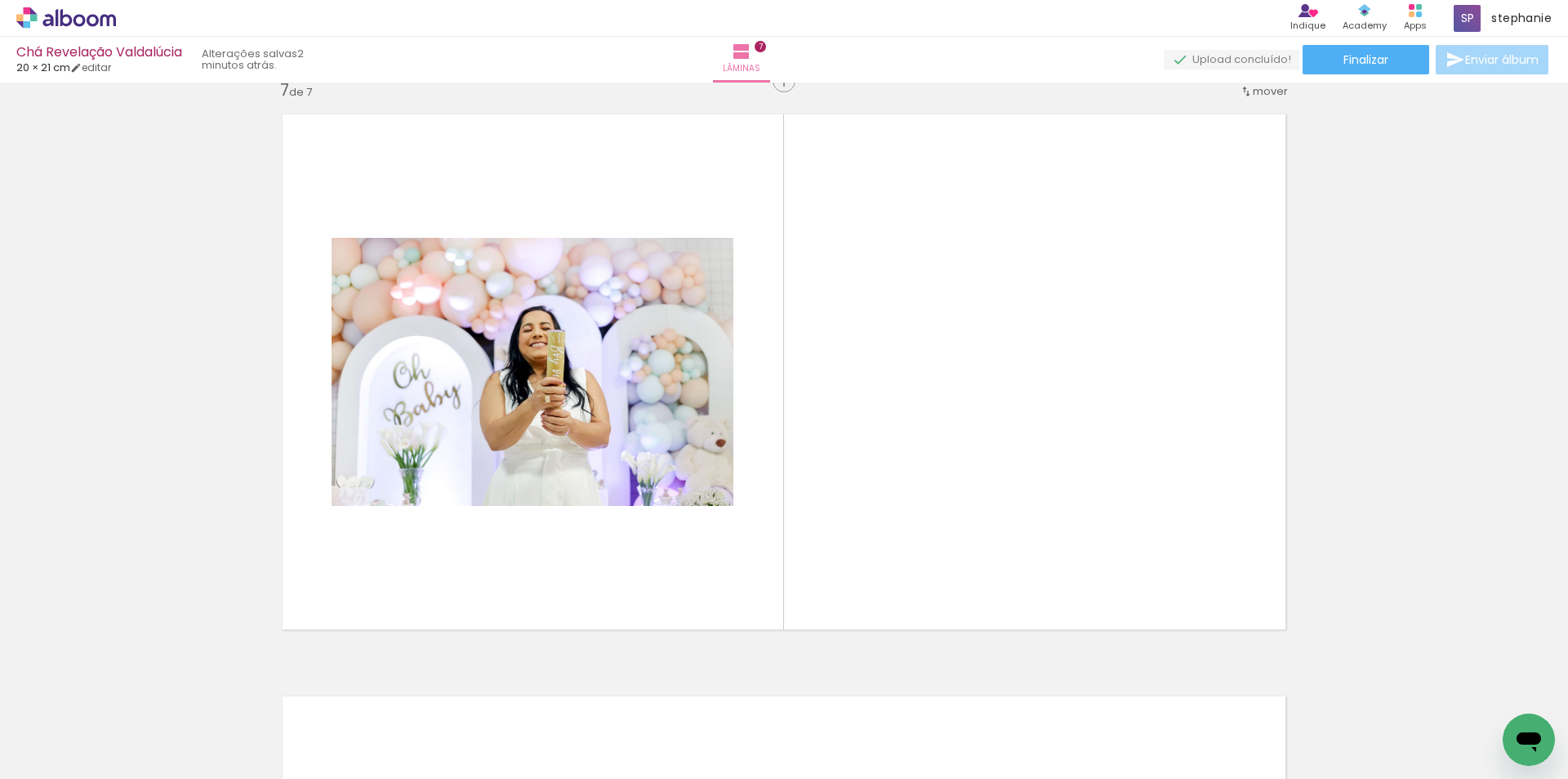
scroll to position [3511, 0]
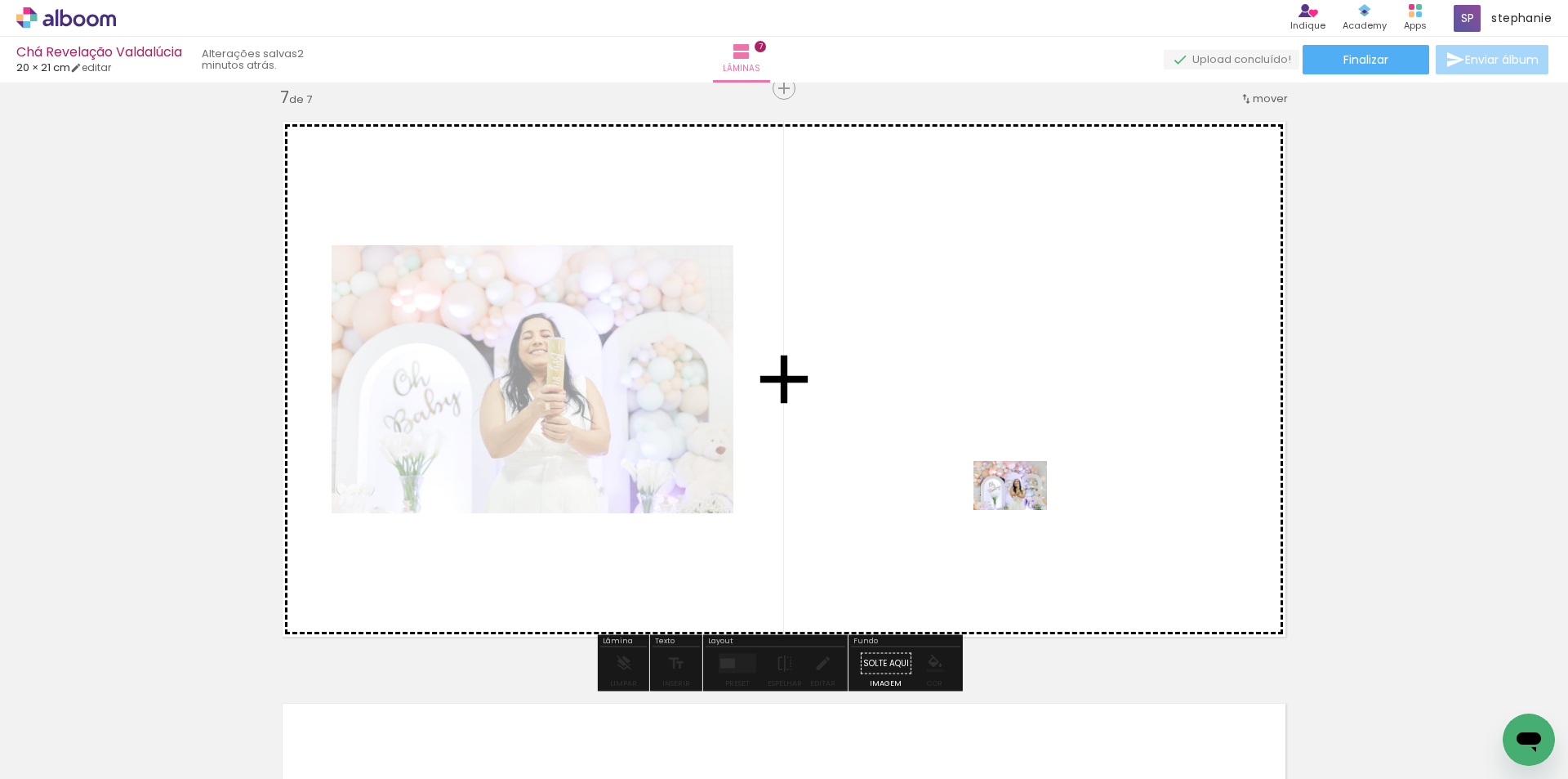
drag, startPoint x: 1196, startPoint y: 713, endPoint x: 1014, endPoint y: 500, distance: 280.2
click at [1014, 500] on quentale-workspace at bounding box center [784, 390] width 1568 height 779
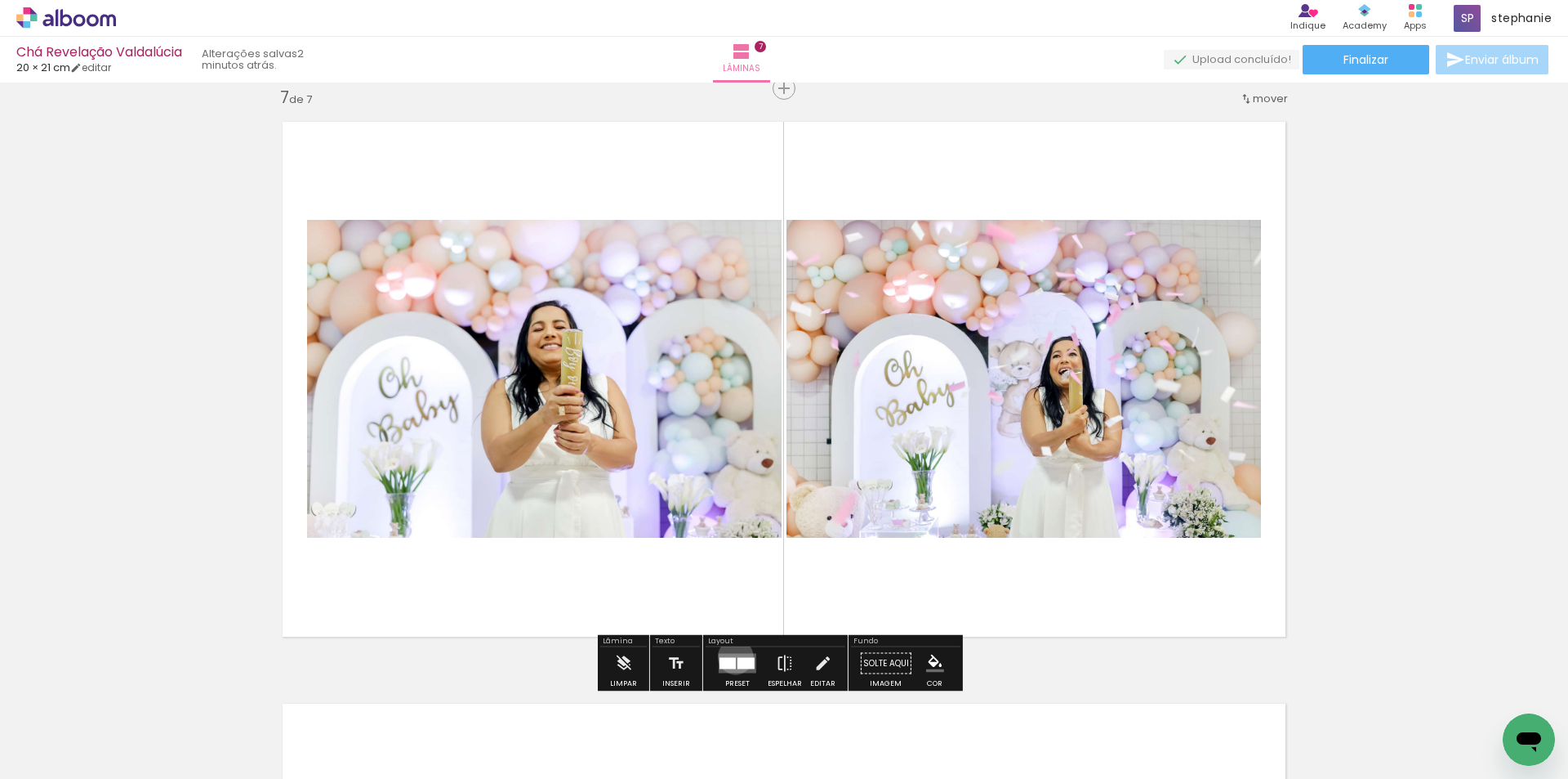
click at [732, 656] on quentale-layouter at bounding box center [738, 663] width 38 height 20
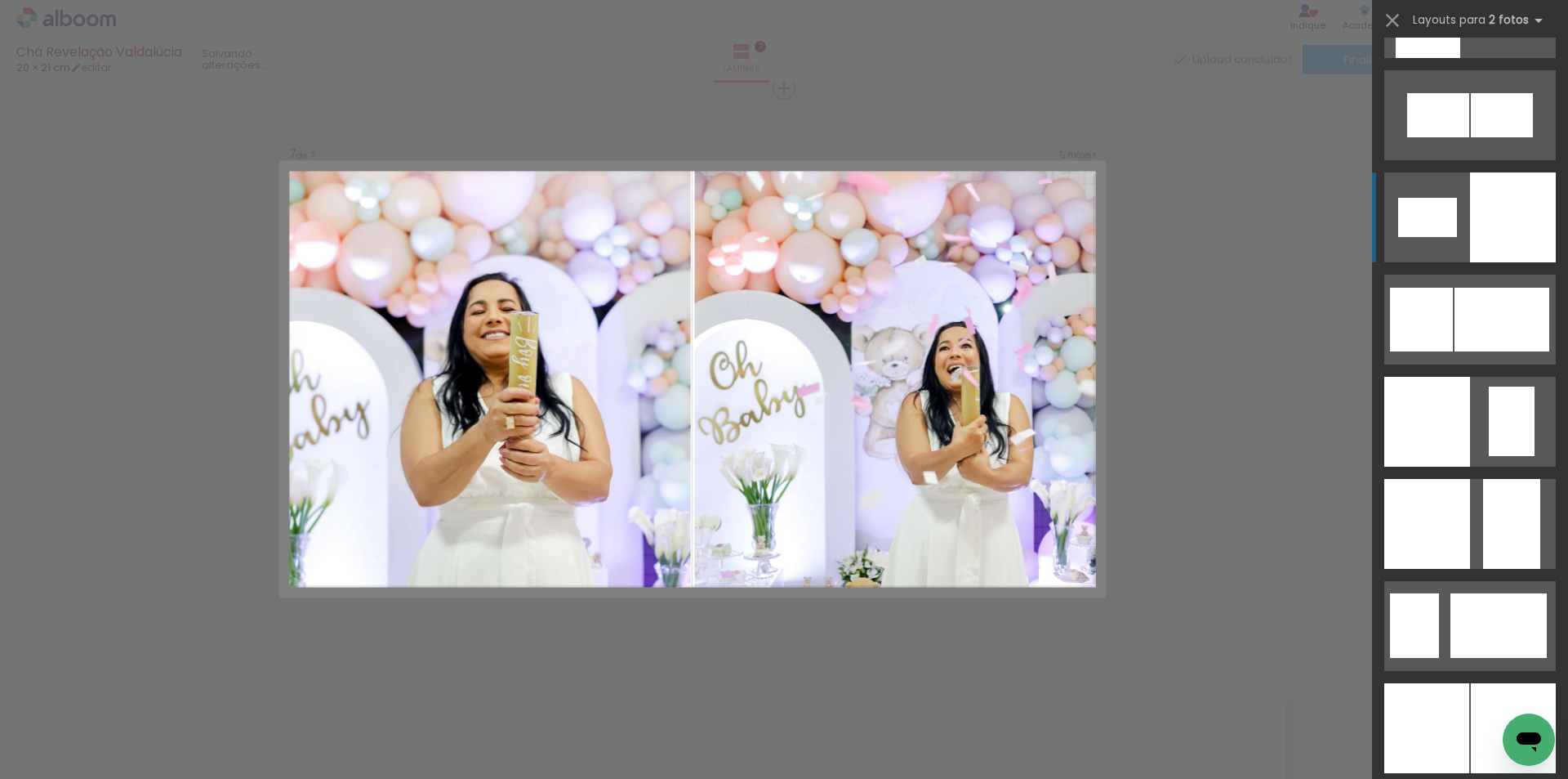
scroll to position [2369, 0]
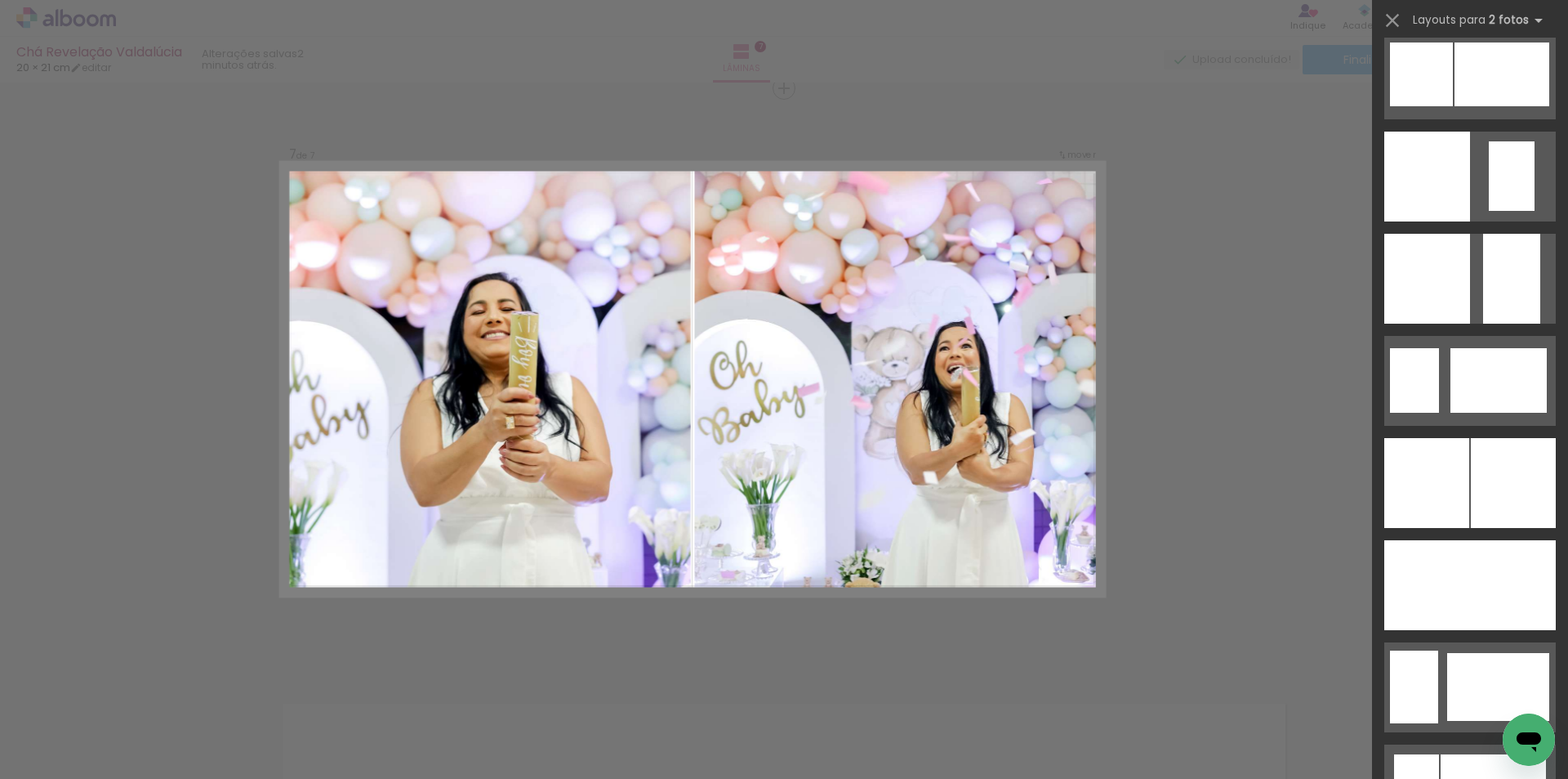
click at [1512, 501] on div at bounding box center [1512, 482] width 85 height 90
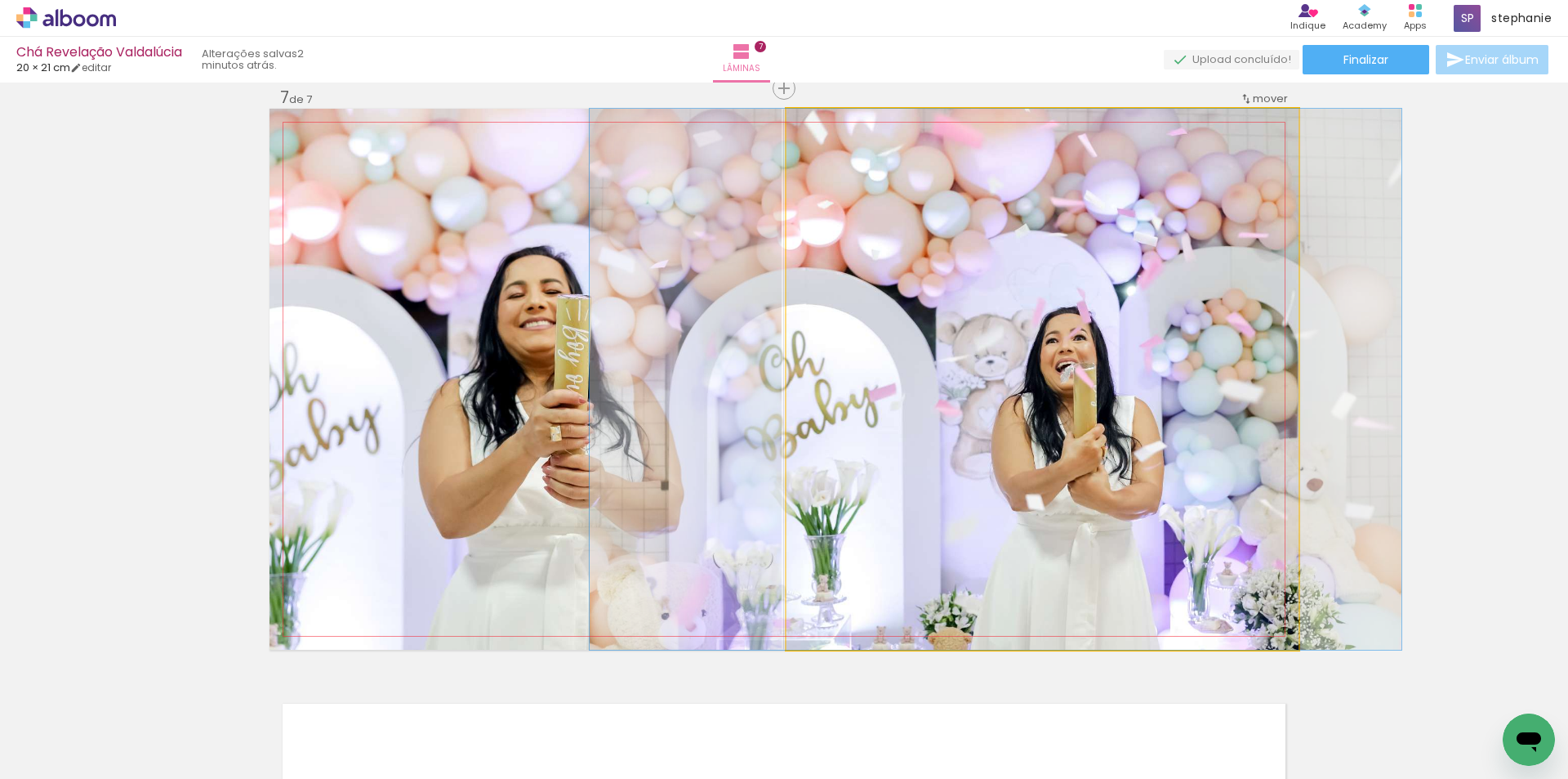
drag, startPoint x: 1132, startPoint y: 356, endPoint x: 1085, endPoint y: 351, distance: 47.3
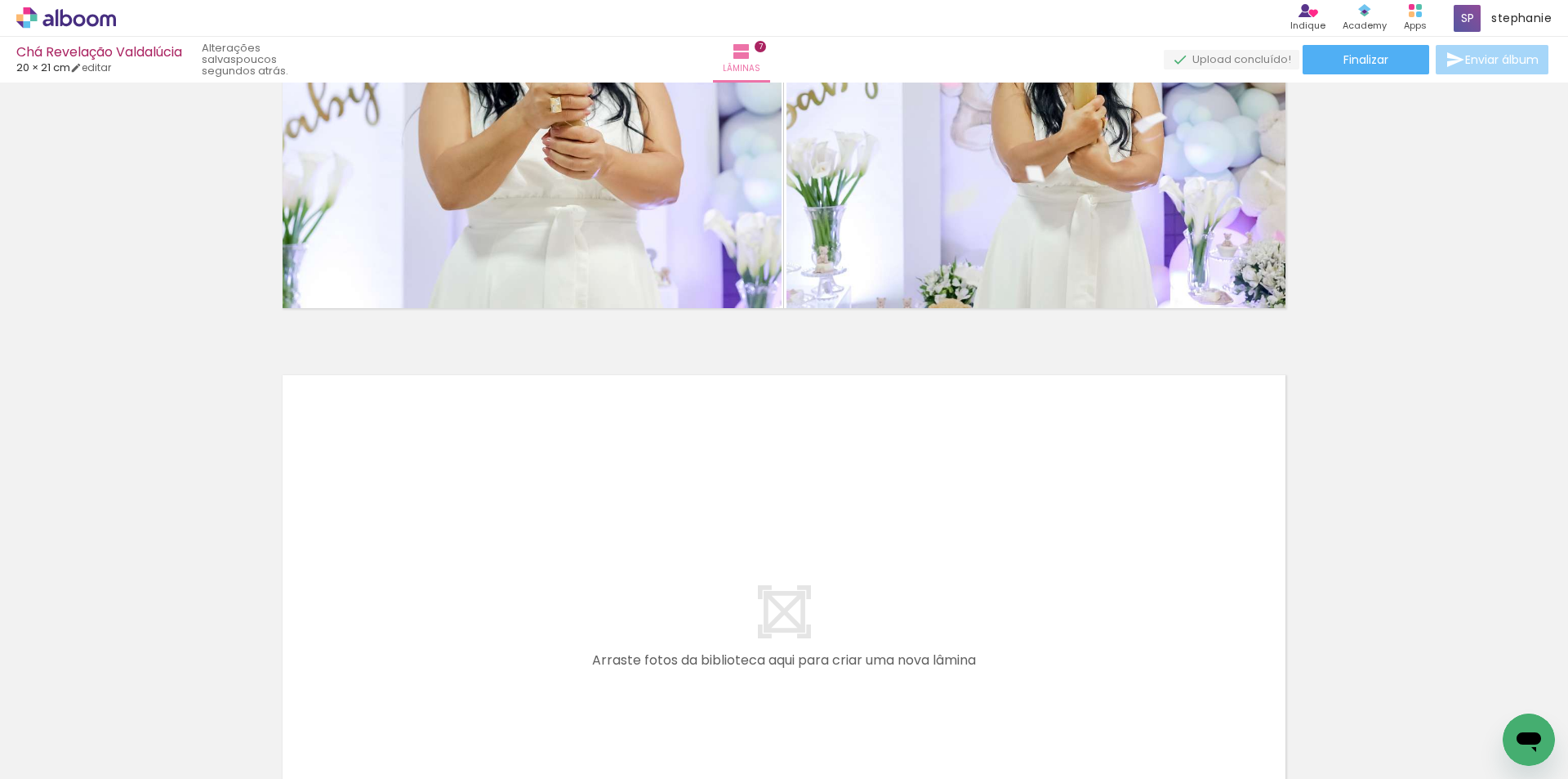
scroll to position [4004, 0]
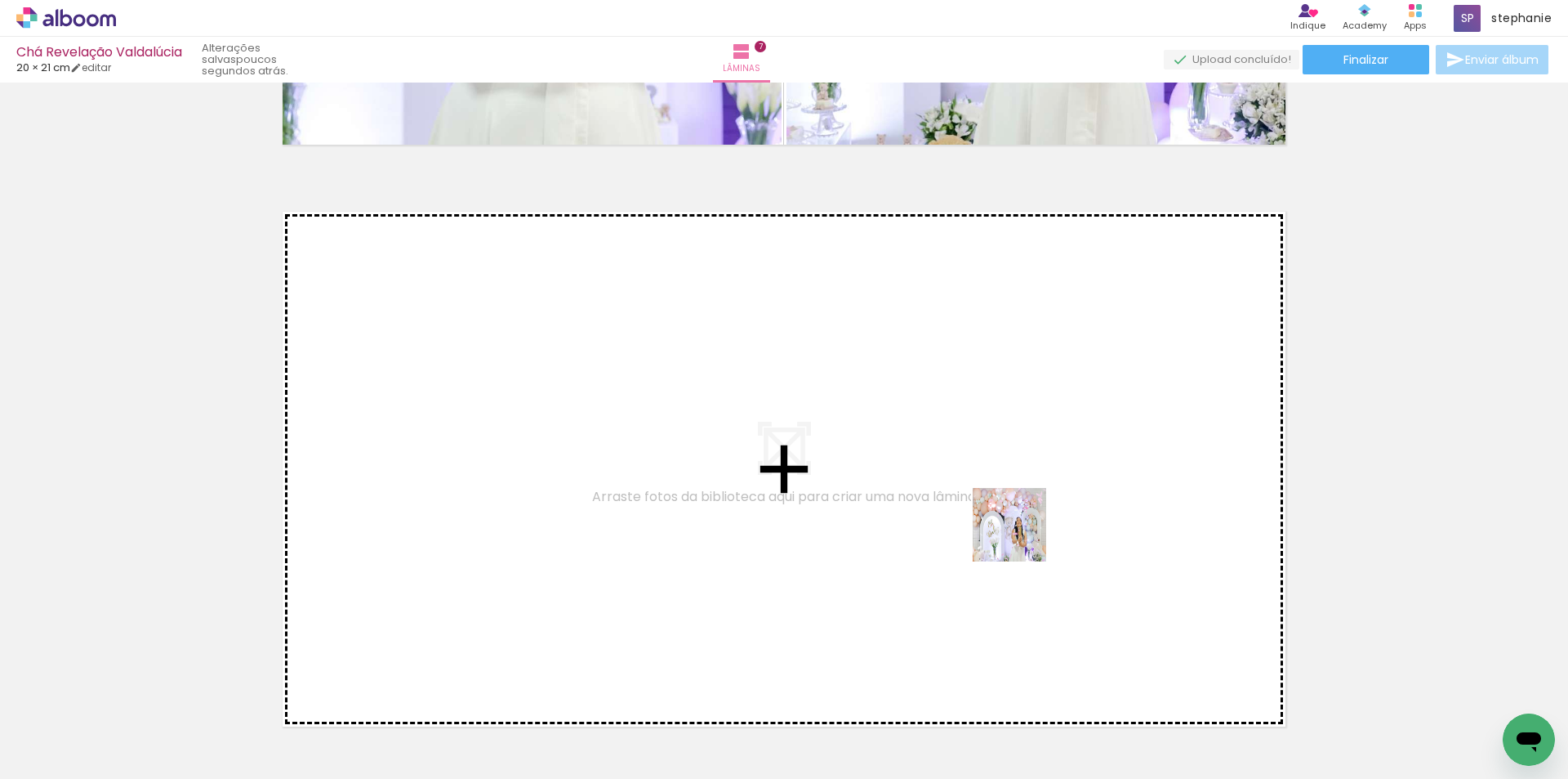
drag, startPoint x: 1306, startPoint y: 741, endPoint x: 952, endPoint y: 491, distance: 433.4
click at [952, 491] on quentale-workspace at bounding box center [784, 390] width 1568 height 779
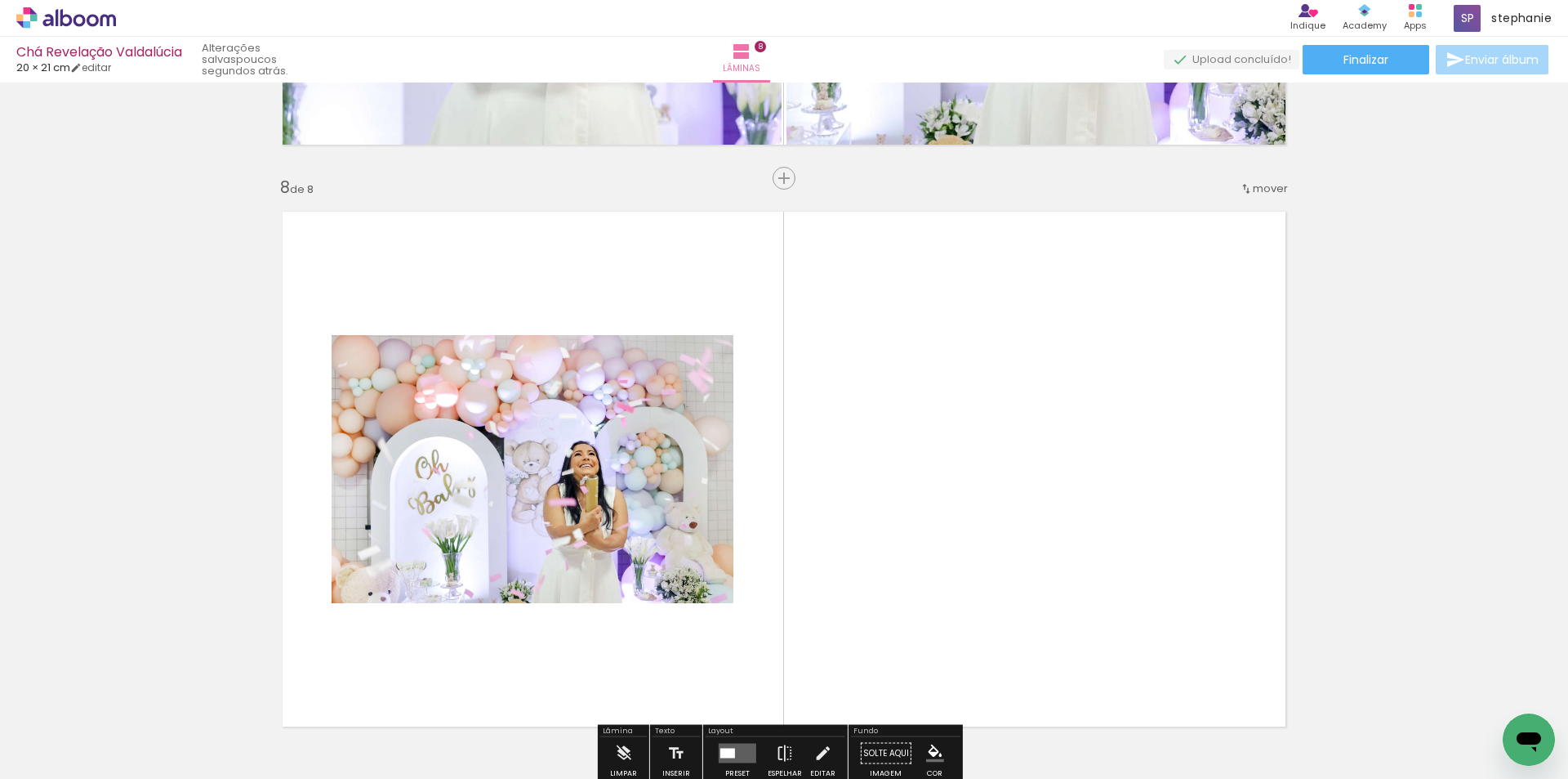
scroll to position [4094, 0]
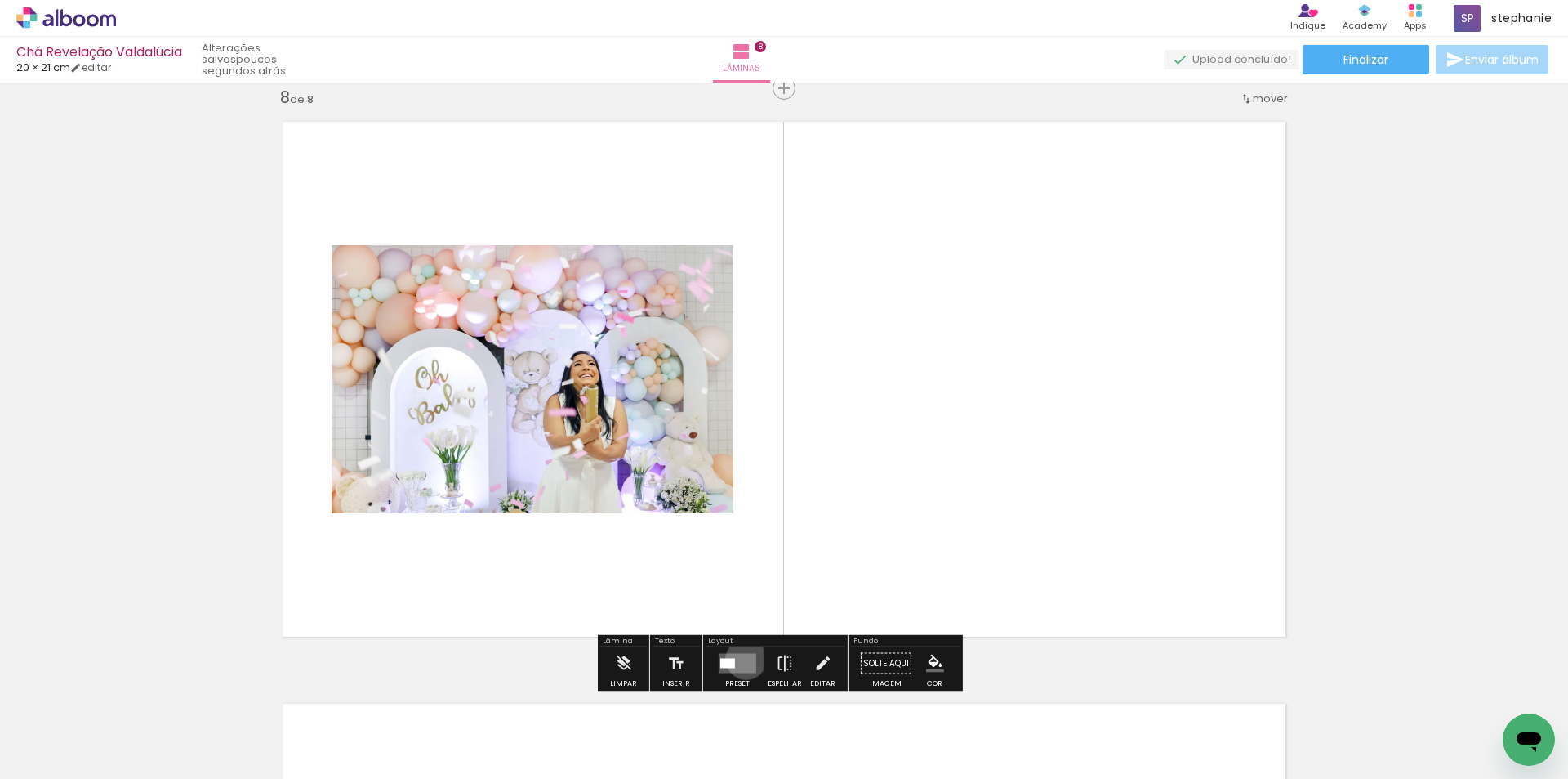
click at [743, 658] on quentale-layouter at bounding box center [738, 663] width 38 height 20
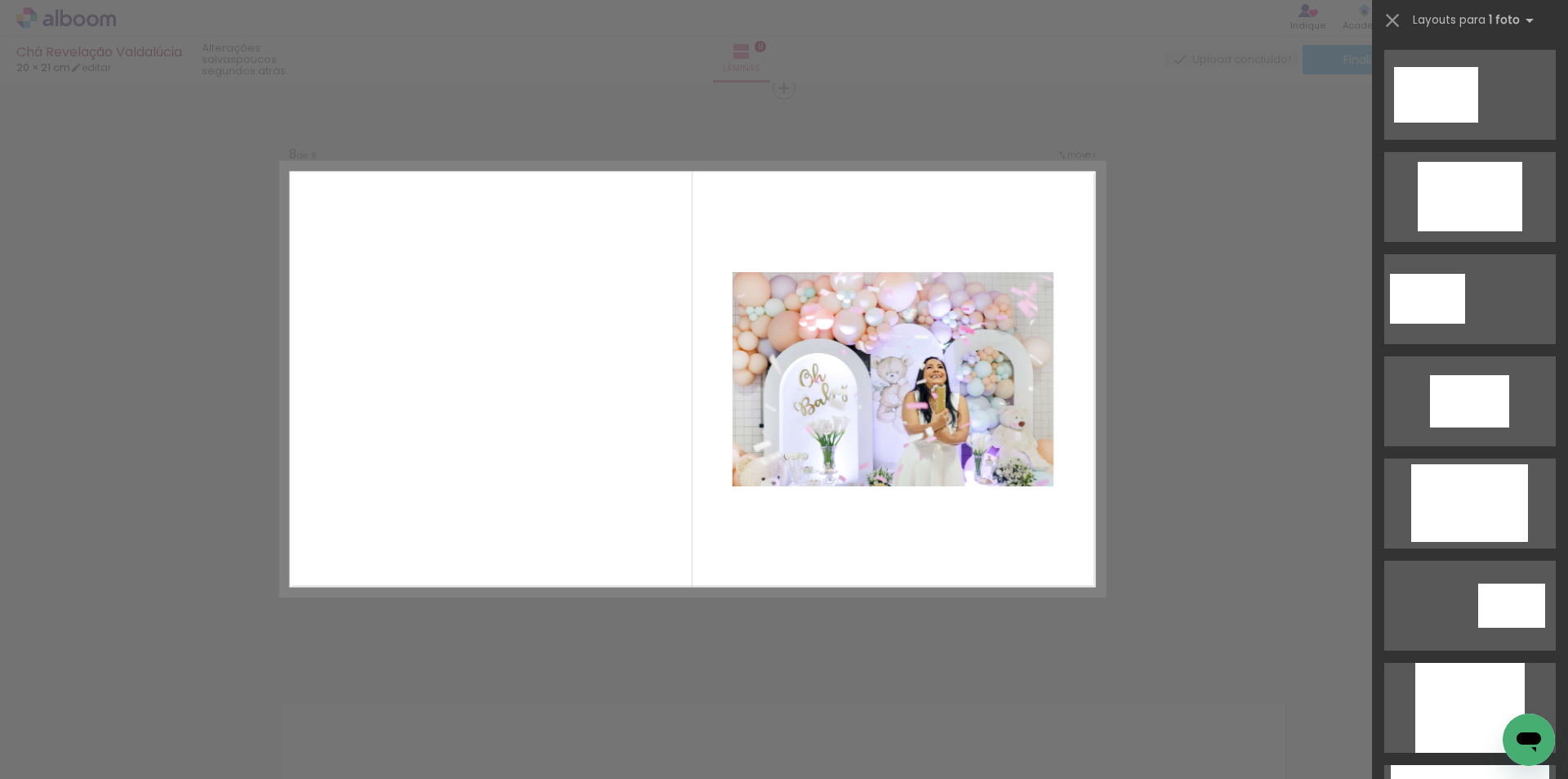
scroll to position [653, 0]
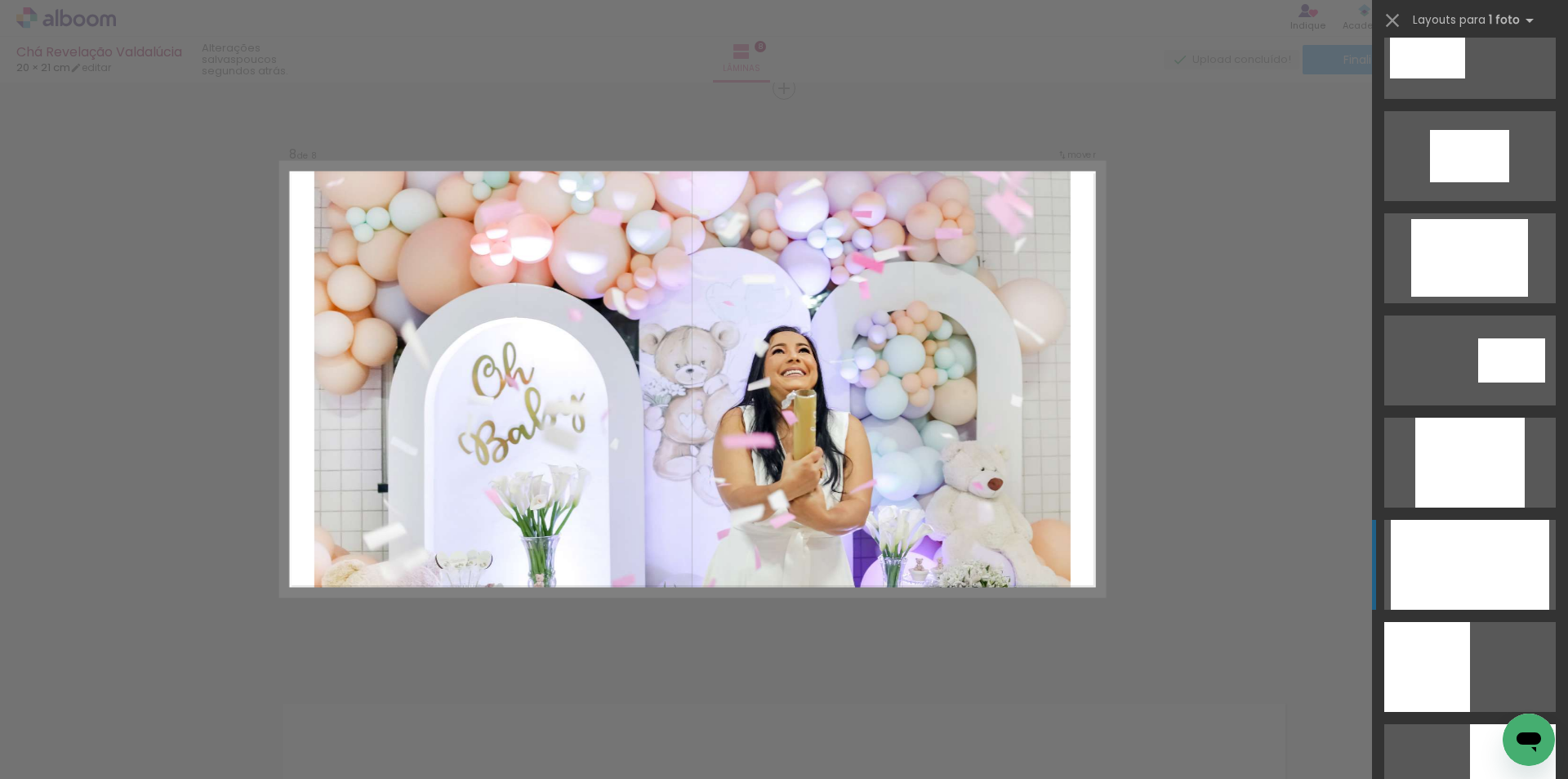
click at [1487, 553] on div at bounding box center [1469, 564] width 159 height 90
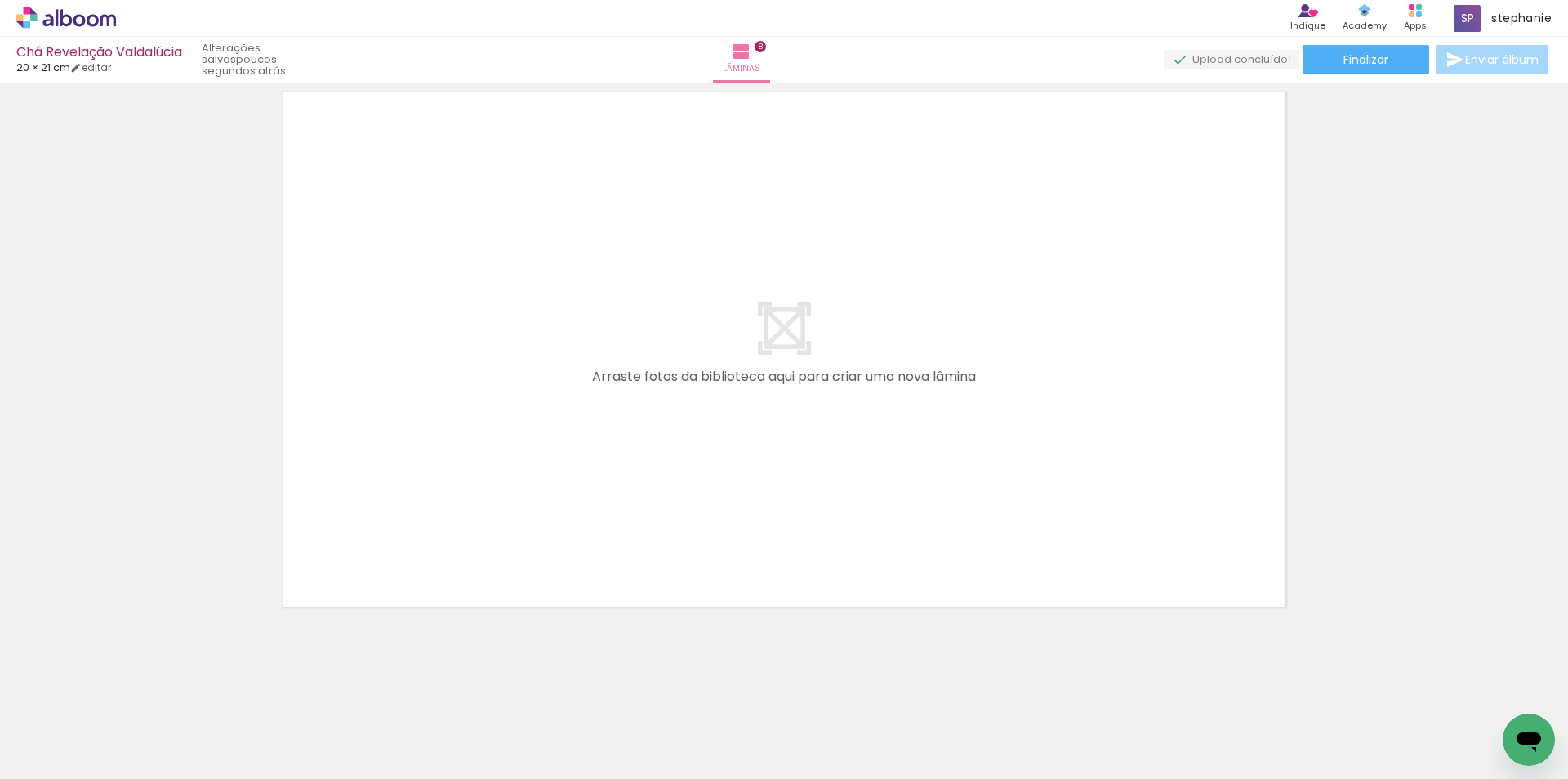
scroll to position [0, 675]
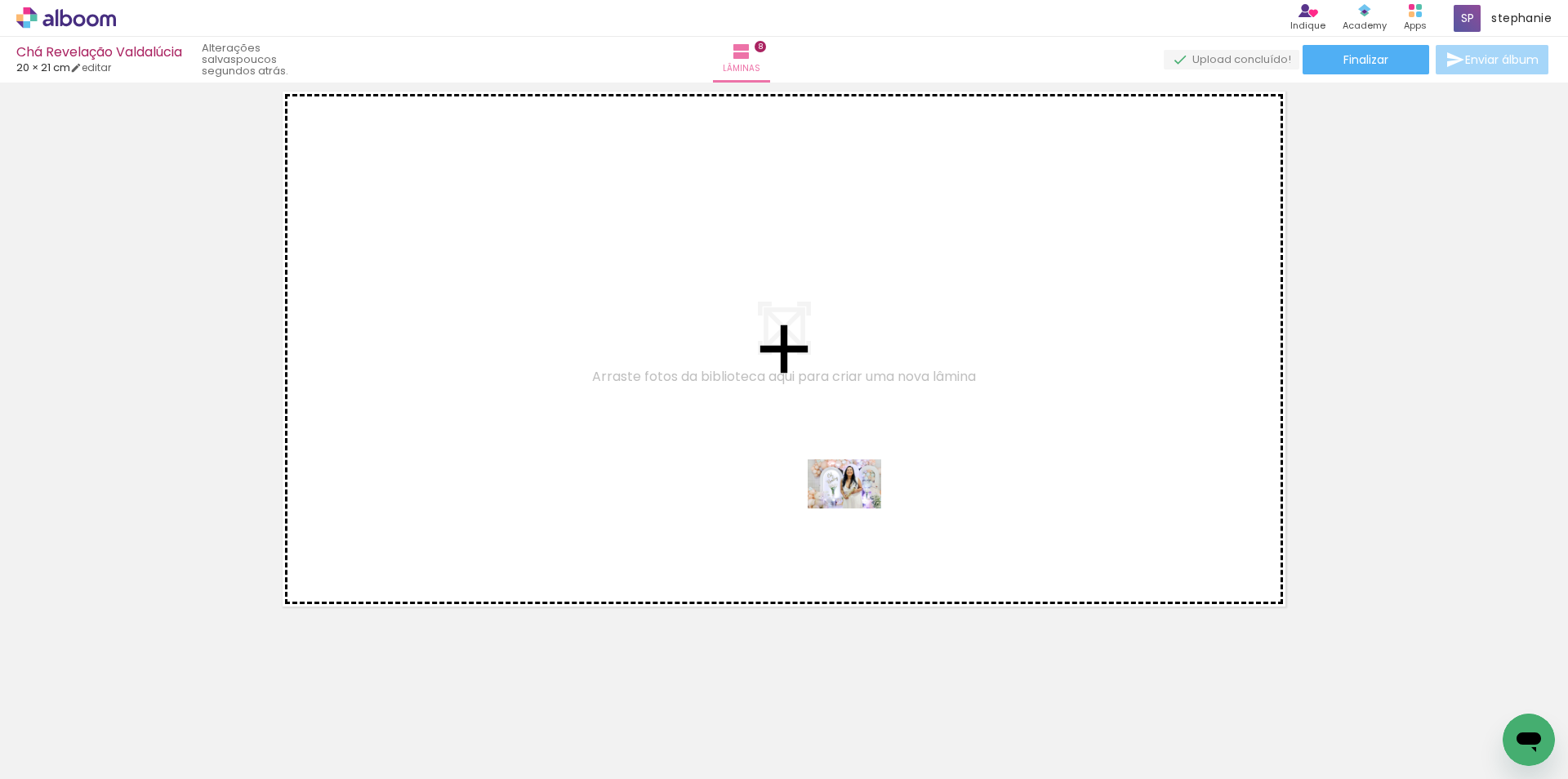
drag, startPoint x: 1241, startPoint y: 734, endPoint x: 1426, endPoint y: 641, distance: 207.1
click at [853, 507] on quentale-workspace at bounding box center [784, 390] width 1568 height 779
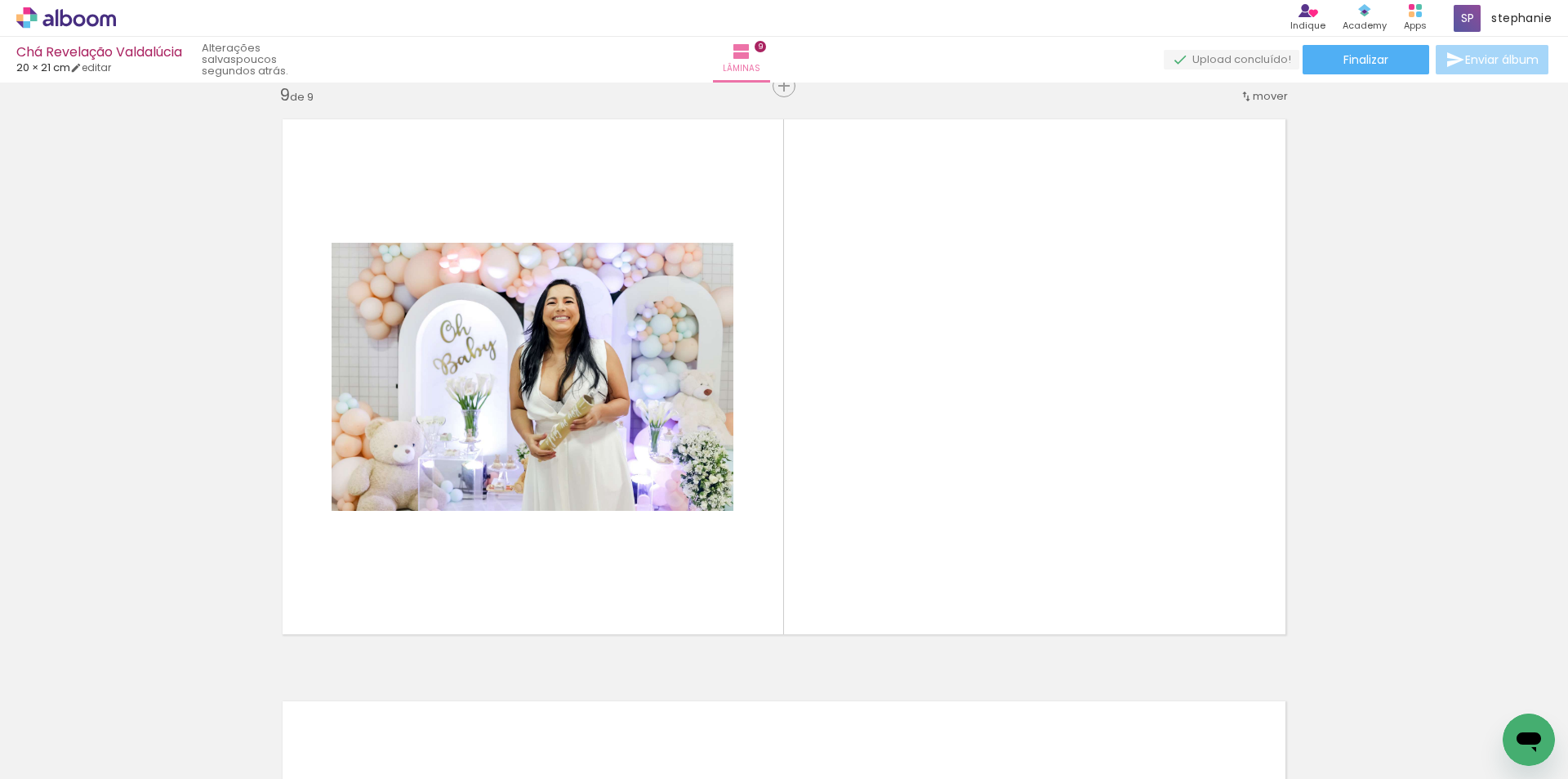
scroll to position [4675, 0]
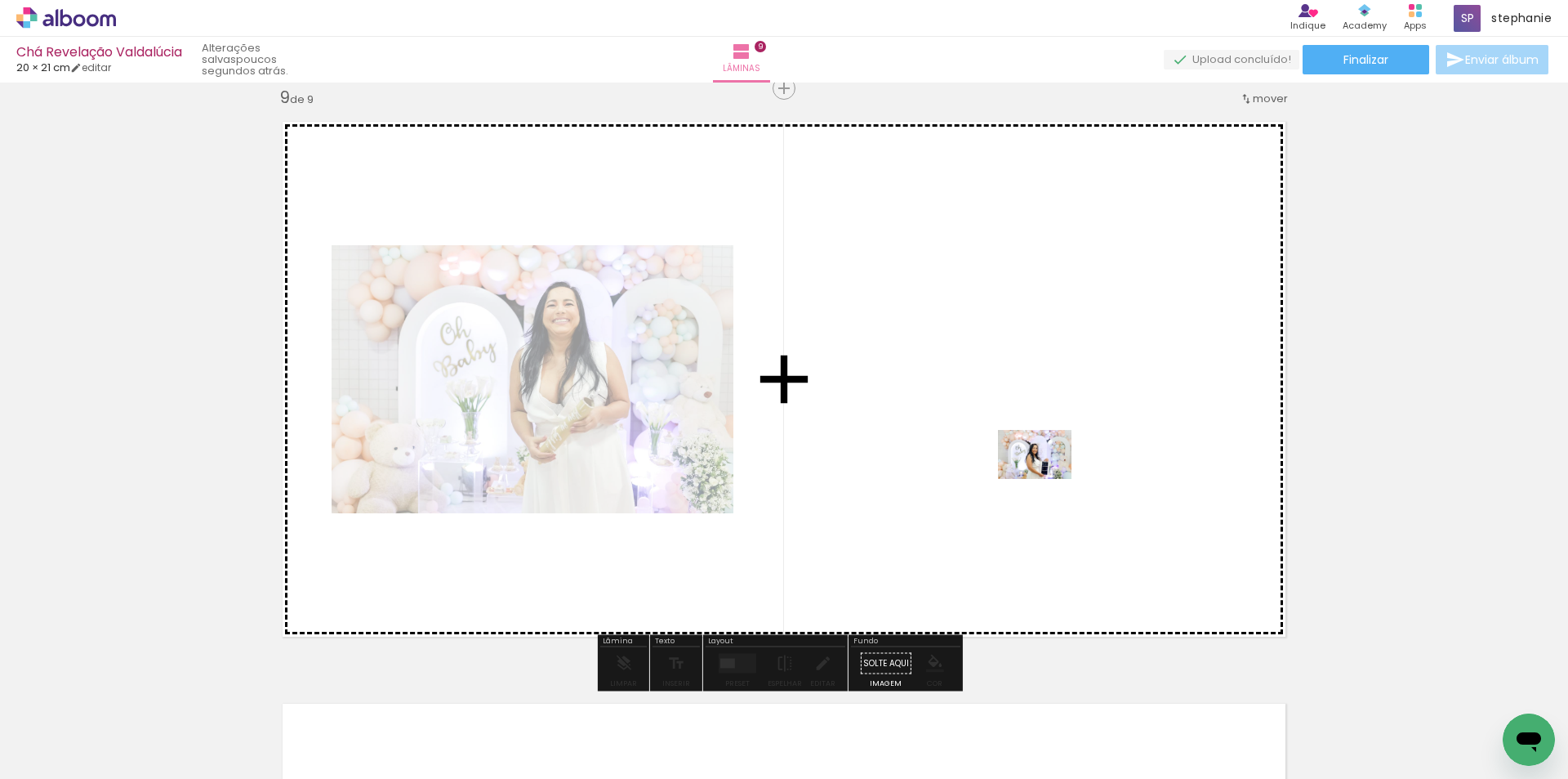
drag, startPoint x: 1339, startPoint y: 664, endPoint x: 1046, endPoint y: 478, distance: 347.1
click at [1046, 478] on quentale-workspace at bounding box center [784, 390] width 1568 height 779
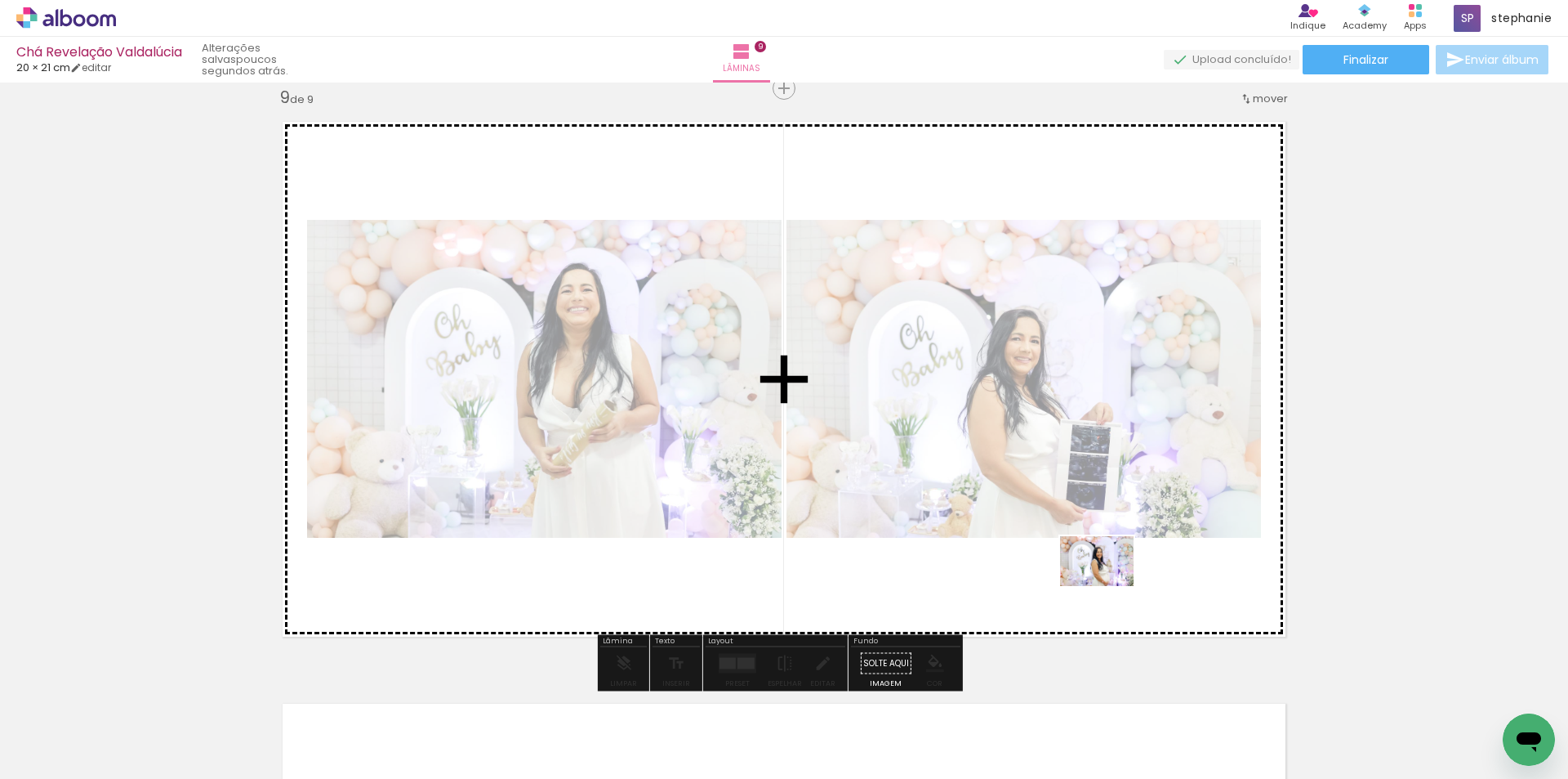
drag, startPoint x: 1482, startPoint y: 704, endPoint x: 1109, endPoint y: 585, distance: 391.5
click at [1109, 585] on quentale-workspace at bounding box center [784, 390] width 1568 height 779
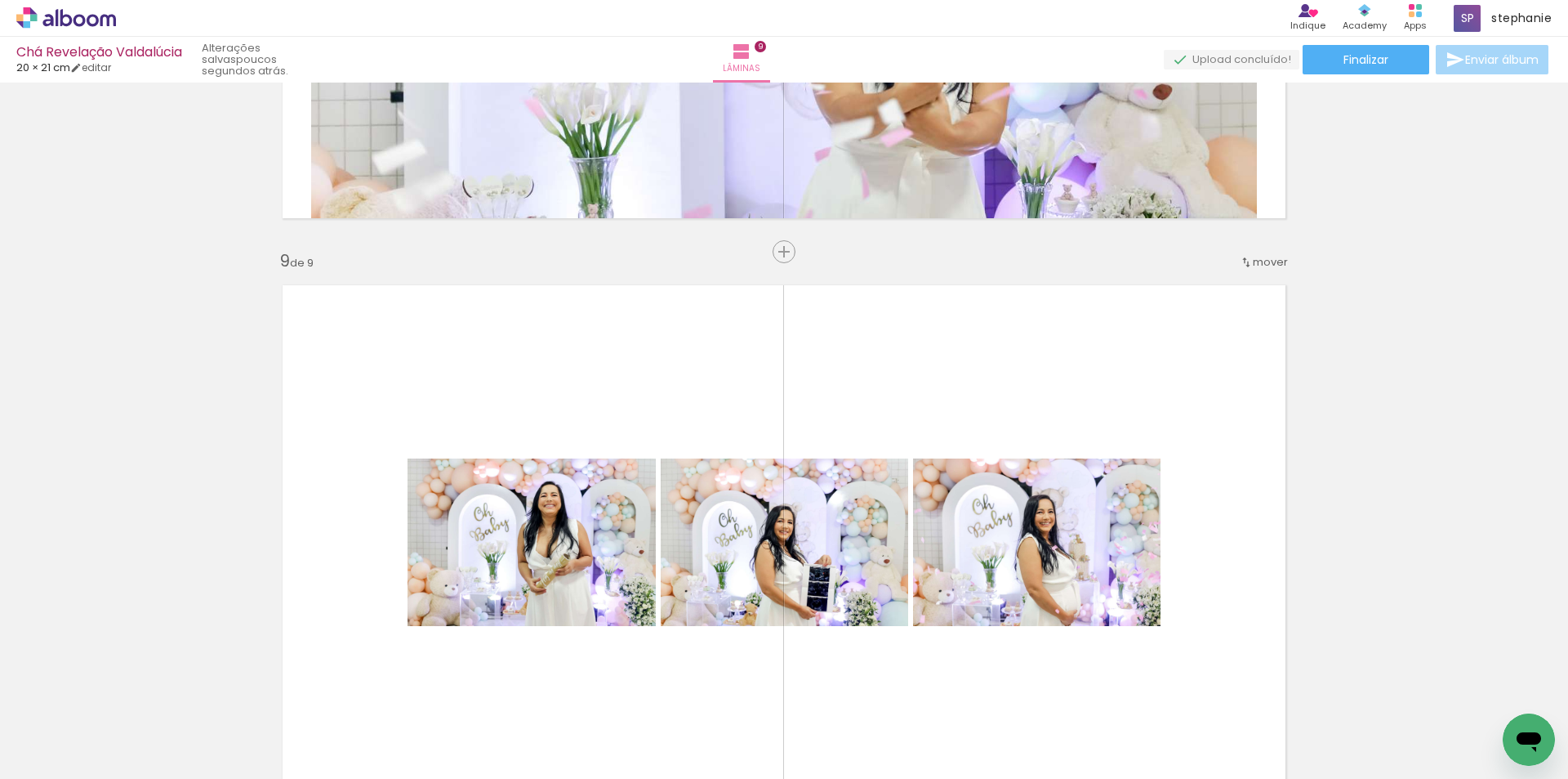
scroll to position [4757, 0]
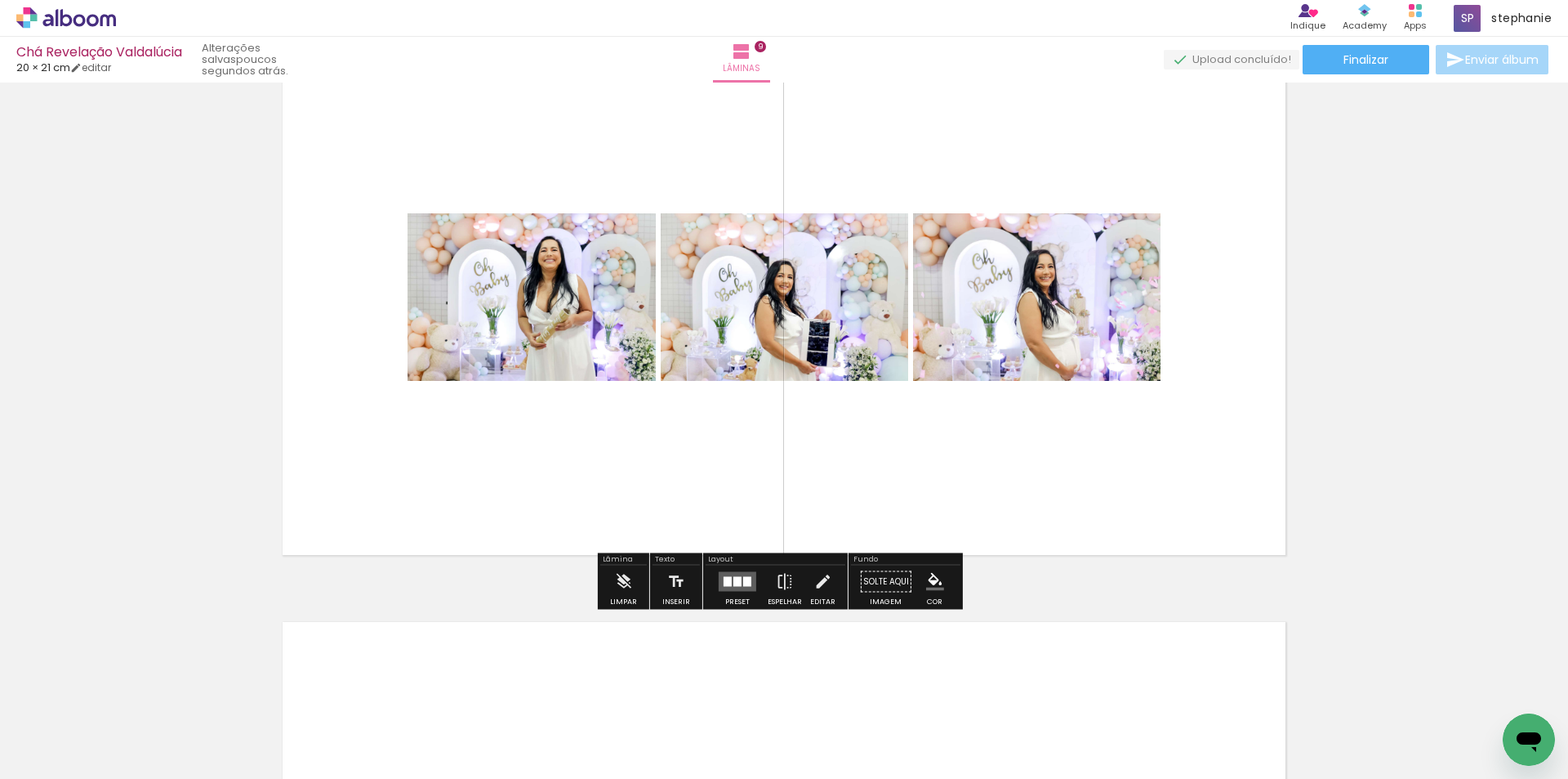
click at [739, 582] on quentale-layouter at bounding box center [738, 582] width 38 height 20
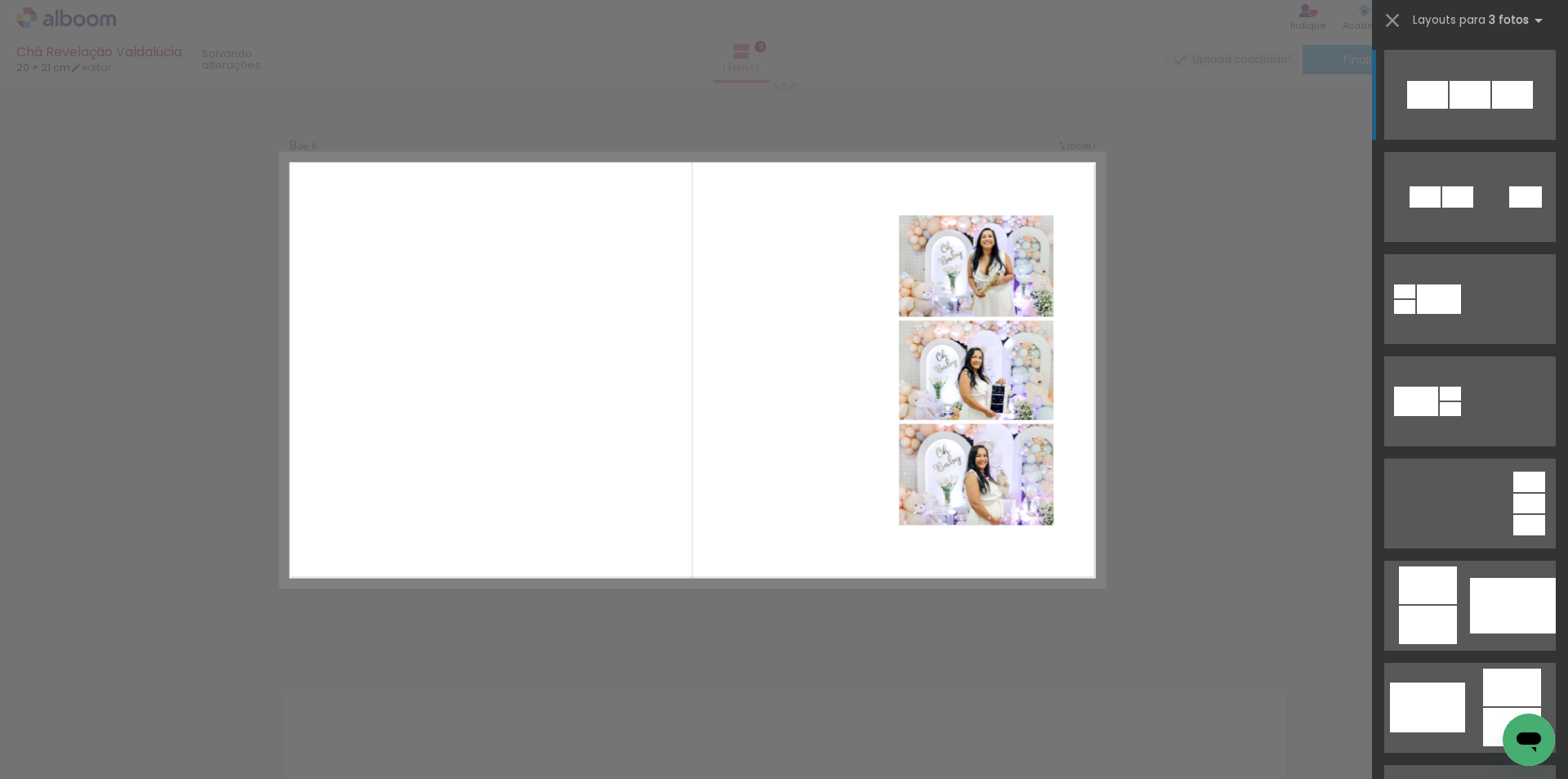
scroll to position [4675, 0]
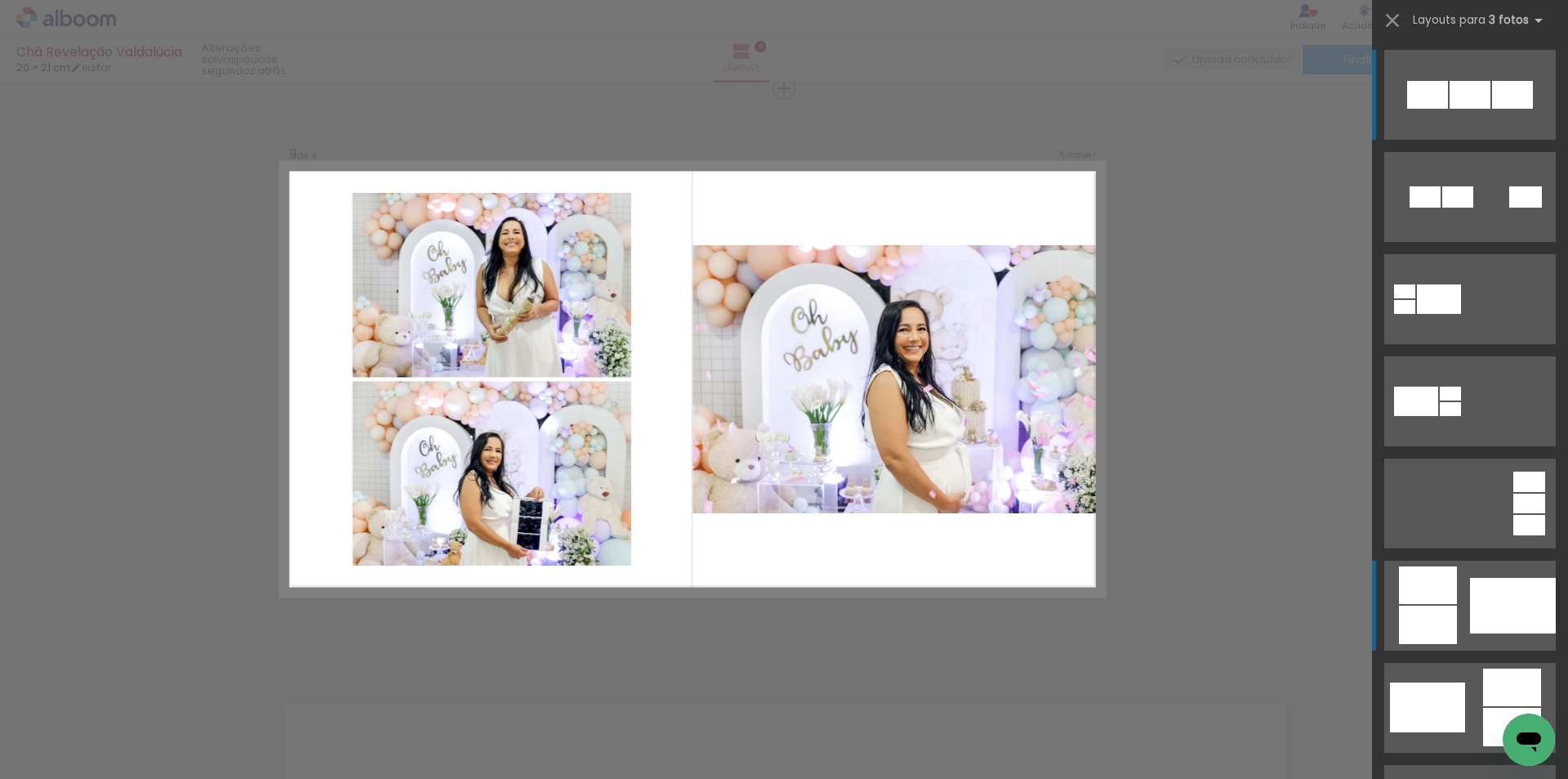
click at [1492, 615] on div at bounding box center [1513, 605] width 86 height 56
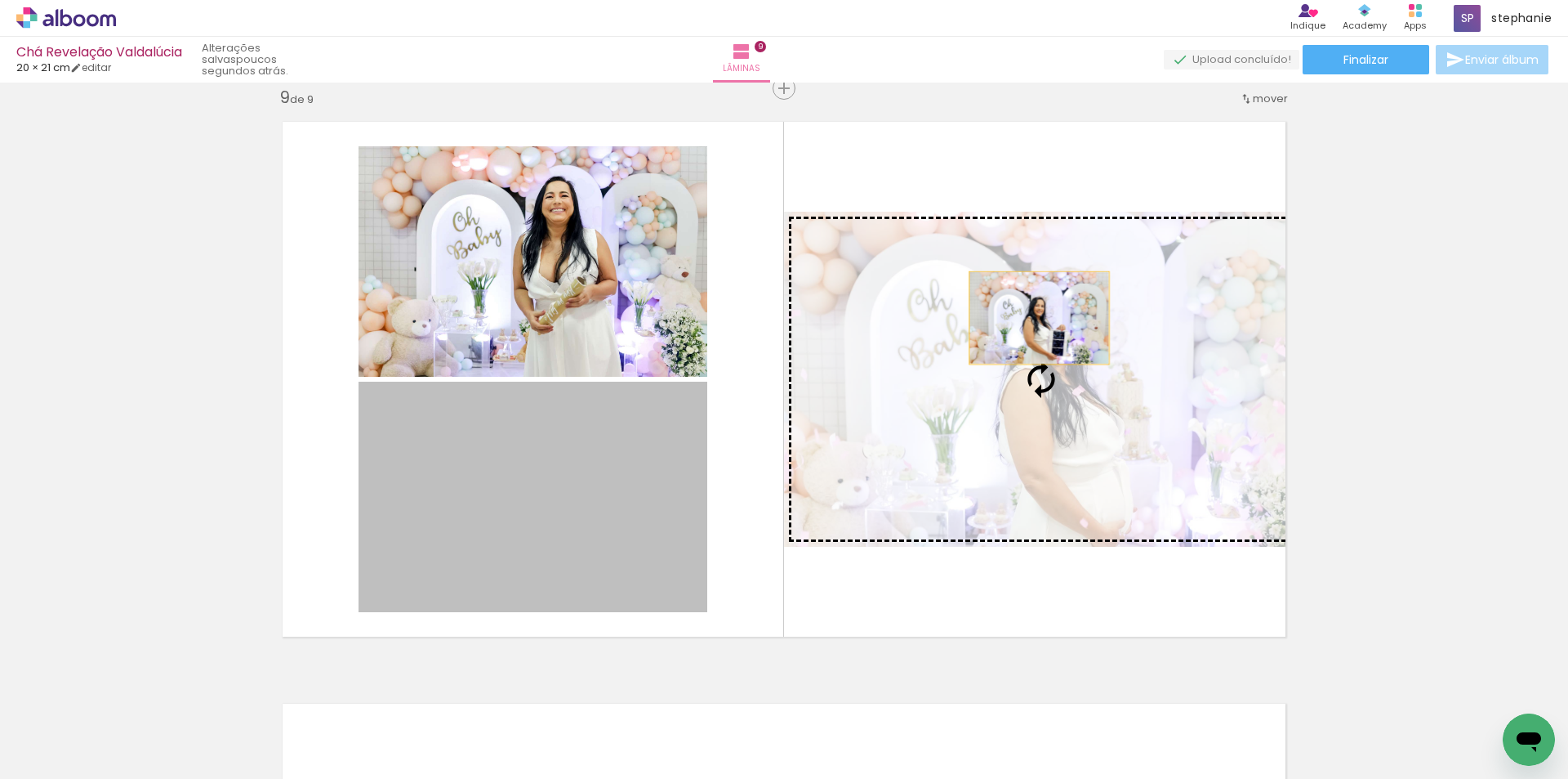
drag, startPoint x: 556, startPoint y: 477, endPoint x: 1033, endPoint y: 318, distance: 502.8
click at [0, 0] on slot at bounding box center [0, 0] width 0 height 0
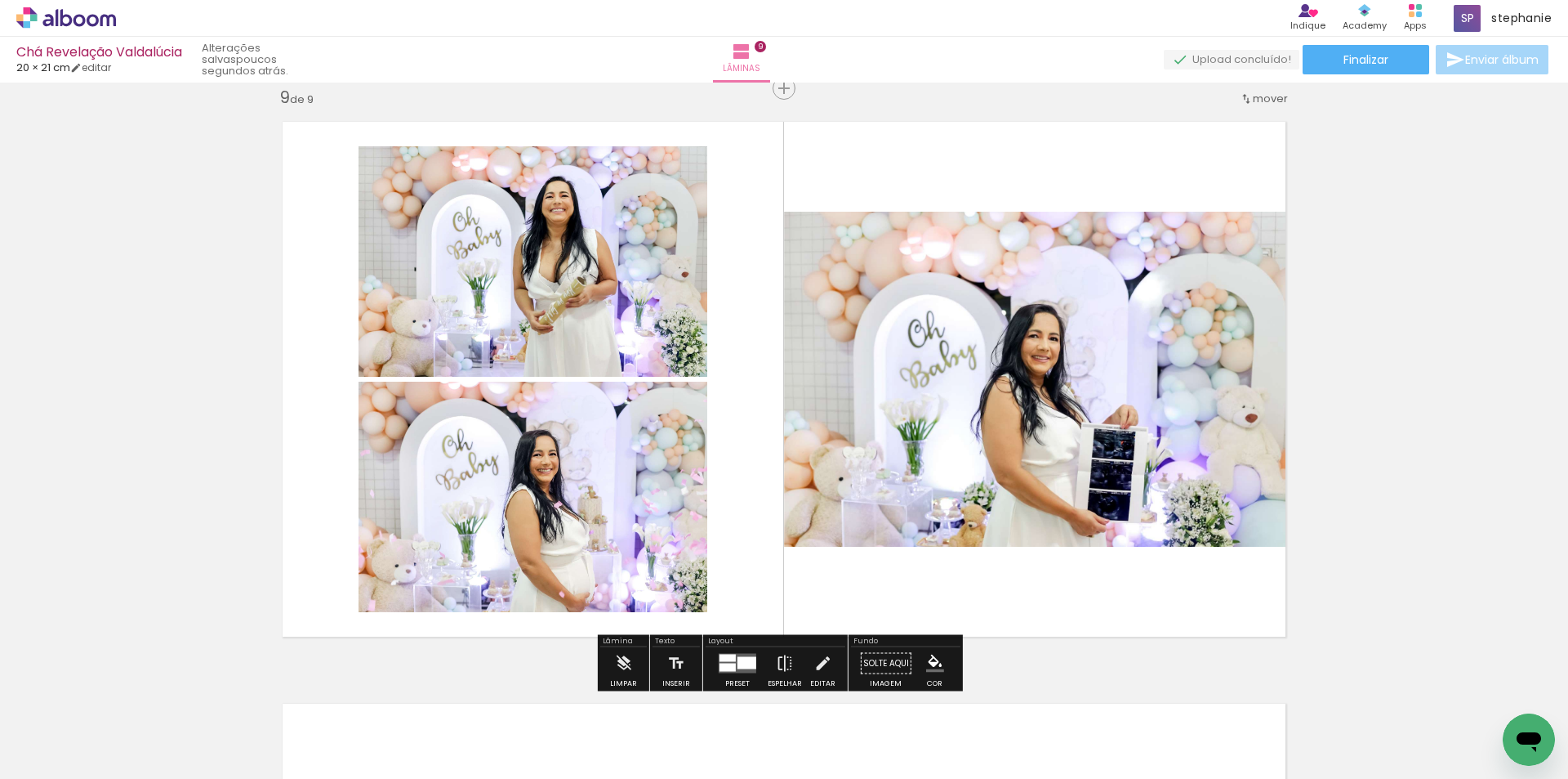
click at [743, 662] on div at bounding box center [747, 663] width 19 height 12
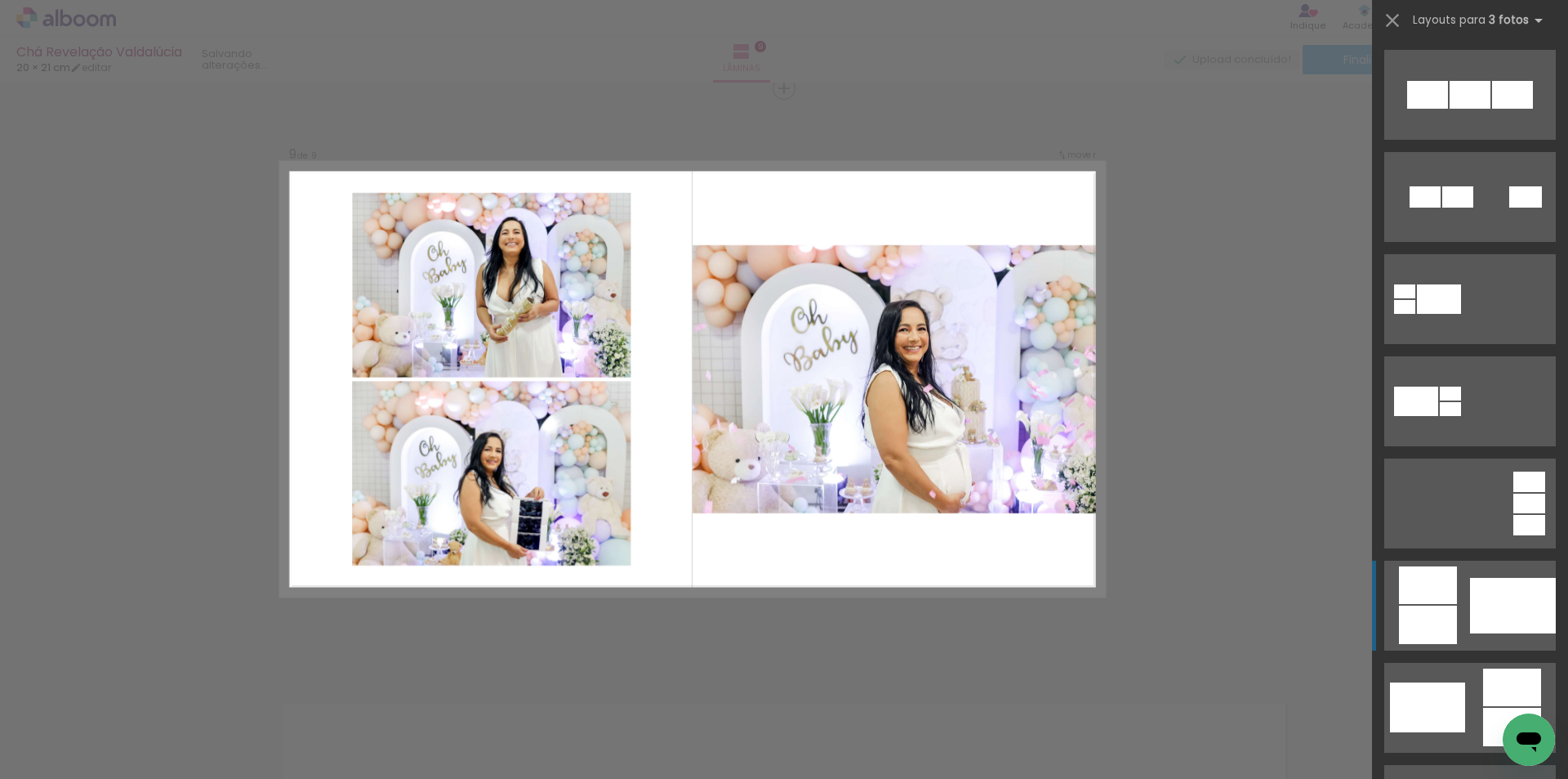
scroll to position [510, 0]
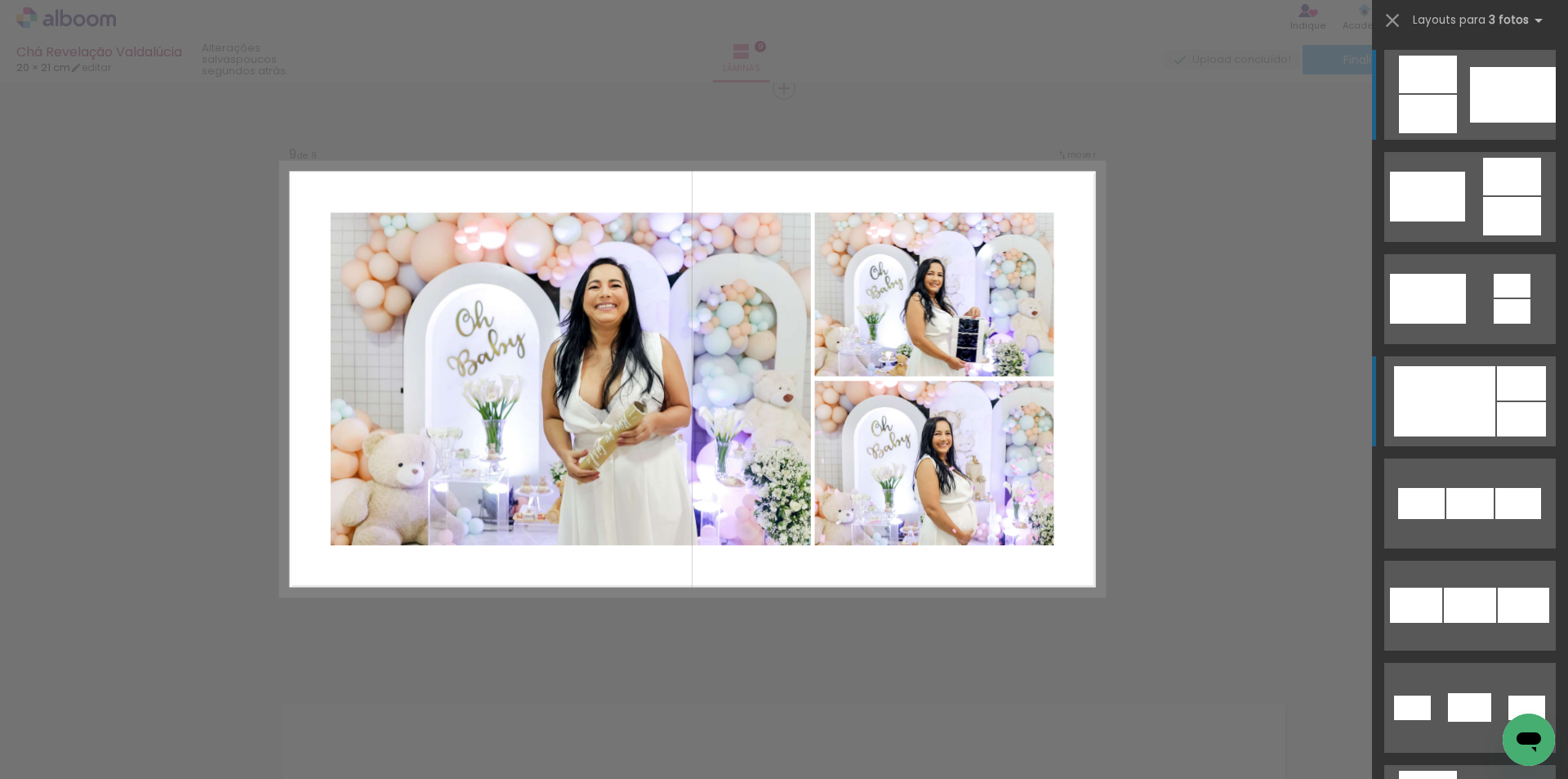
click at [1481, 409] on div at bounding box center [1443, 400] width 101 height 70
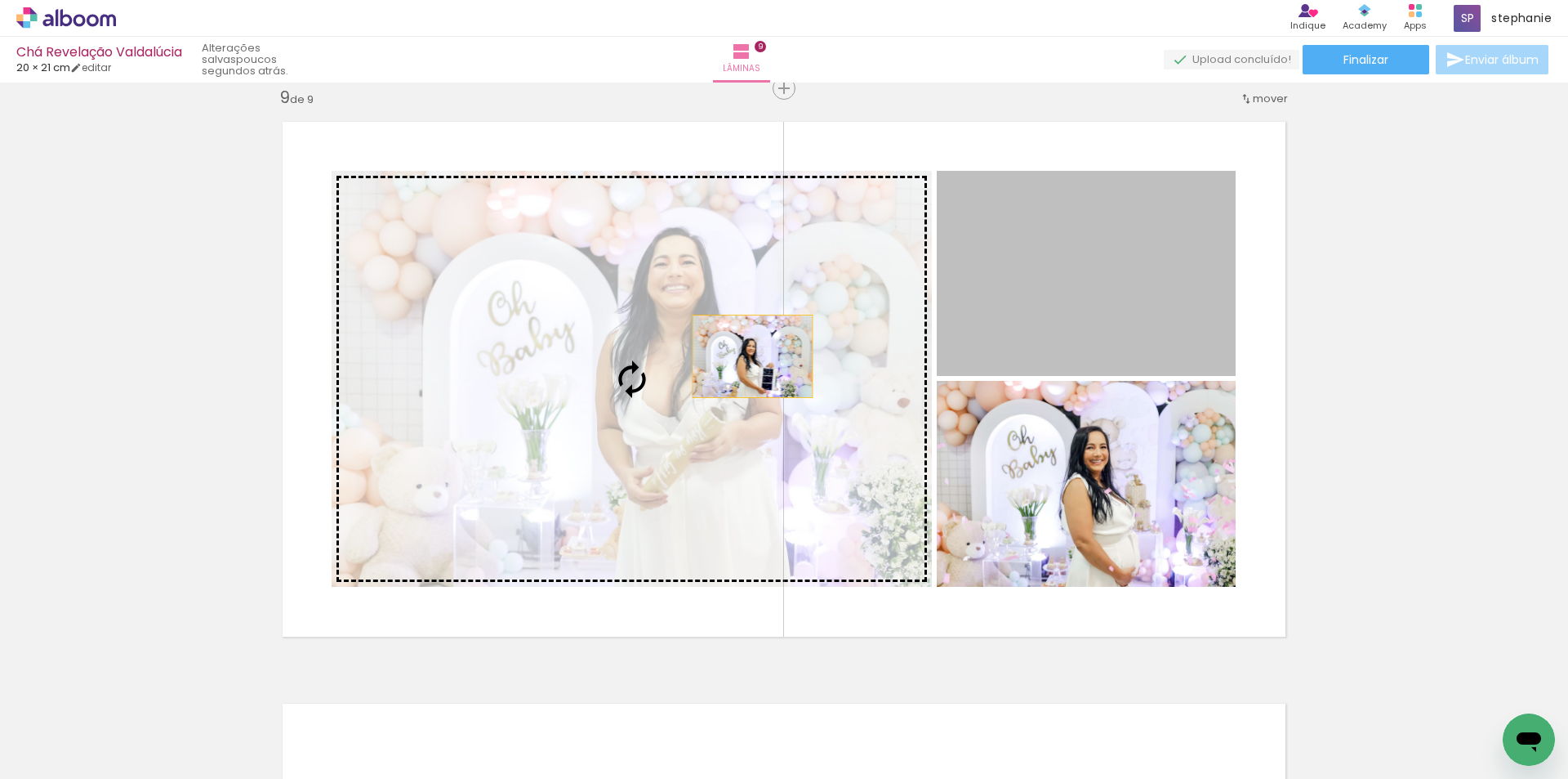
drag, startPoint x: 1081, startPoint y: 294, endPoint x: 747, endPoint y: 357, distance: 339.9
click at [0, 0] on slot at bounding box center [0, 0] width 0 height 0
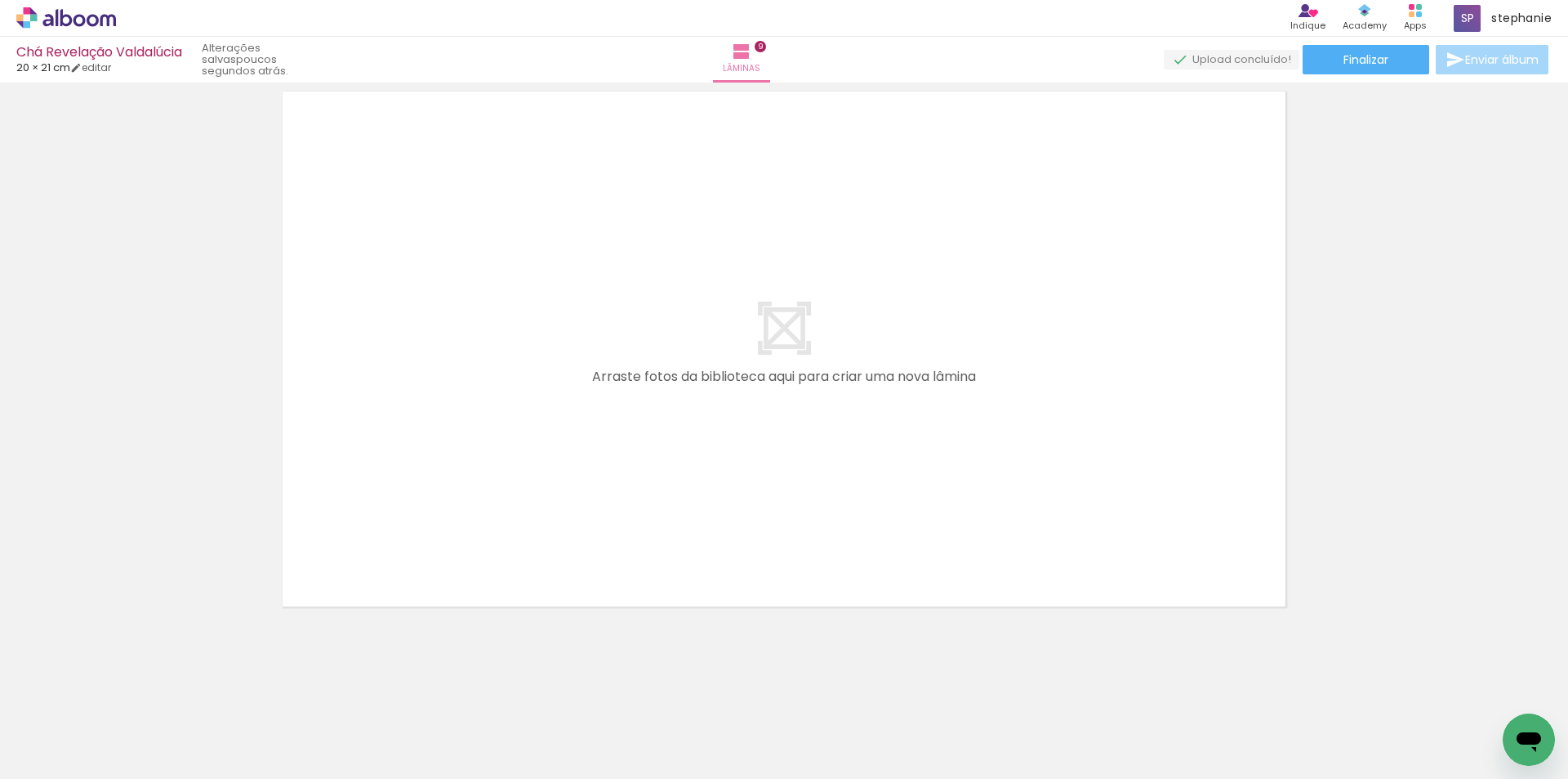
scroll to position [0, 630]
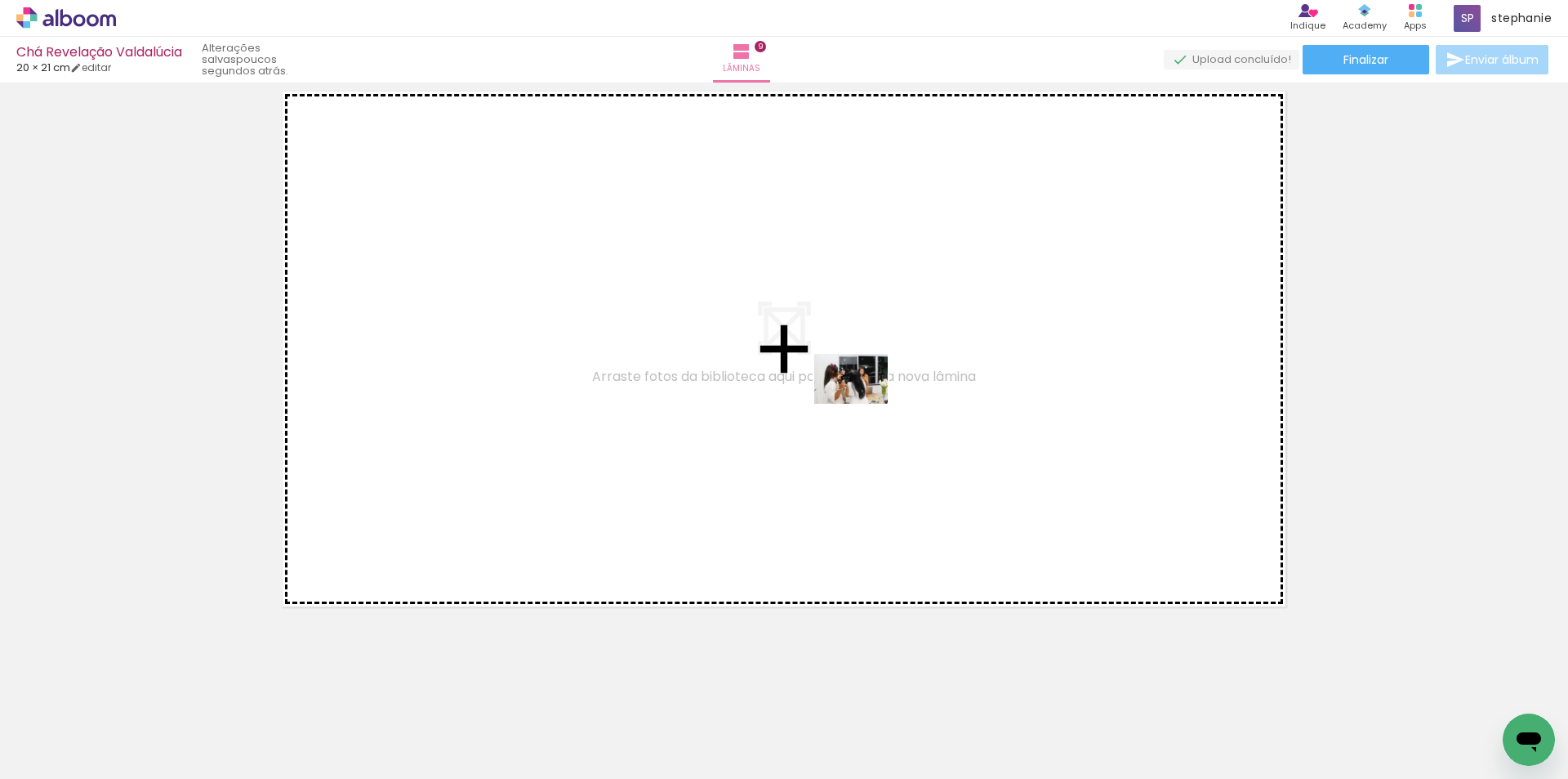
drag, startPoint x: 1372, startPoint y: 726, endPoint x: 863, endPoint y: 402, distance: 603.4
click at [863, 402] on quentale-workspace at bounding box center [784, 390] width 1568 height 779
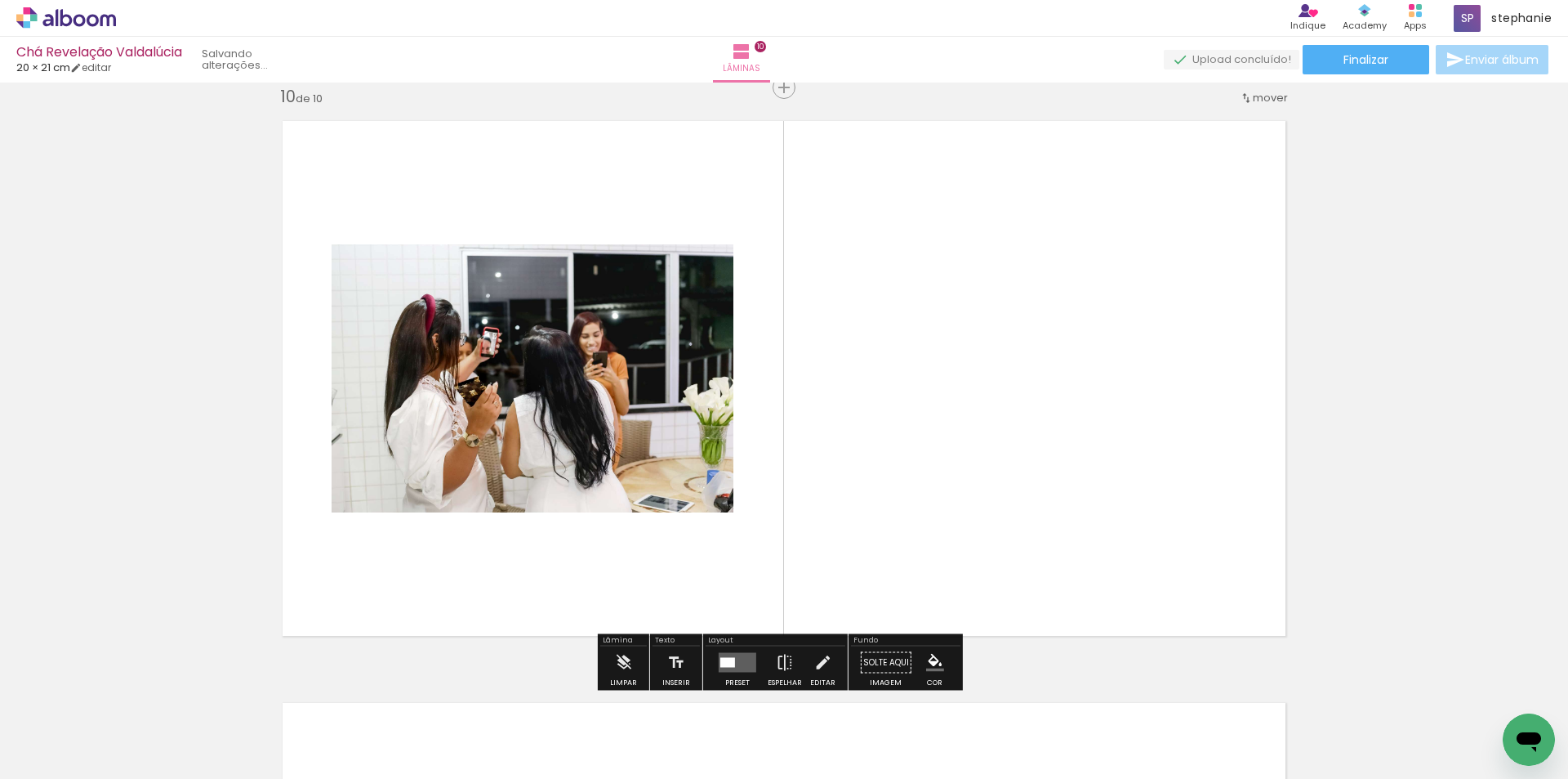
scroll to position [5256, 0]
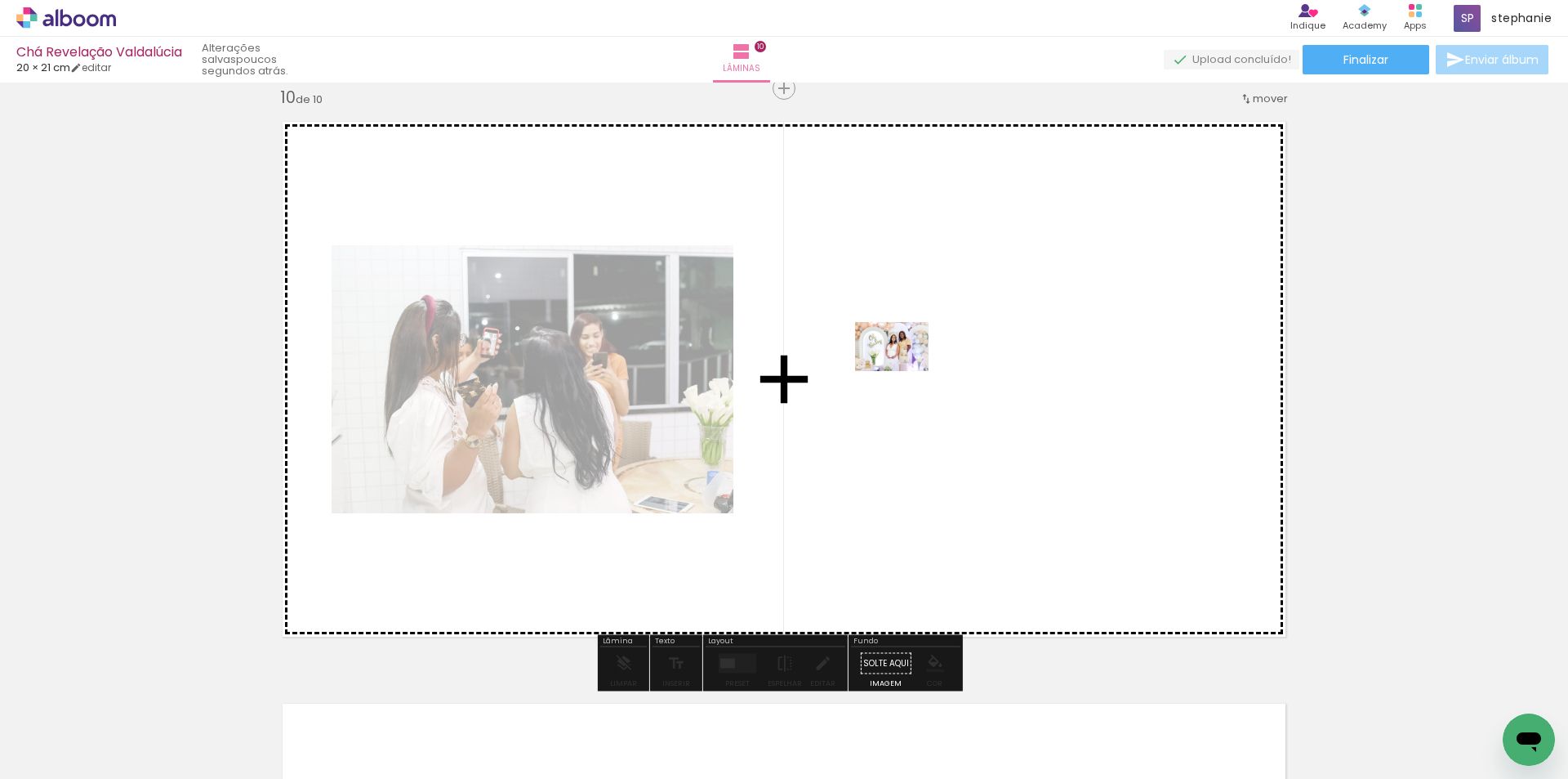
drag, startPoint x: 366, startPoint y: 737, endPoint x: 904, endPoint y: 371, distance: 650.7
click at [904, 371] on quentale-workspace at bounding box center [784, 390] width 1568 height 779
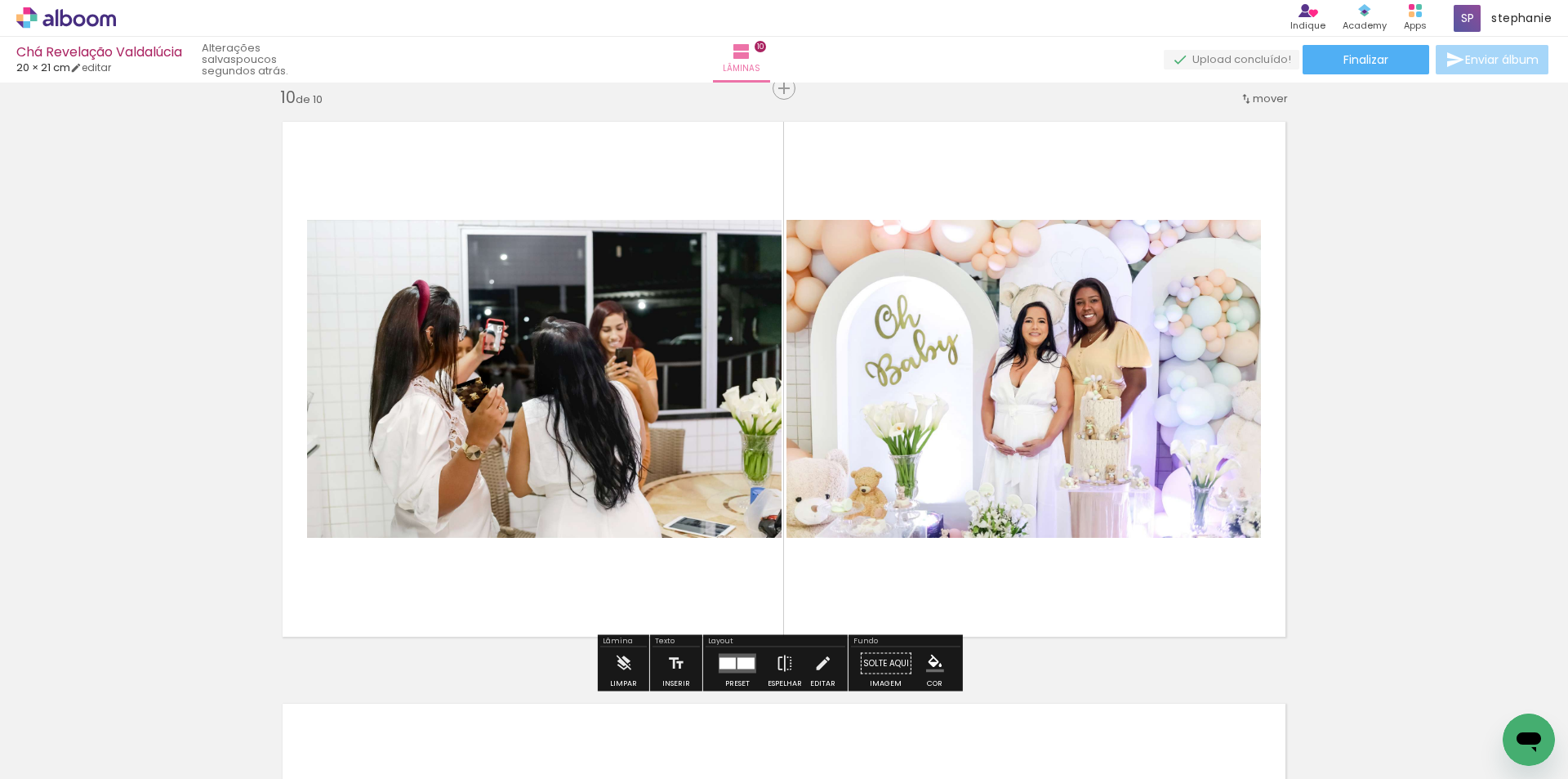
click at [721, 659] on div at bounding box center [728, 663] width 16 height 11
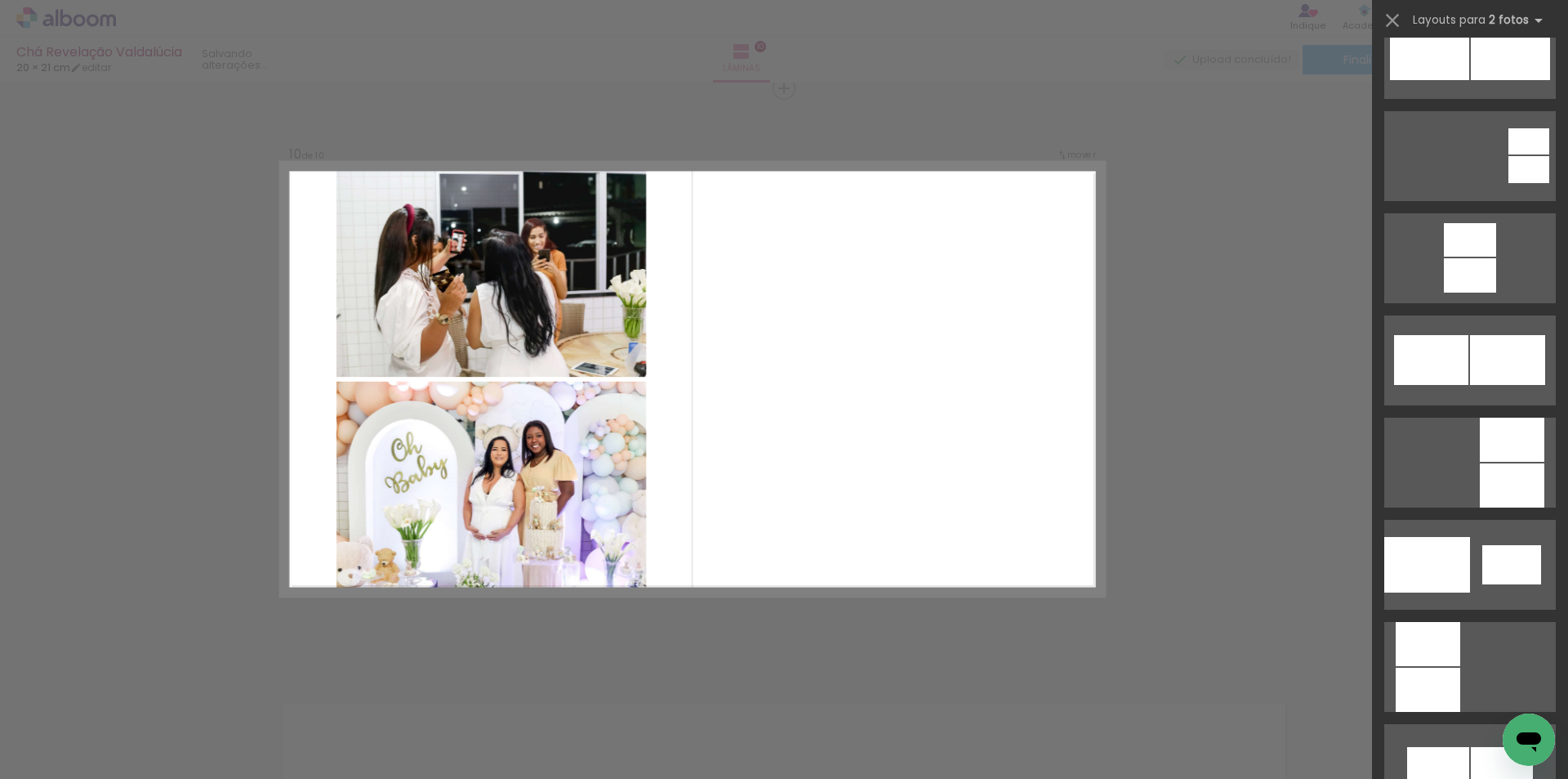
scroll to position [1716, 0]
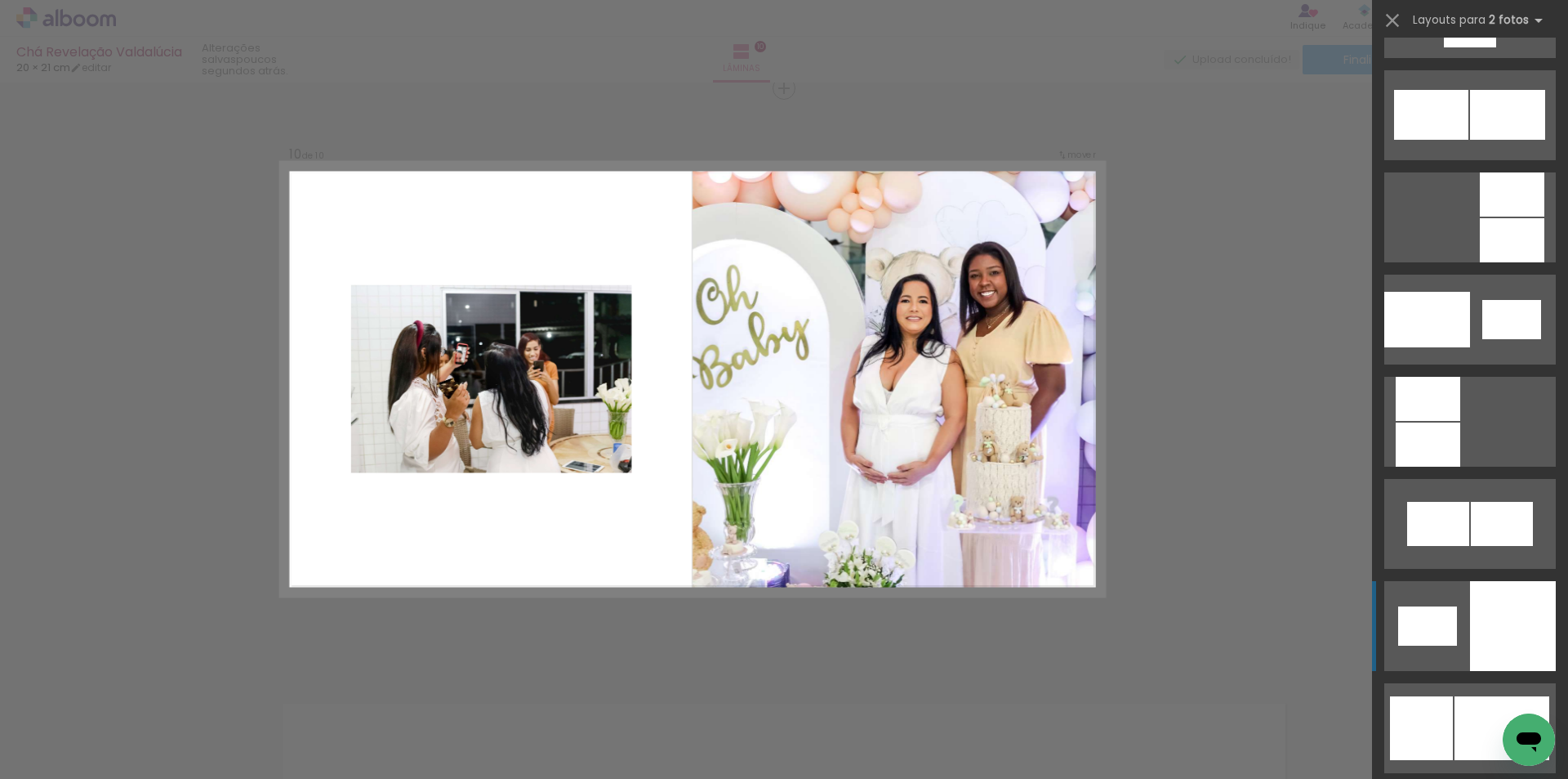
click at [1470, 610] on div at bounding box center [1513, 626] width 86 height 90
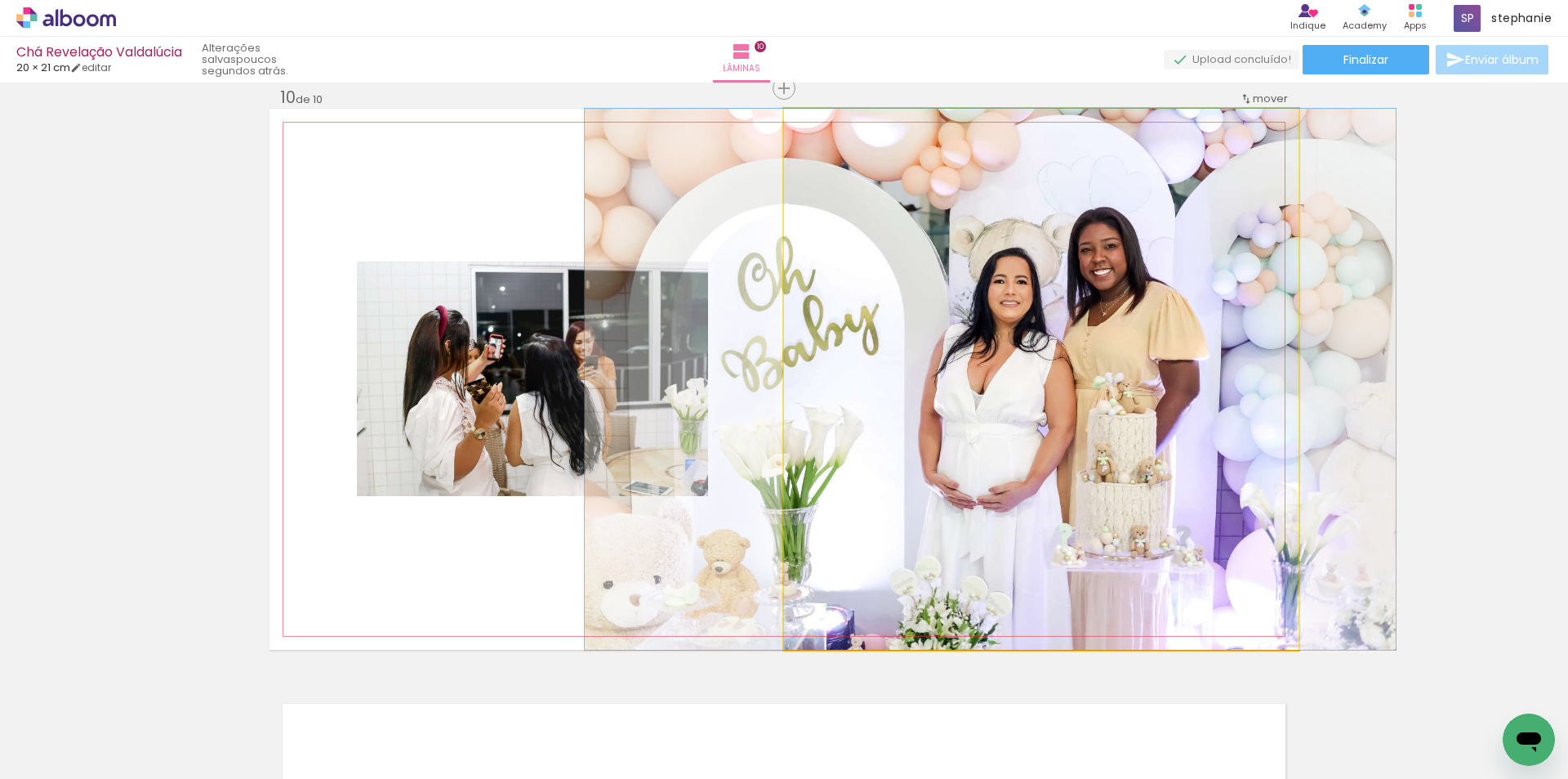
drag, startPoint x: 1085, startPoint y: 362, endPoint x: 1034, endPoint y: 370, distance: 51.6
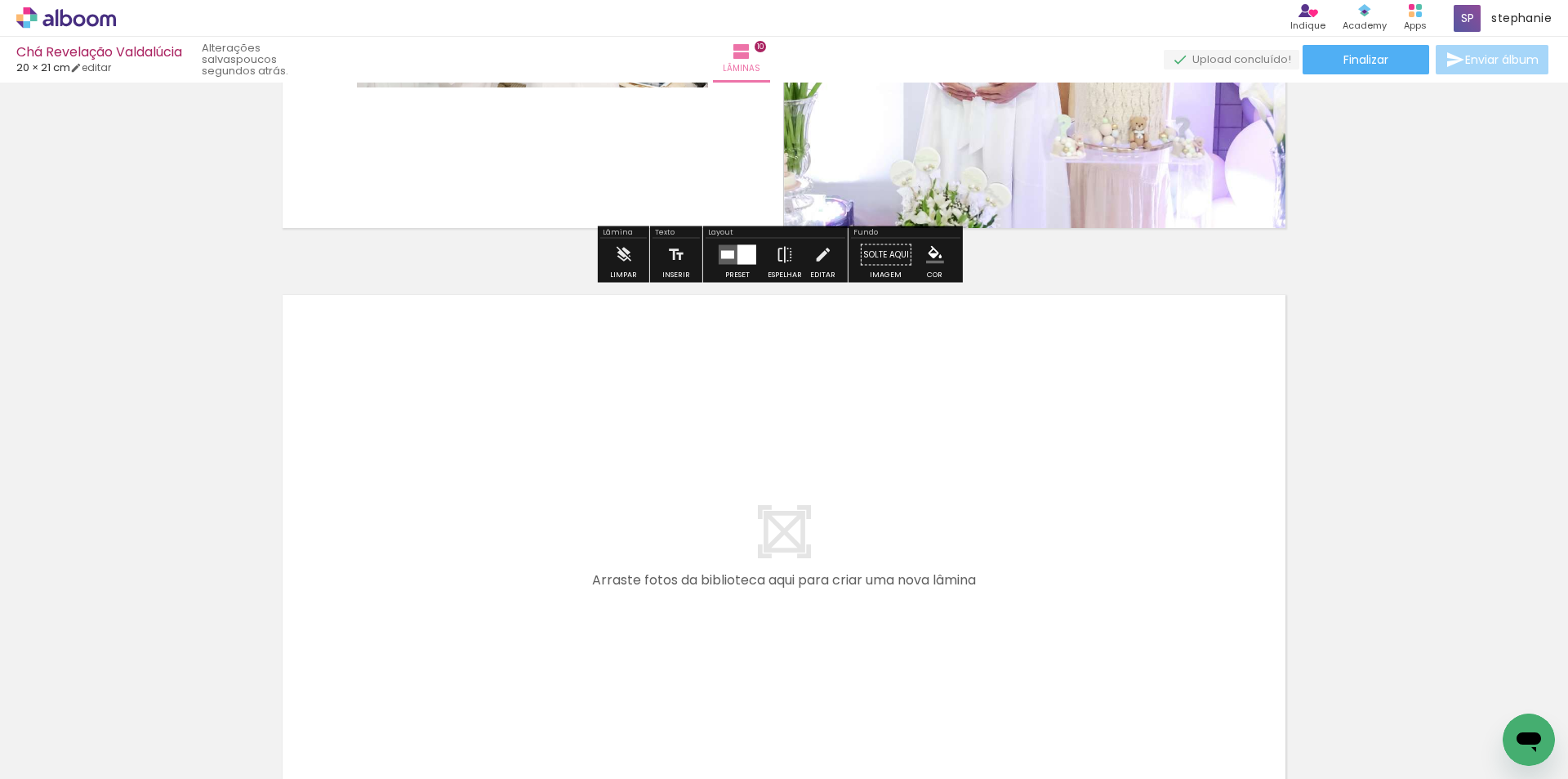
scroll to position [5880, 0]
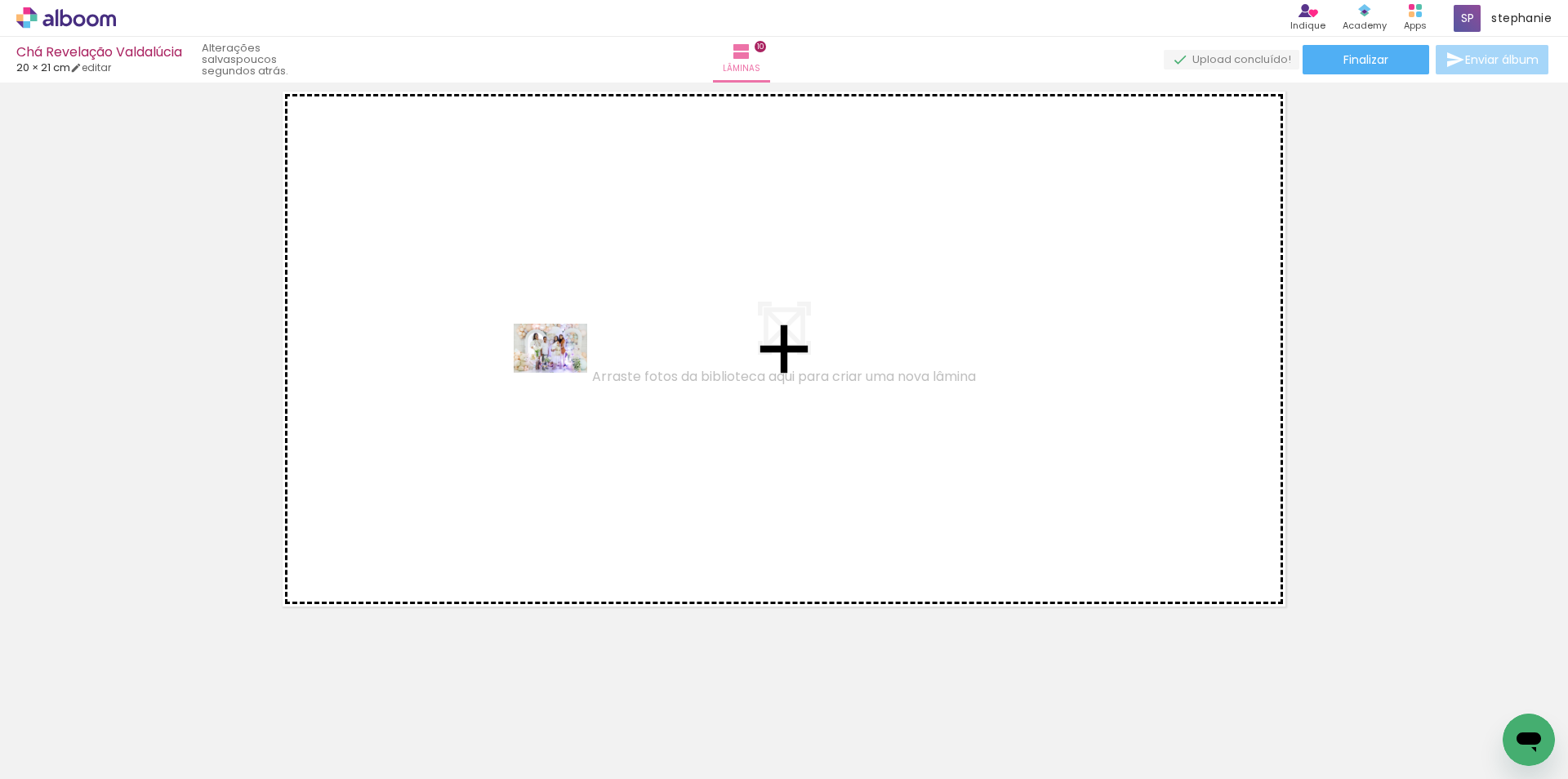
drag, startPoint x: 281, startPoint y: 720, endPoint x: 564, endPoint y: 371, distance: 449.3
click at [564, 371] on quentale-workspace at bounding box center [784, 390] width 1568 height 779
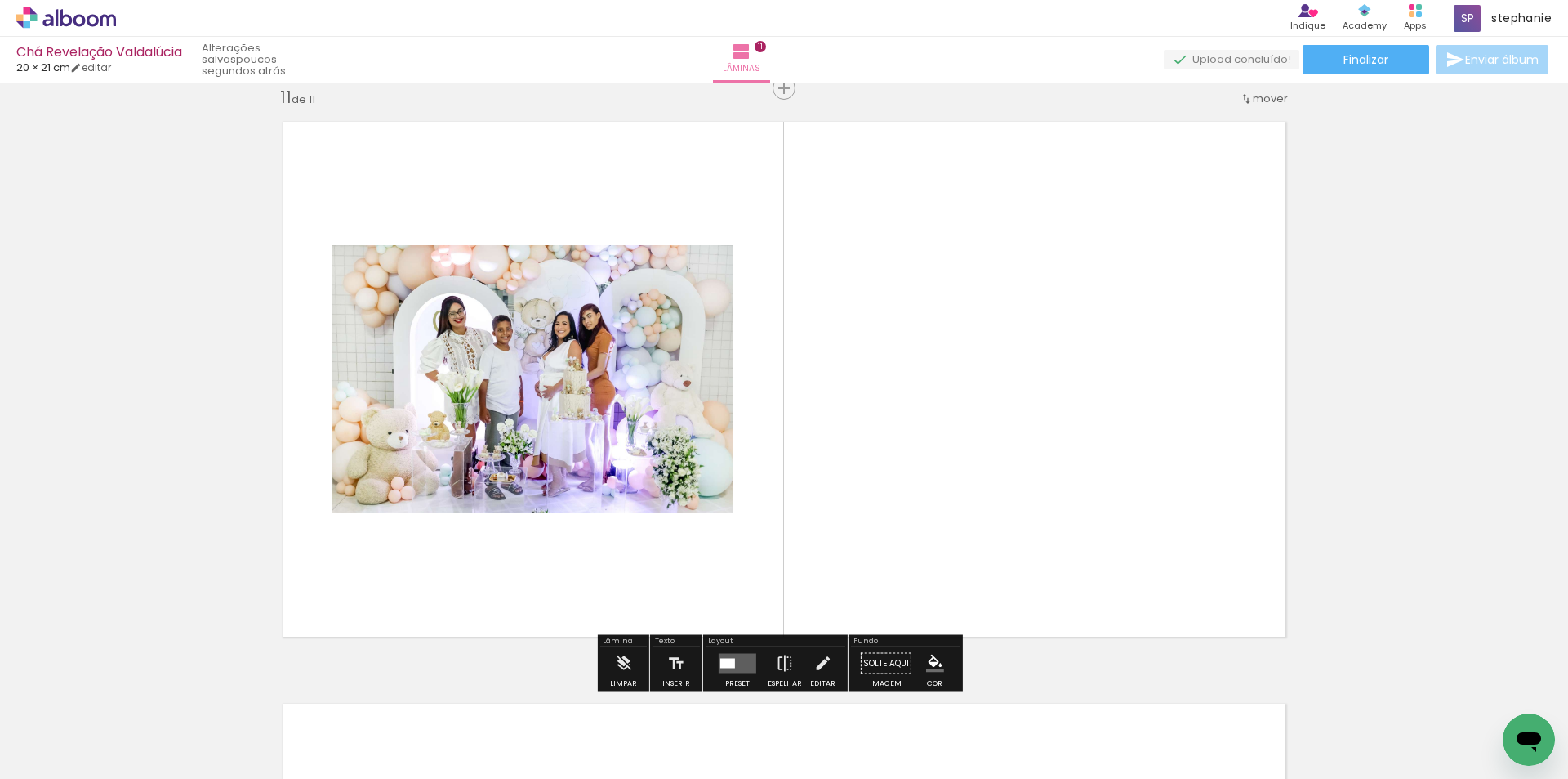
scroll to position [5839, 0]
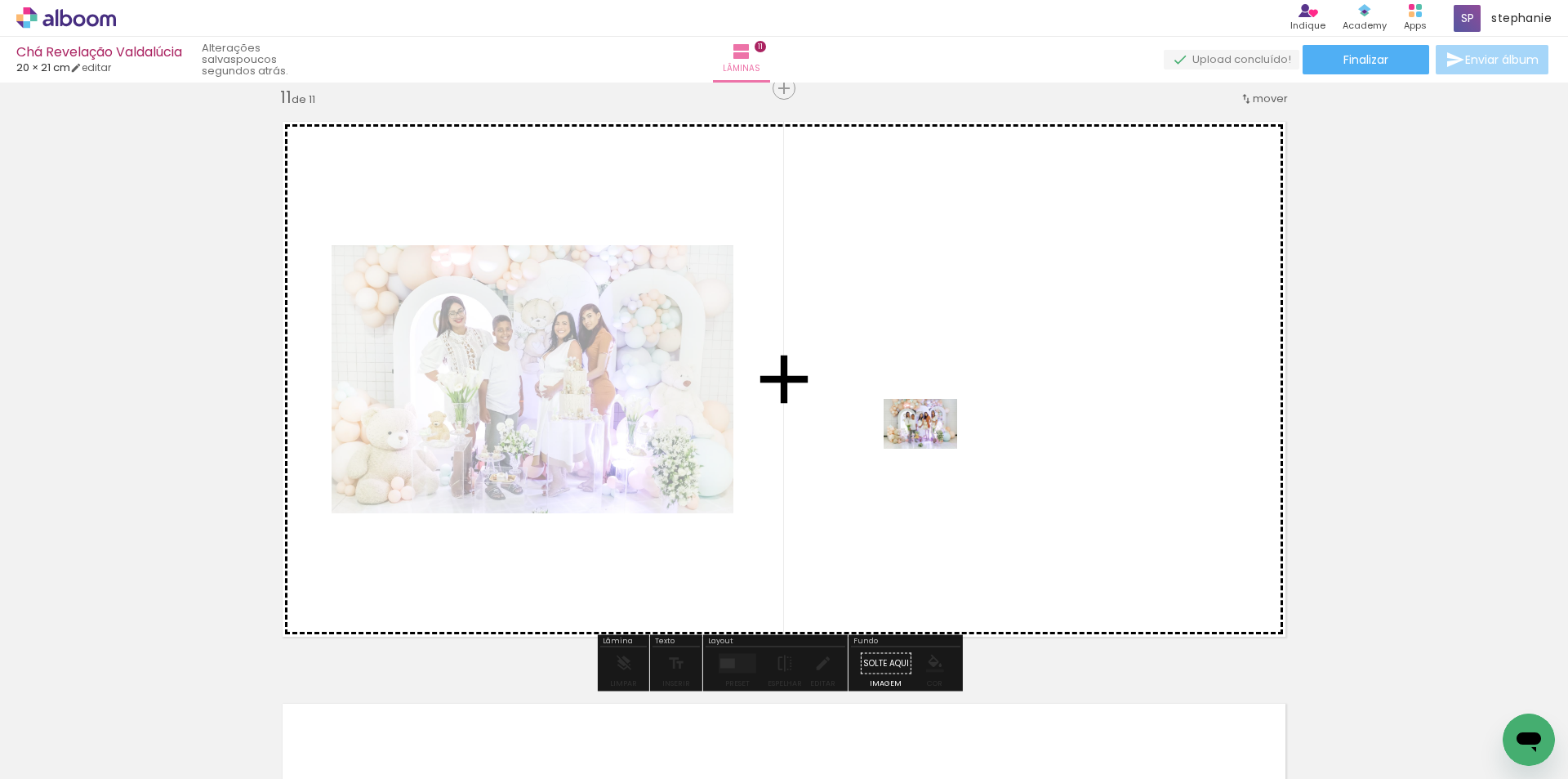
drag, startPoint x: 639, startPoint y: 725, endPoint x: 938, endPoint y: 390, distance: 449.0
click at [938, 390] on quentale-workspace at bounding box center [784, 390] width 1568 height 779
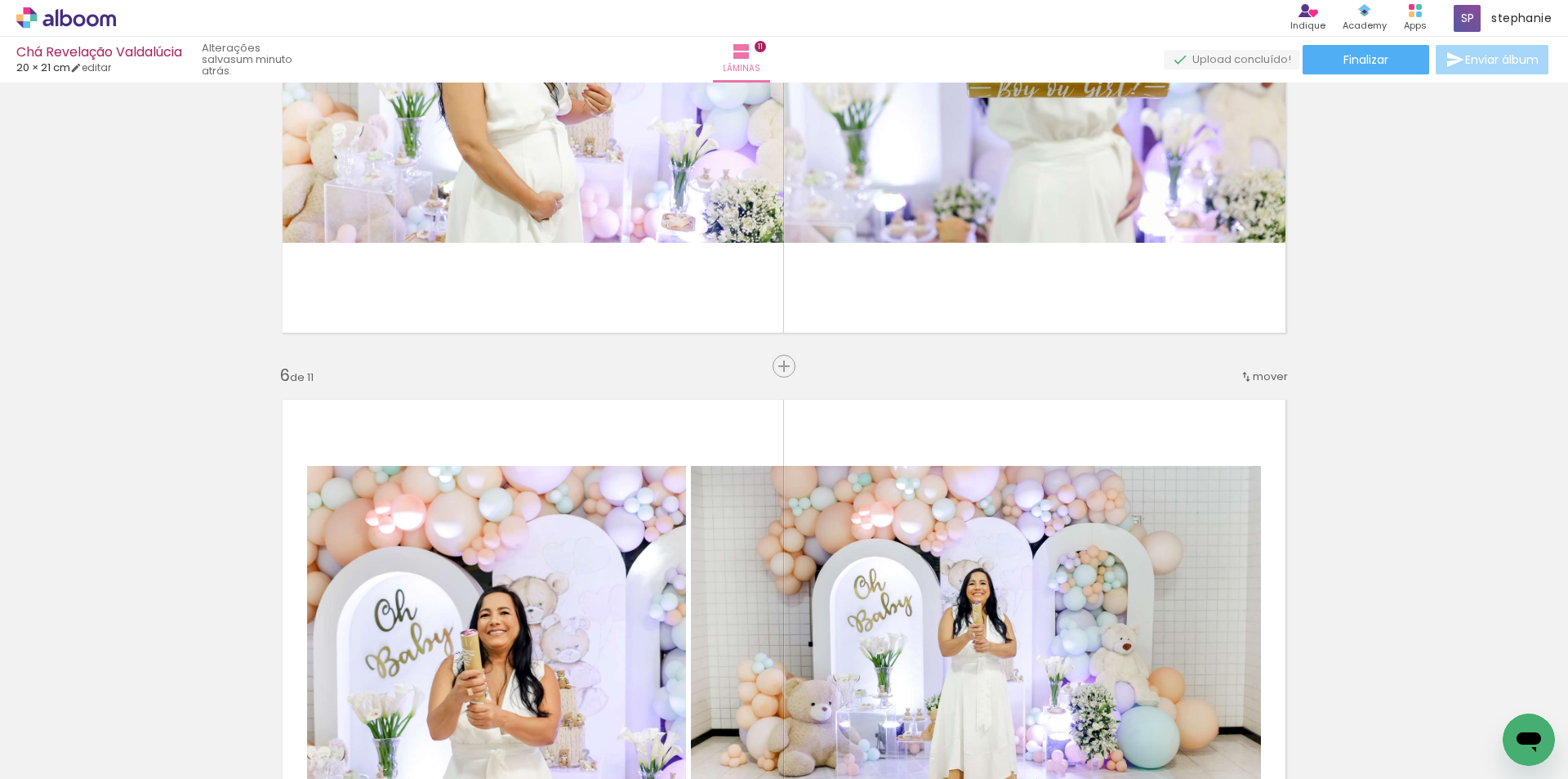
scroll to position [2162, 0]
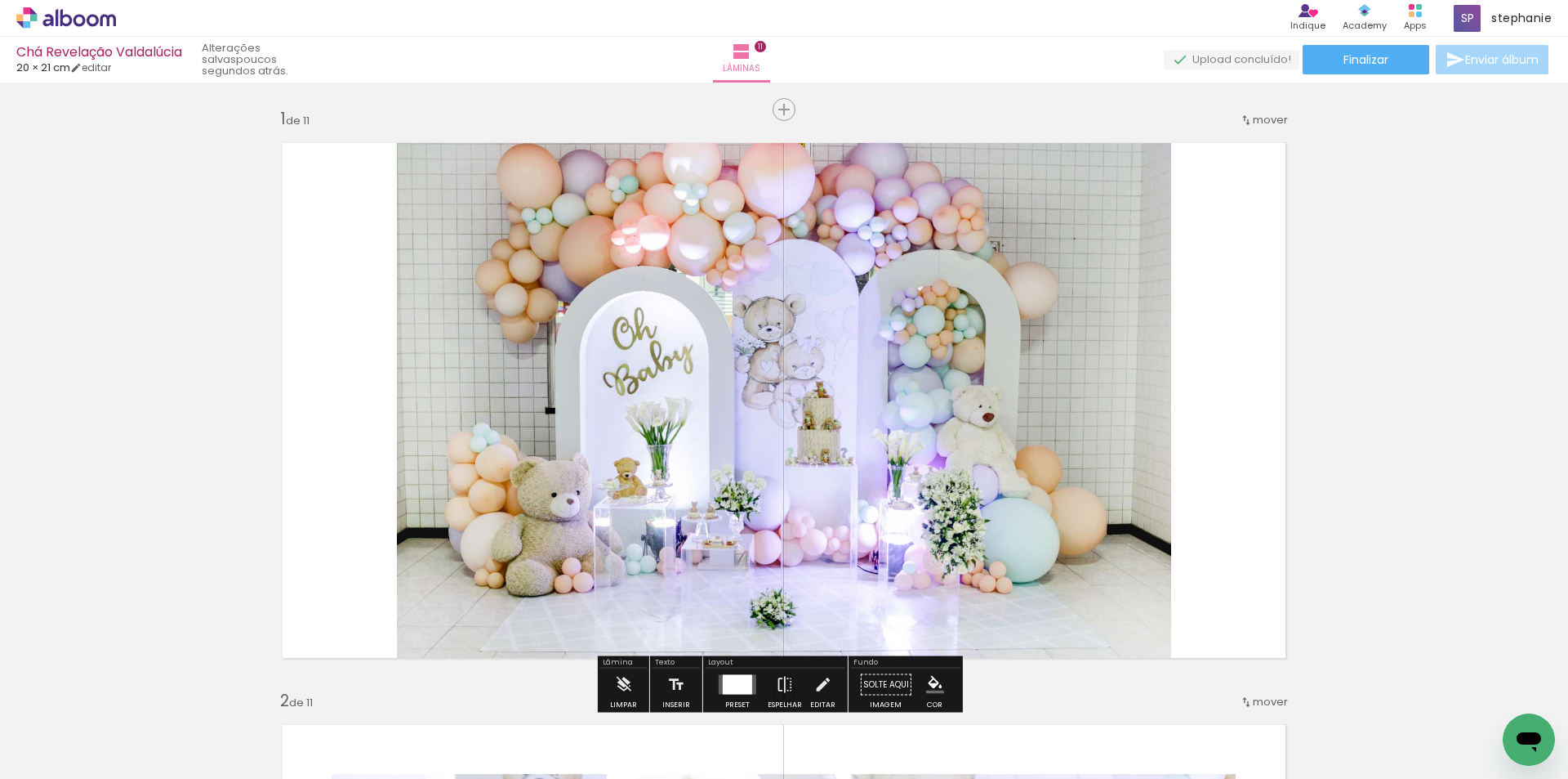
scroll to position [0, 630]
click at [1362, 54] on span "Finalizar" at bounding box center [1365, 59] width 45 height 11
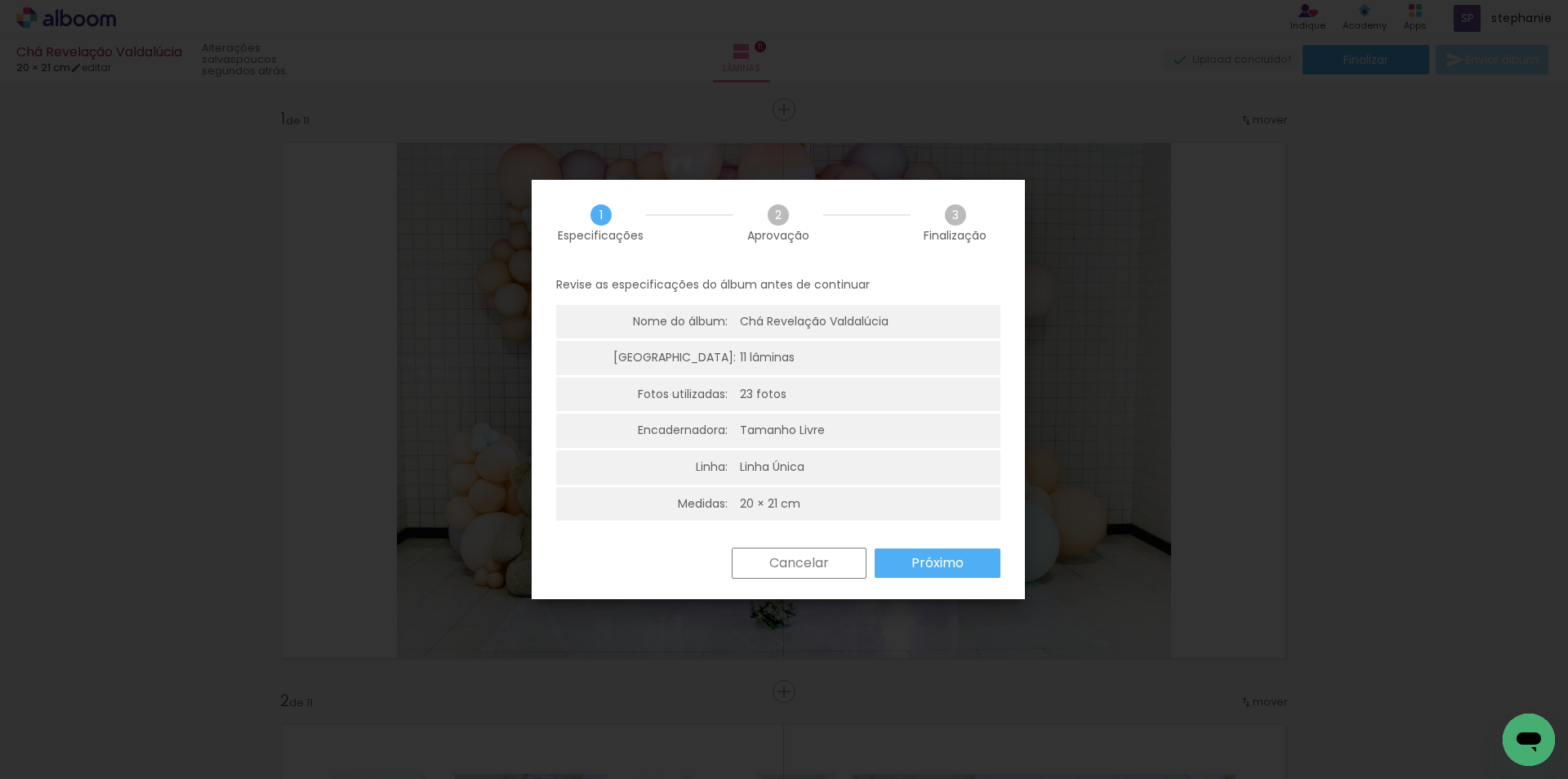
click at [0, 0] on slot "Próximo" at bounding box center [0, 0] width 0 height 0
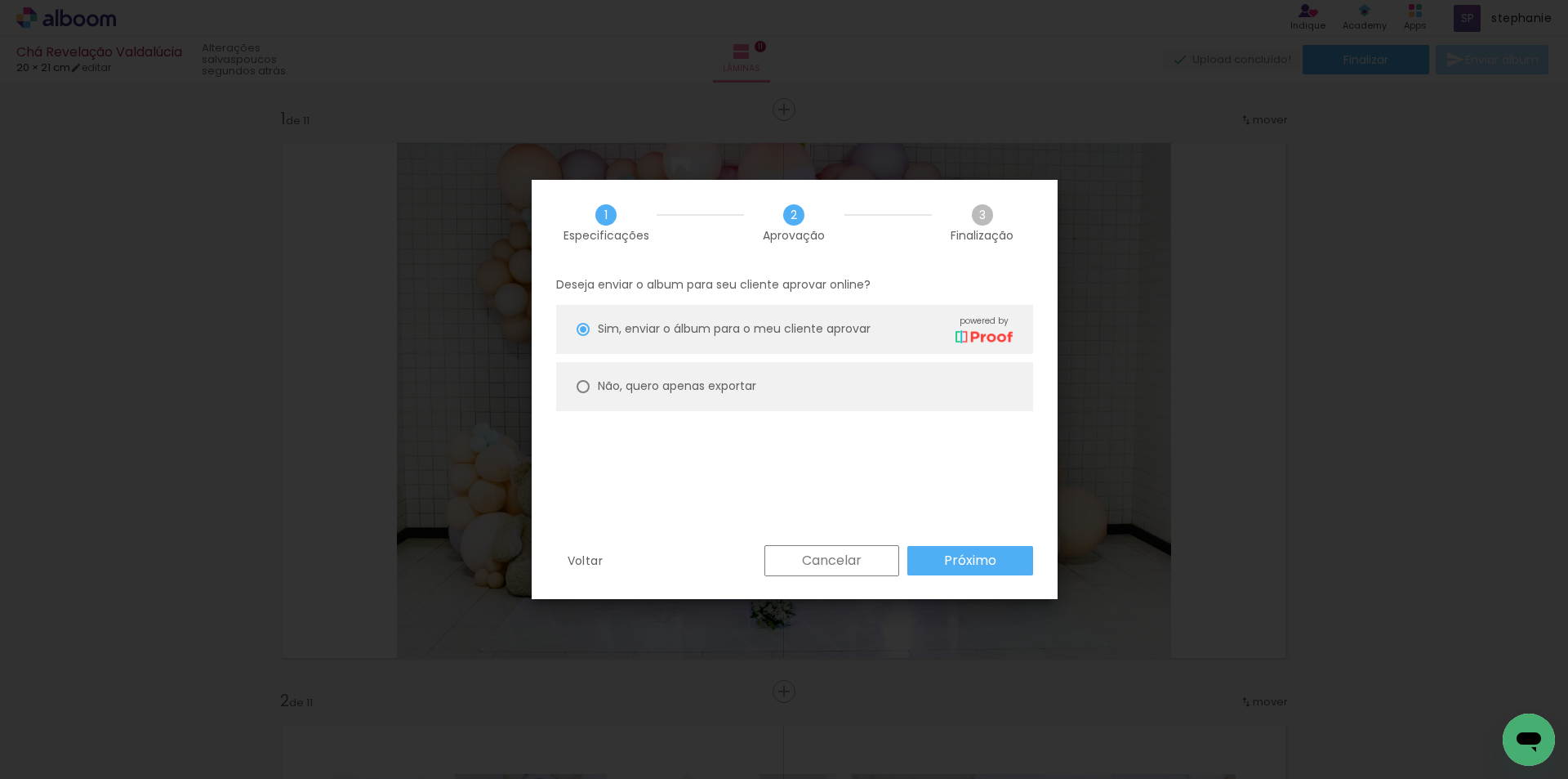
click at [0, 0] on slot "Próximo" at bounding box center [0, 0] width 0 height 0
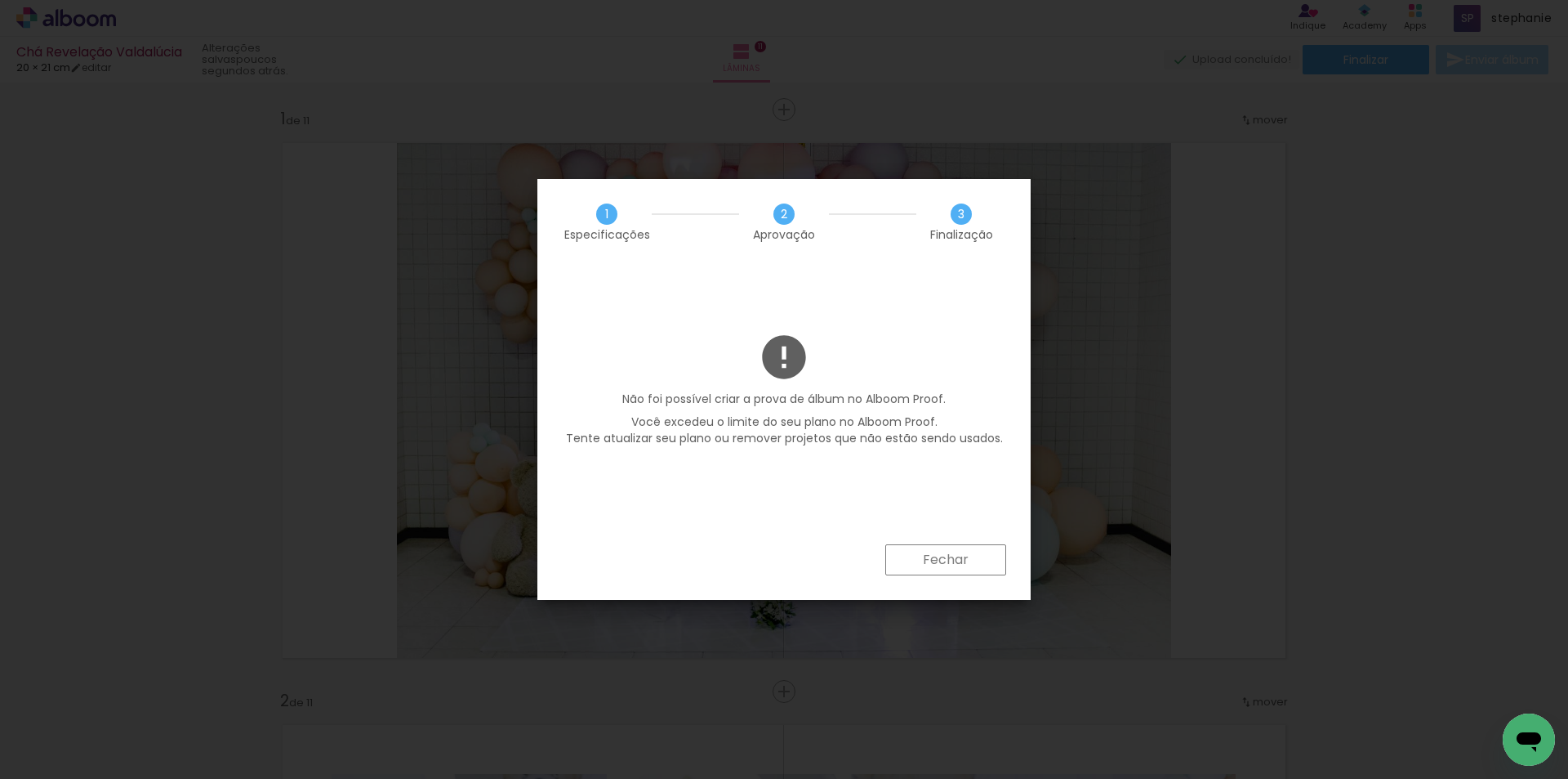
click at [0, 0] on slot "Fechar" at bounding box center [0, 0] width 0 height 0
